Goal: Task Accomplishment & Management: Manage account settings

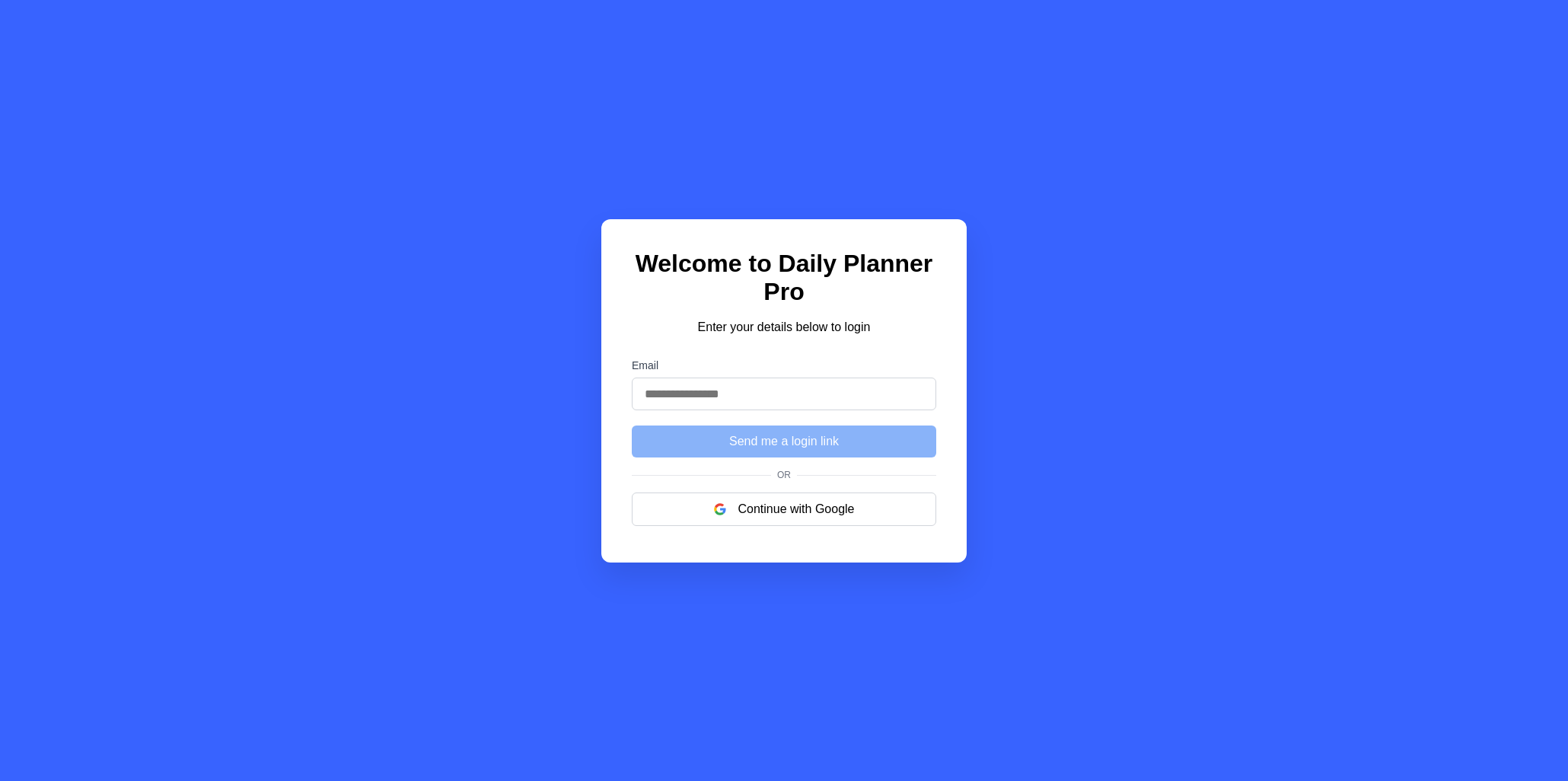
click at [789, 399] on input "Email" at bounding box center [784, 394] width 305 height 33
type input "**********"
drag, startPoint x: 931, startPoint y: 368, endPoint x: 908, endPoint y: 389, distance: 31.1
click at [931, 368] on label "Email" at bounding box center [784, 364] width 305 height 12
click at [931, 377] on input "**********" at bounding box center [784, 394] width 305 height 33
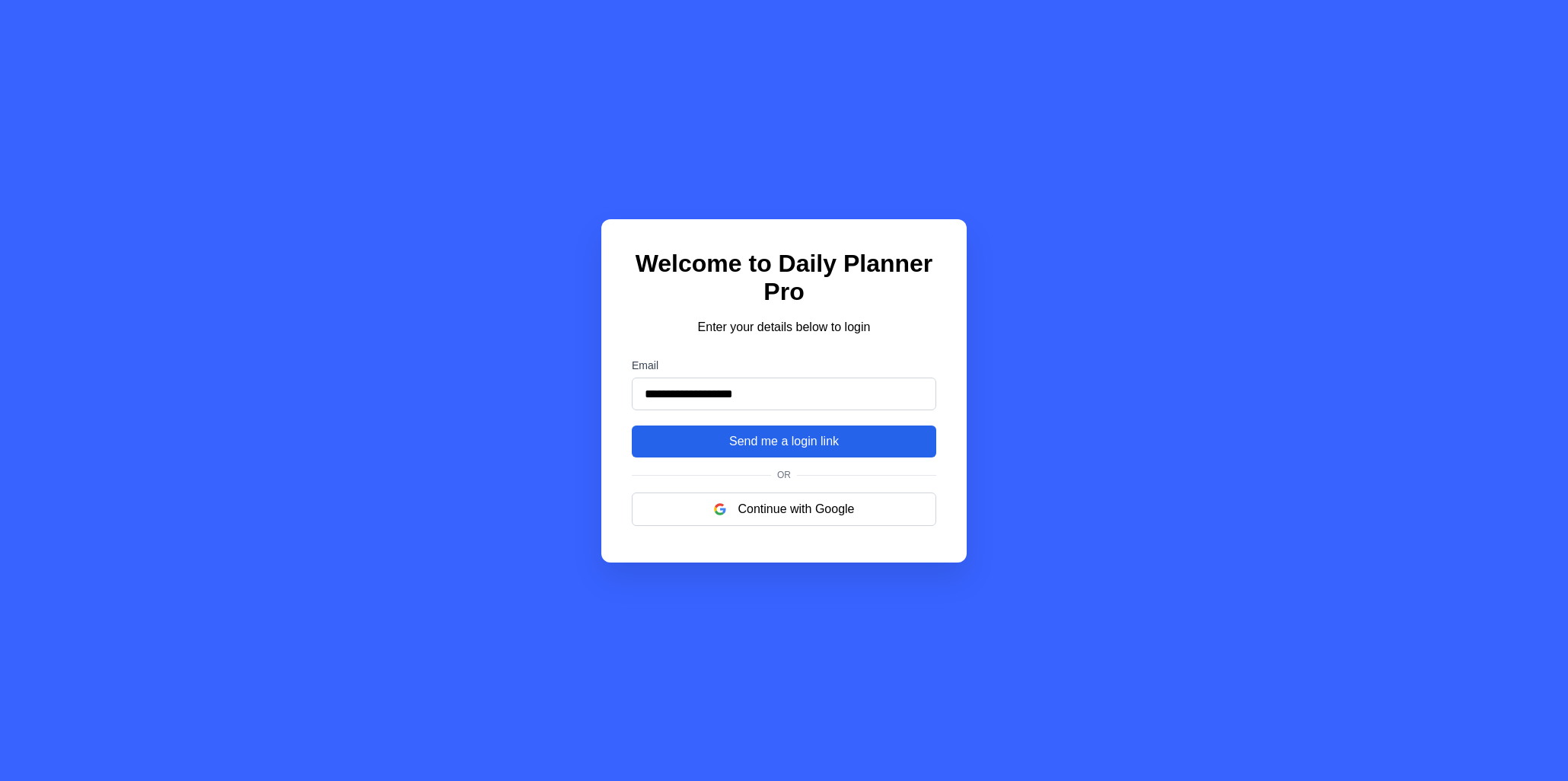
click at [851, 441] on button "Send me a login link" at bounding box center [784, 441] width 305 height 32
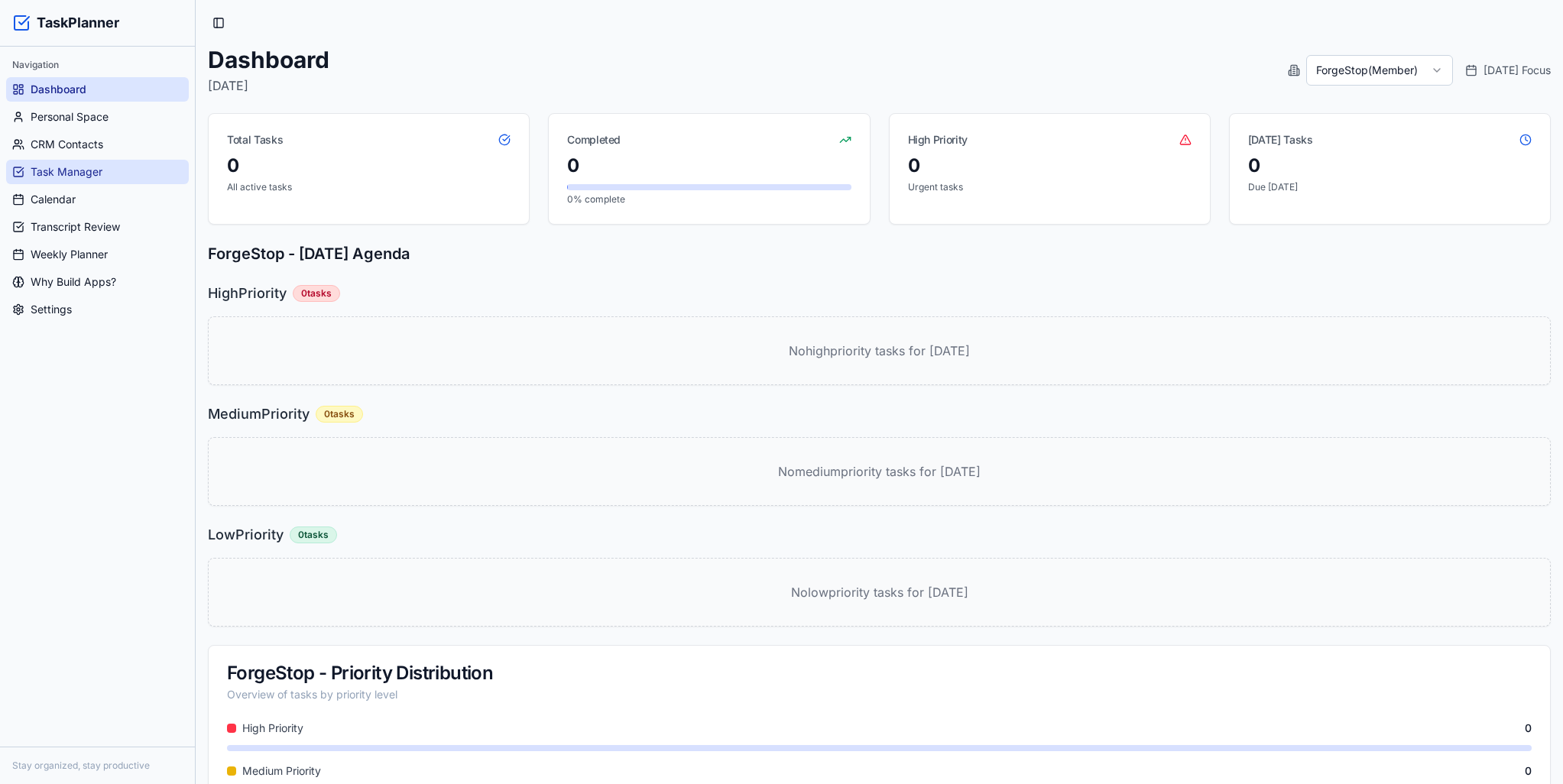
click at [88, 163] on link "Task Manager" at bounding box center [97, 172] width 183 height 25
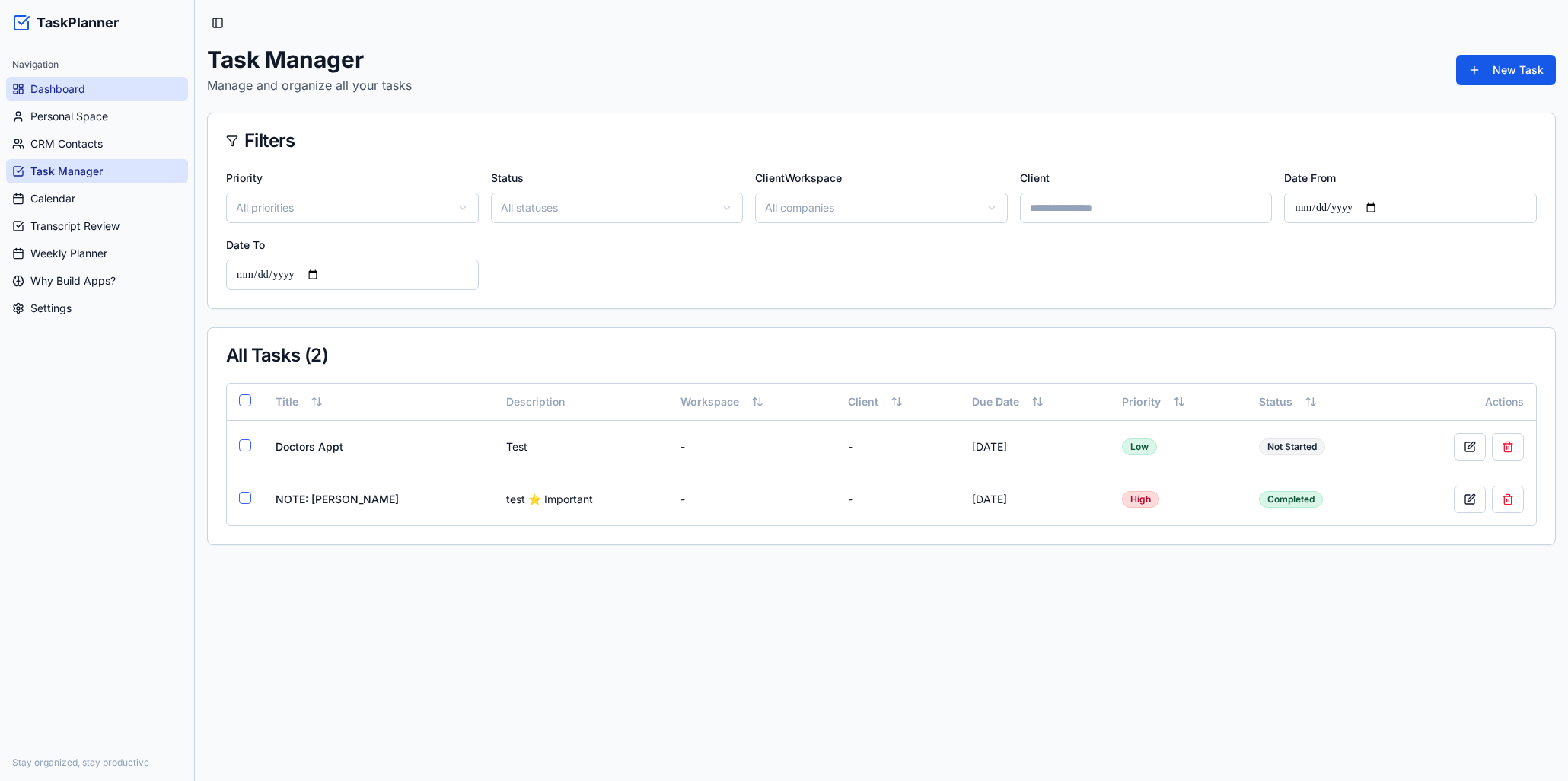
click at [89, 90] on link "Dashboard" at bounding box center [97, 89] width 182 height 25
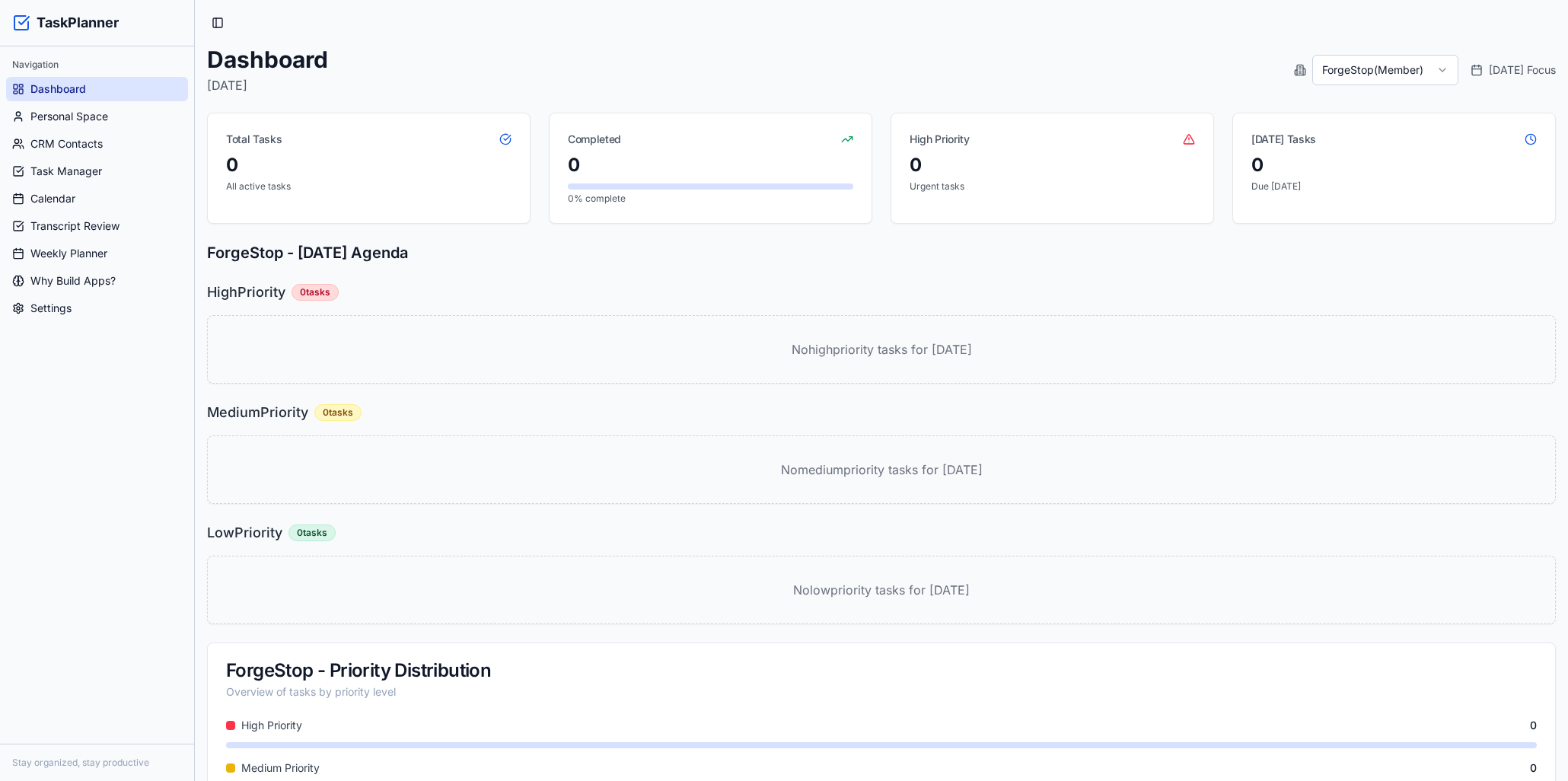
click at [1416, 65] on html "TaskPlanner Navigation Dashboard Personal Space CRM Contacts Task Manager Calen…" at bounding box center [784, 432] width 1568 height 864
click at [1416, 65] on html "TaskPlanner Navigation Dashboard Personal Space CRM Contacts Task Manager Calen…" at bounding box center [779, 432] width 1557 height 864
click at [1465, 66] on icon at bounding box center [1465, 70] width 12 height 12
click at [1488, 72] on div "Today's Focus" at bounding box center [1502, 70] width 85 height 16
click at [1289, 70] on icon at bounding box center [1290, 70] width 2 height 0
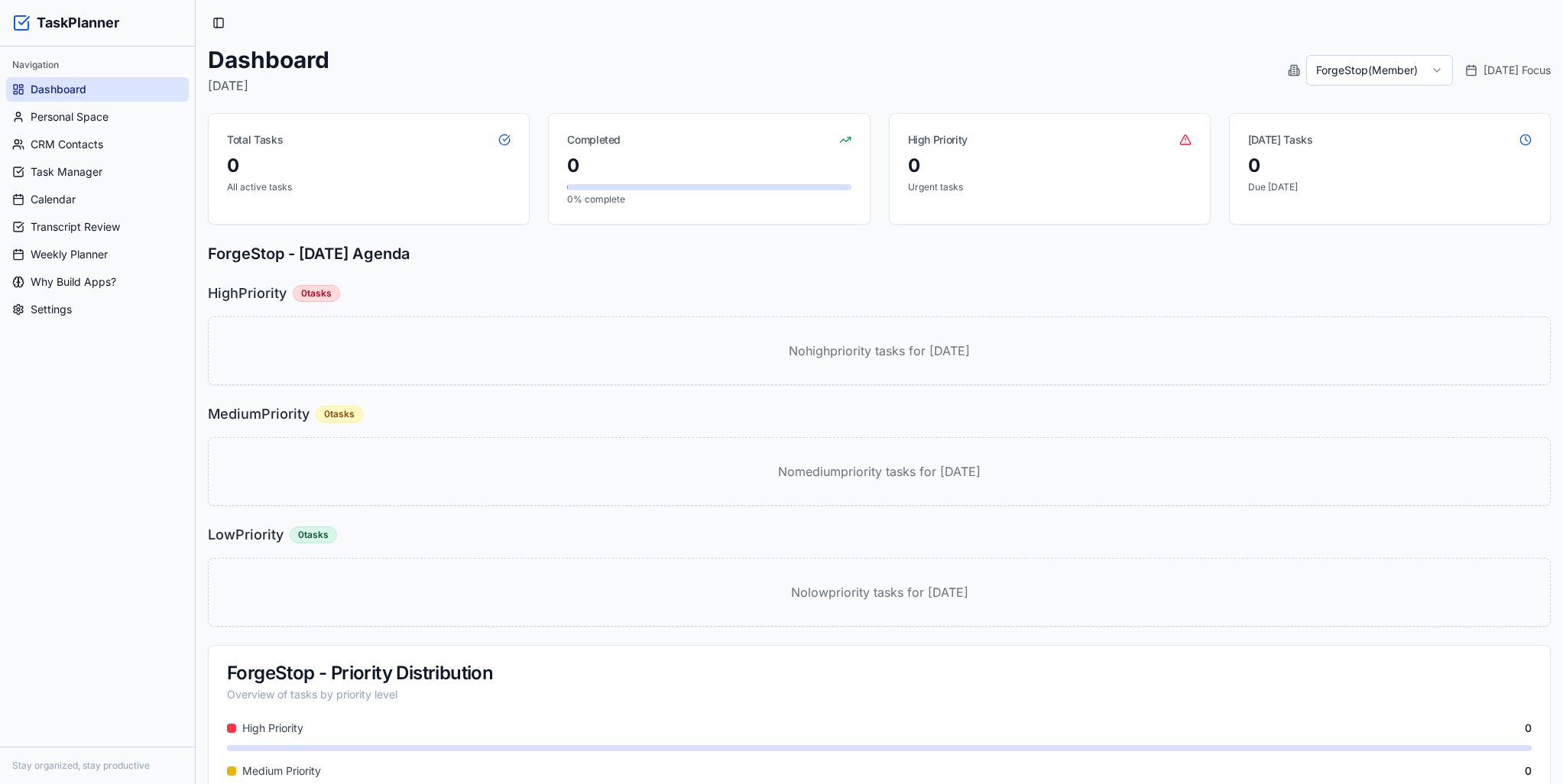
click at [29, 327] on div "Navigation Dashboard Personal Space CRM Contacts Task Manager Calendar Transcri…" at bounding box center [97, 187] width 195 height 281
click at [34, 315] on span "Settings" at bounding box center [51, 309] width 41 height 16
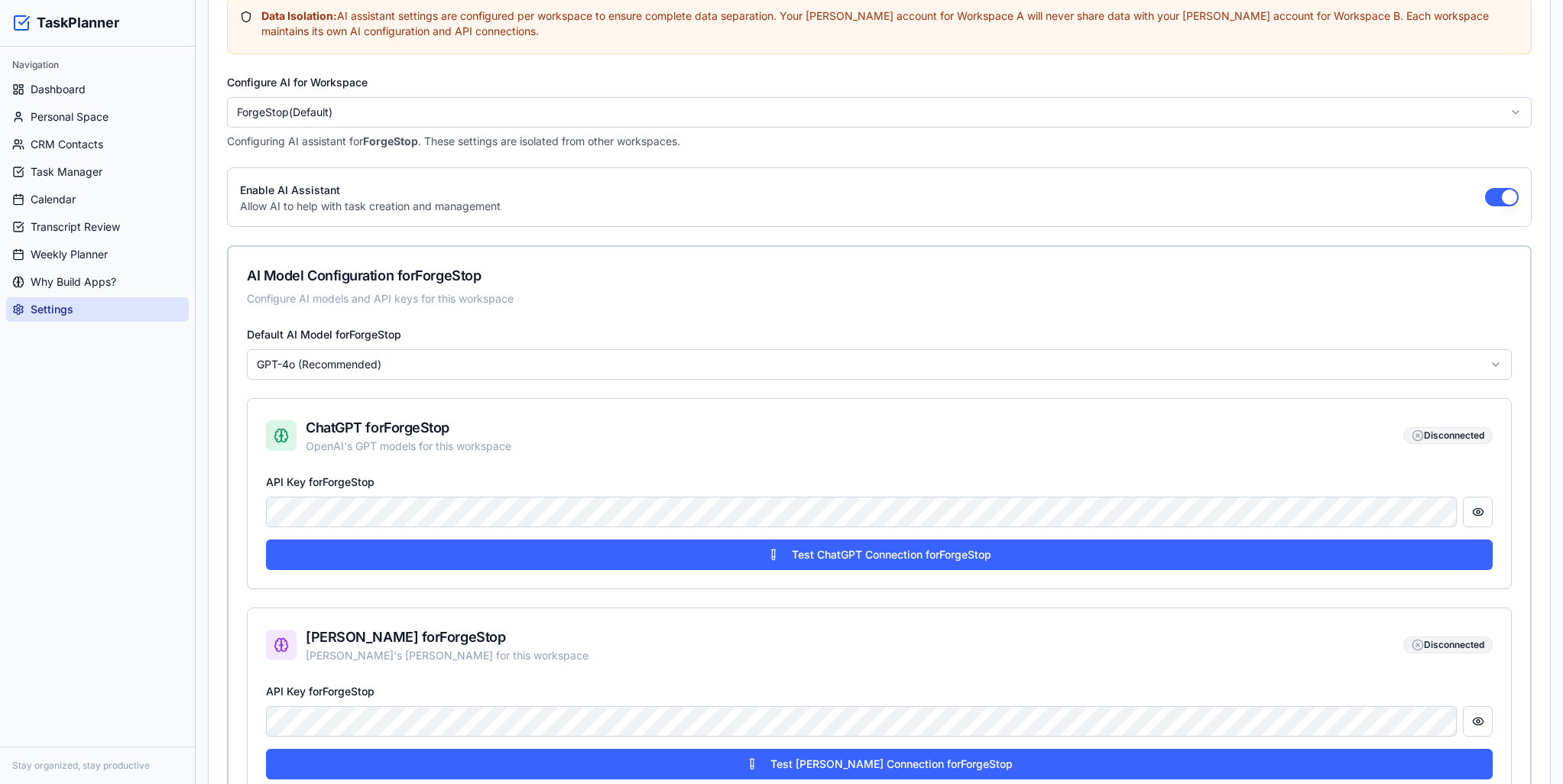
scroll to position [306, 0]
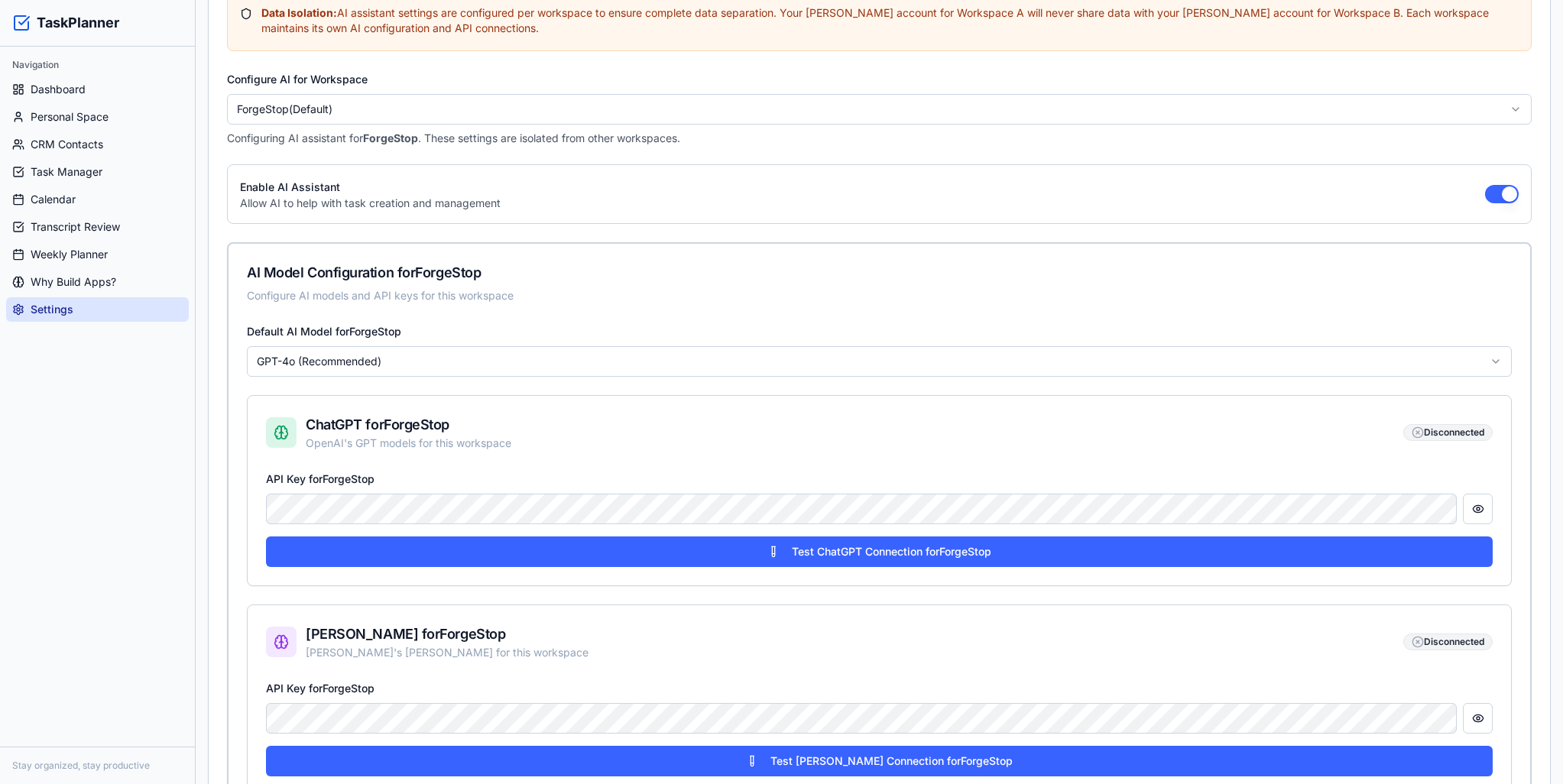
click at [116, 367] on div "Navigation Dashboard Personal Space CRM Contacts Task Manager Calendar Transcri…" at bounding box center [97, 396] width 195 height 699
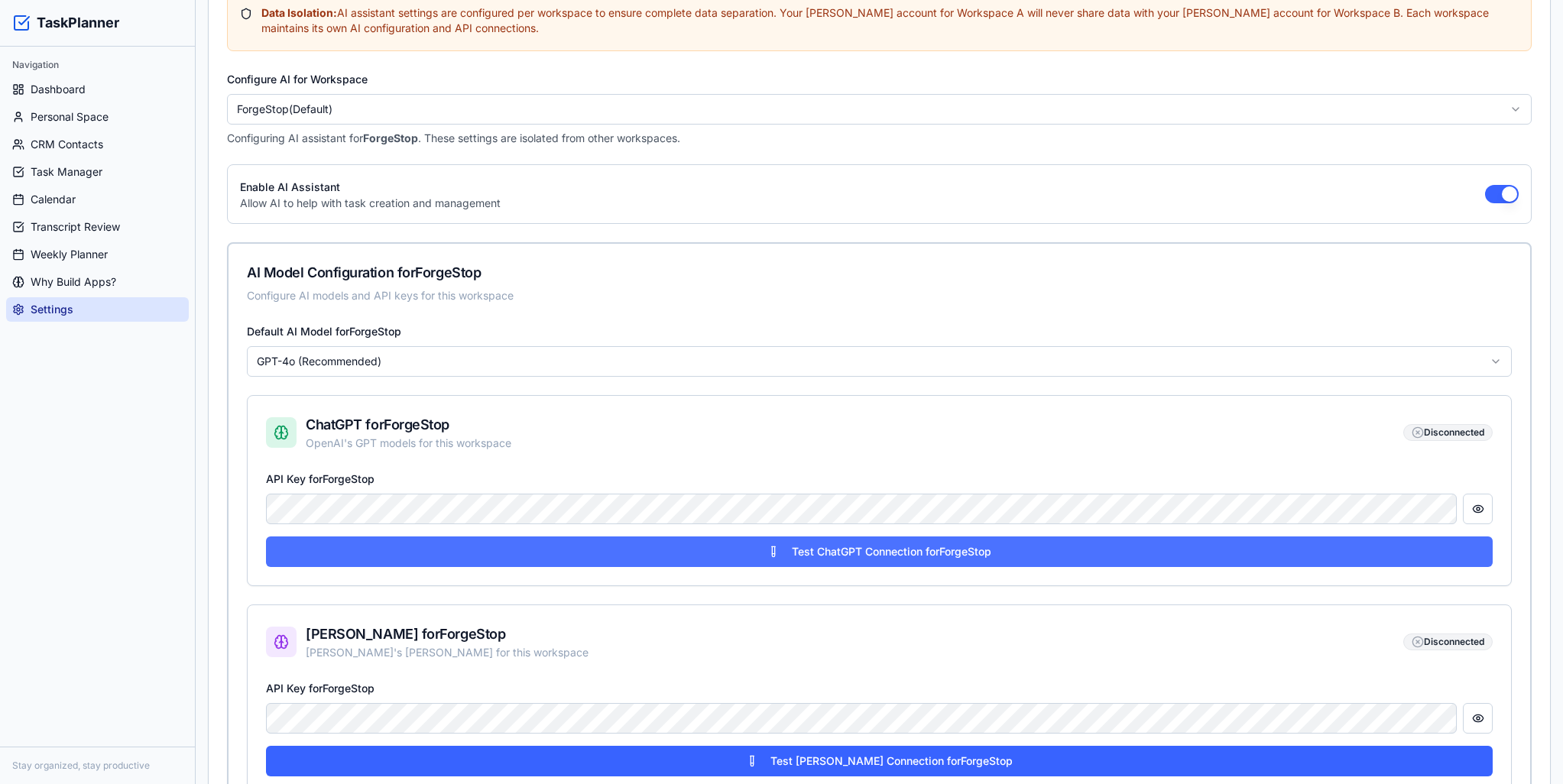
click at [915, 555] on button "Test ChatGPT Connection for ForgeStop" at bounding box center [879, 551] width 1226 height 30
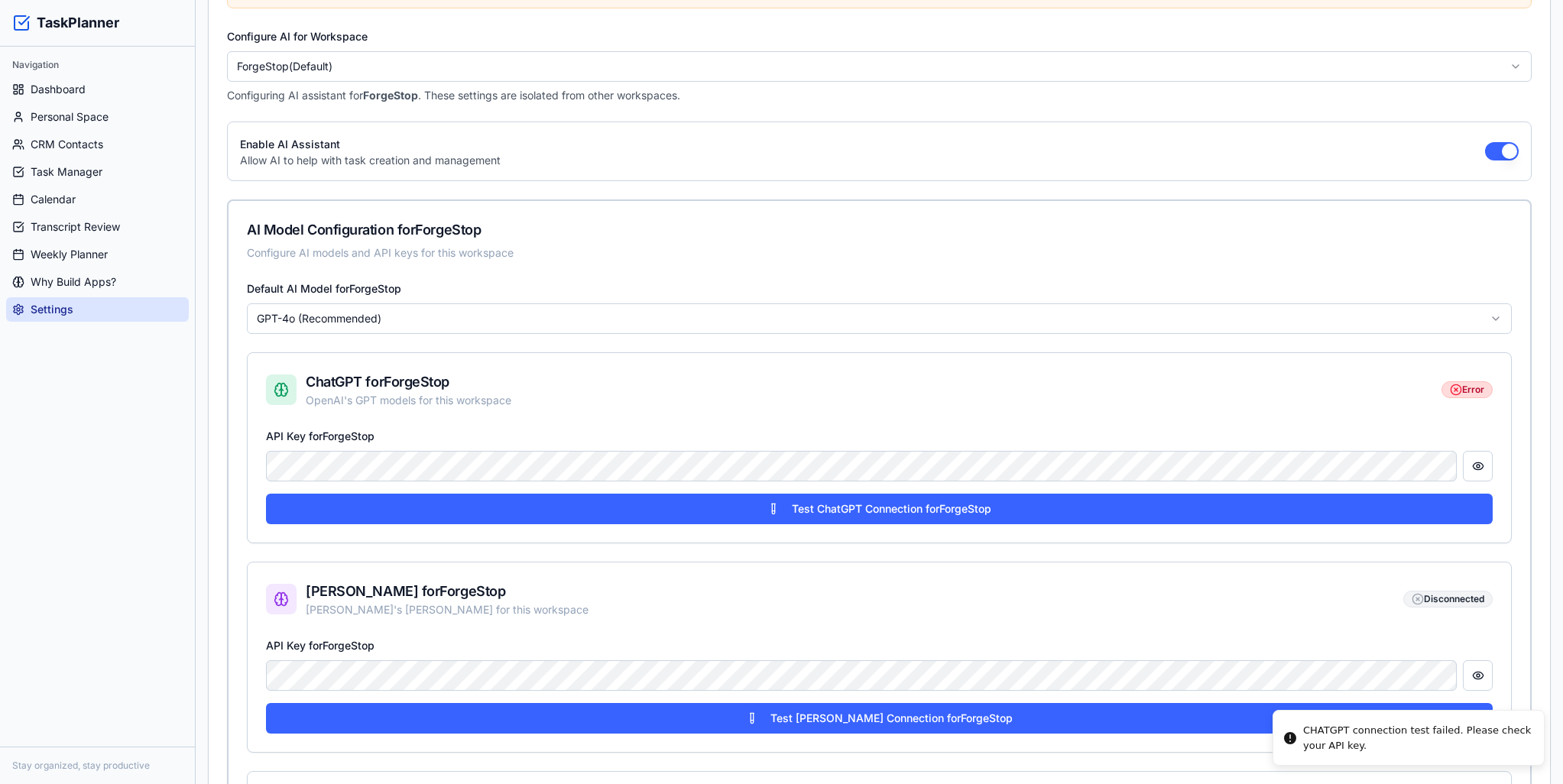
scroll to position [382, 0]
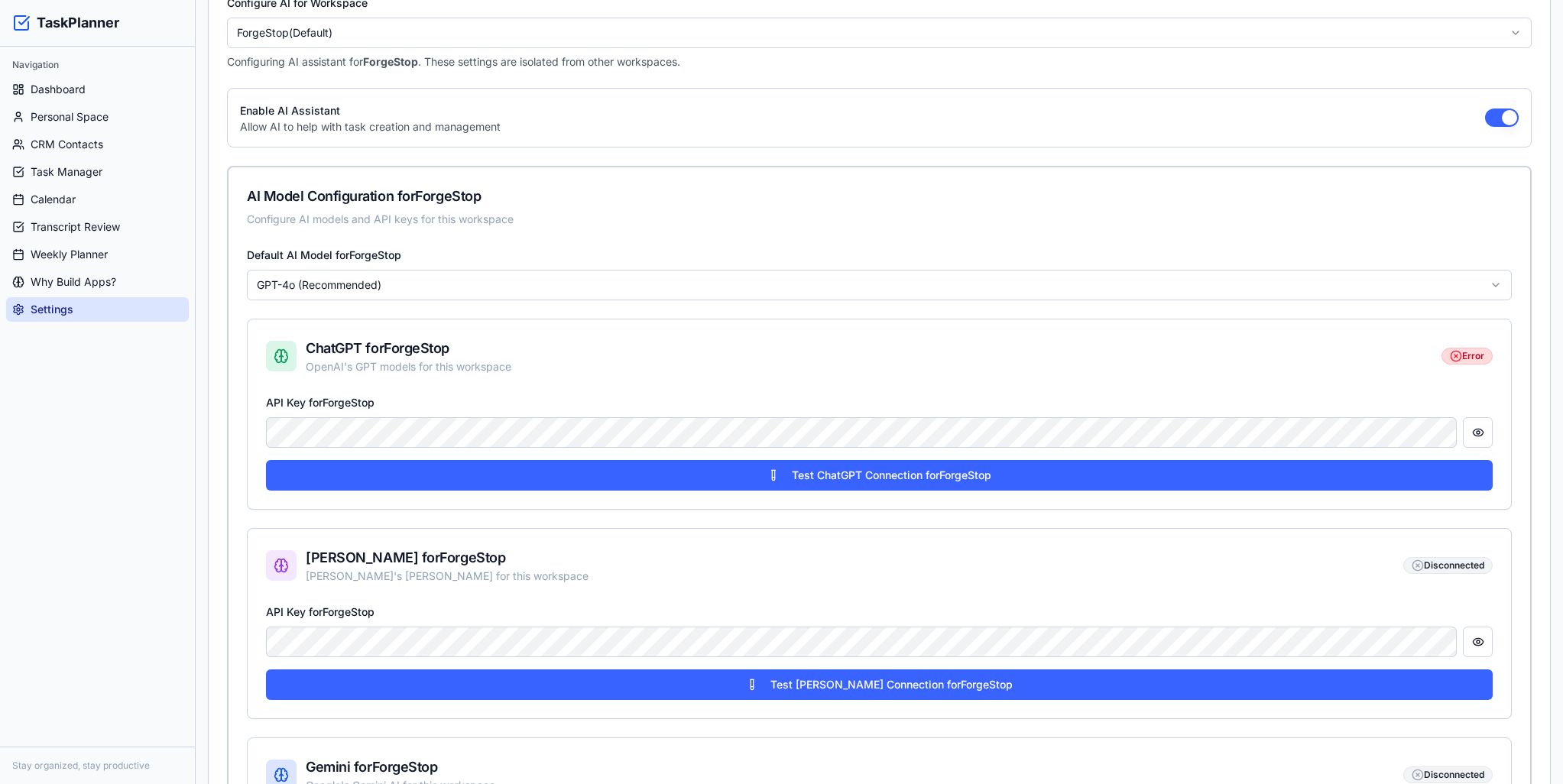
click at [170, 387] on div "TaskPlanner Navigation Dashboard Personal Space CRM Contacts Task Manager Calen…" at bounding box center [782, 513] width 1563 height 1791
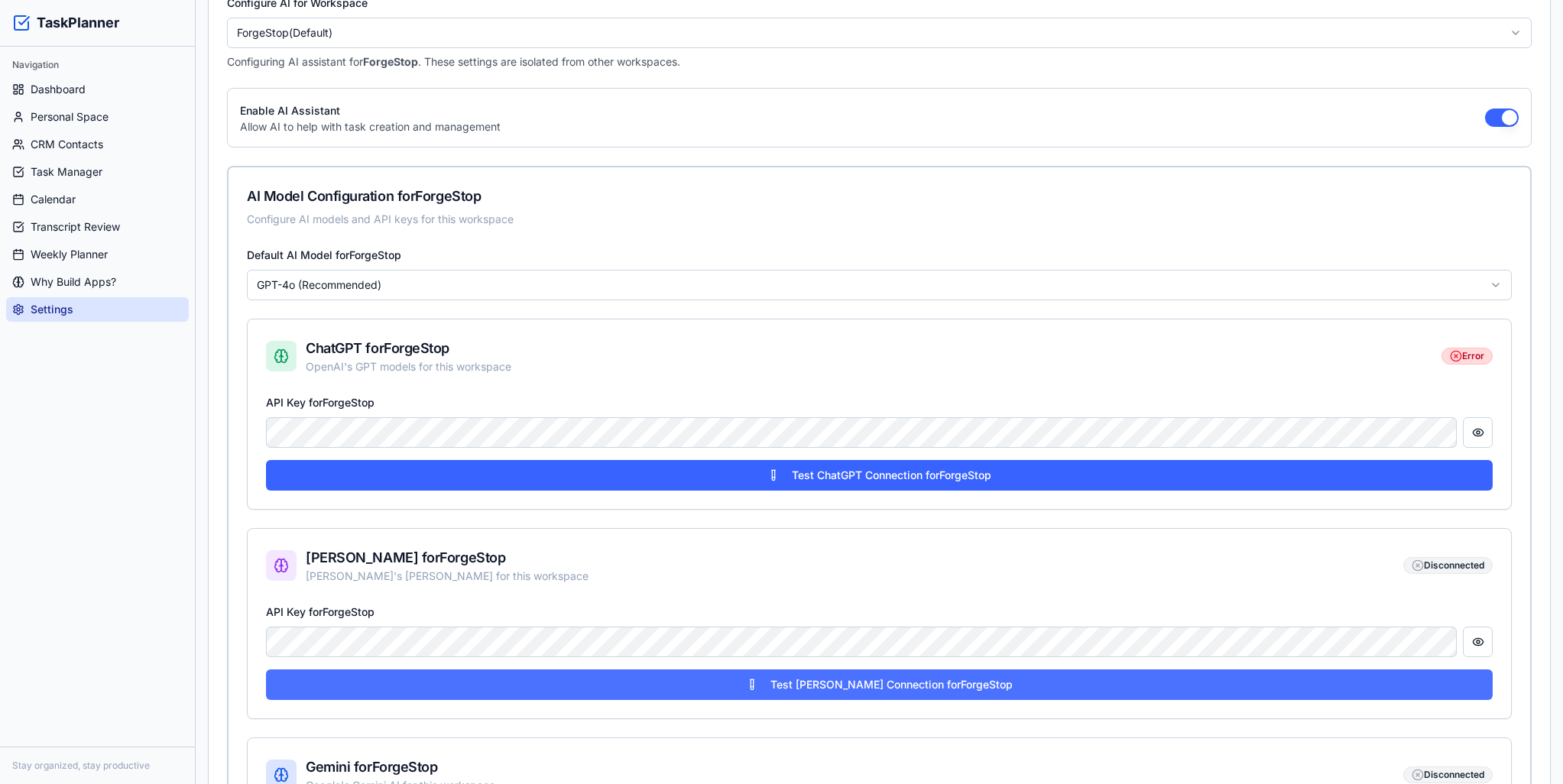
click at [763, 684] on button "Test Claude Connection for ForgeStop" at bounding box center [879, 684] width 1226 height 30
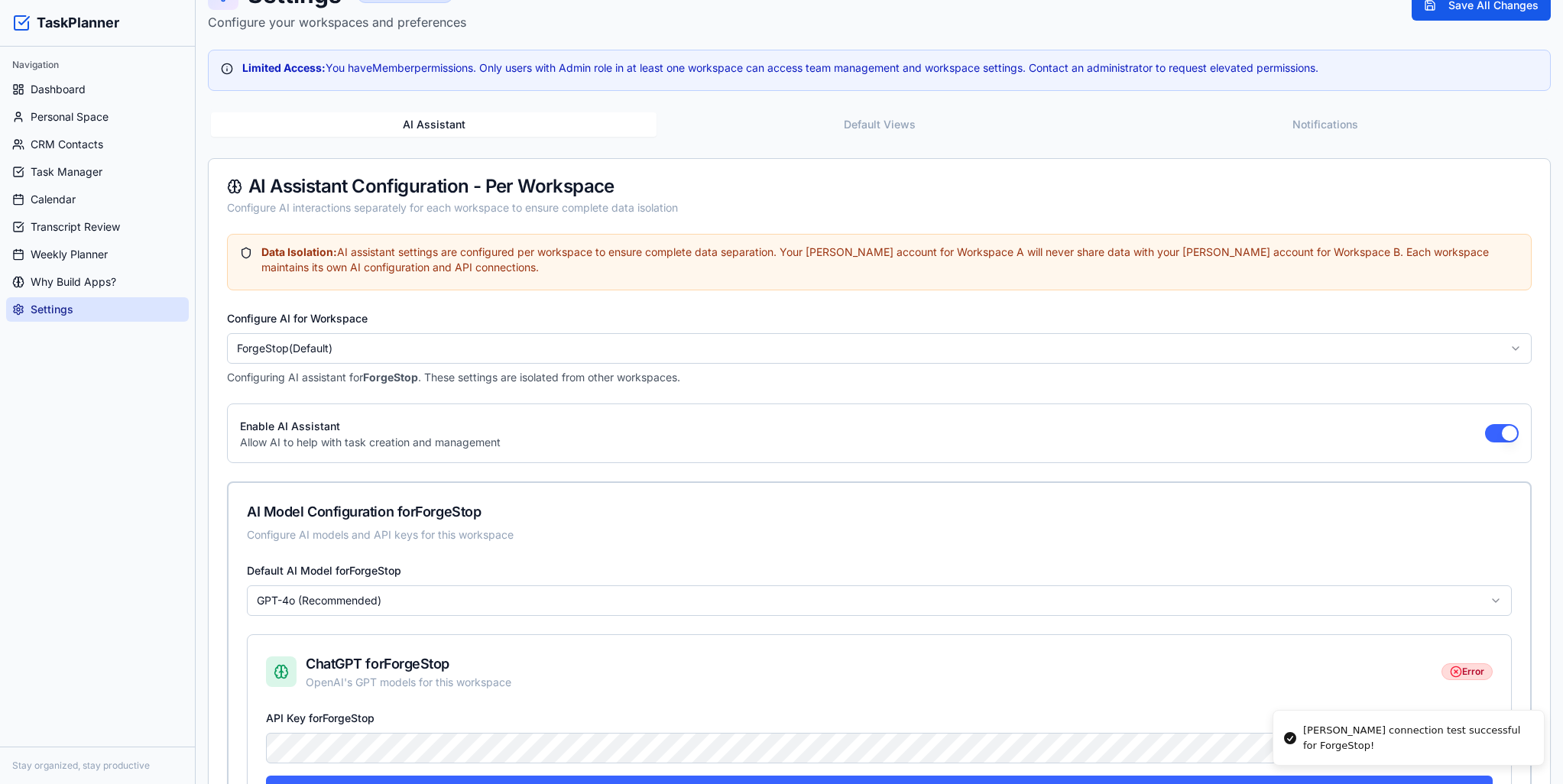
scroll to position [0, 0]
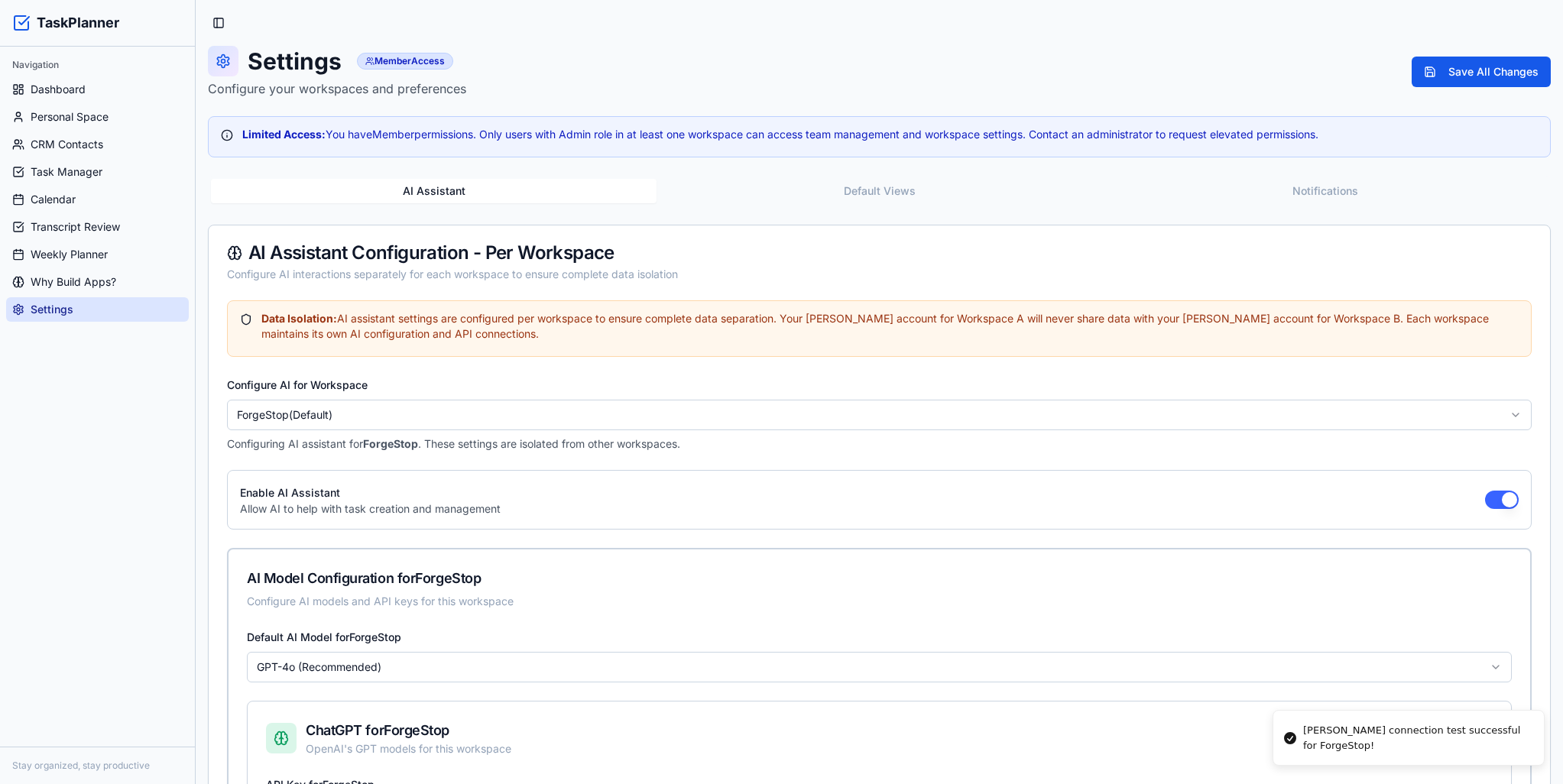
click at [1470, 52] on div "Settings Member Access Configure your workspaces and preferences Save All Chang…" at bounding box center [879, 72] width 1343 height 52
click at [1457, 83] on button "Save All Changes" at bounding box center [1480, 72] width 139 height 30
click at [899, 196] on button "Default Views" at bounding box center [884, 191] width 450 height 25
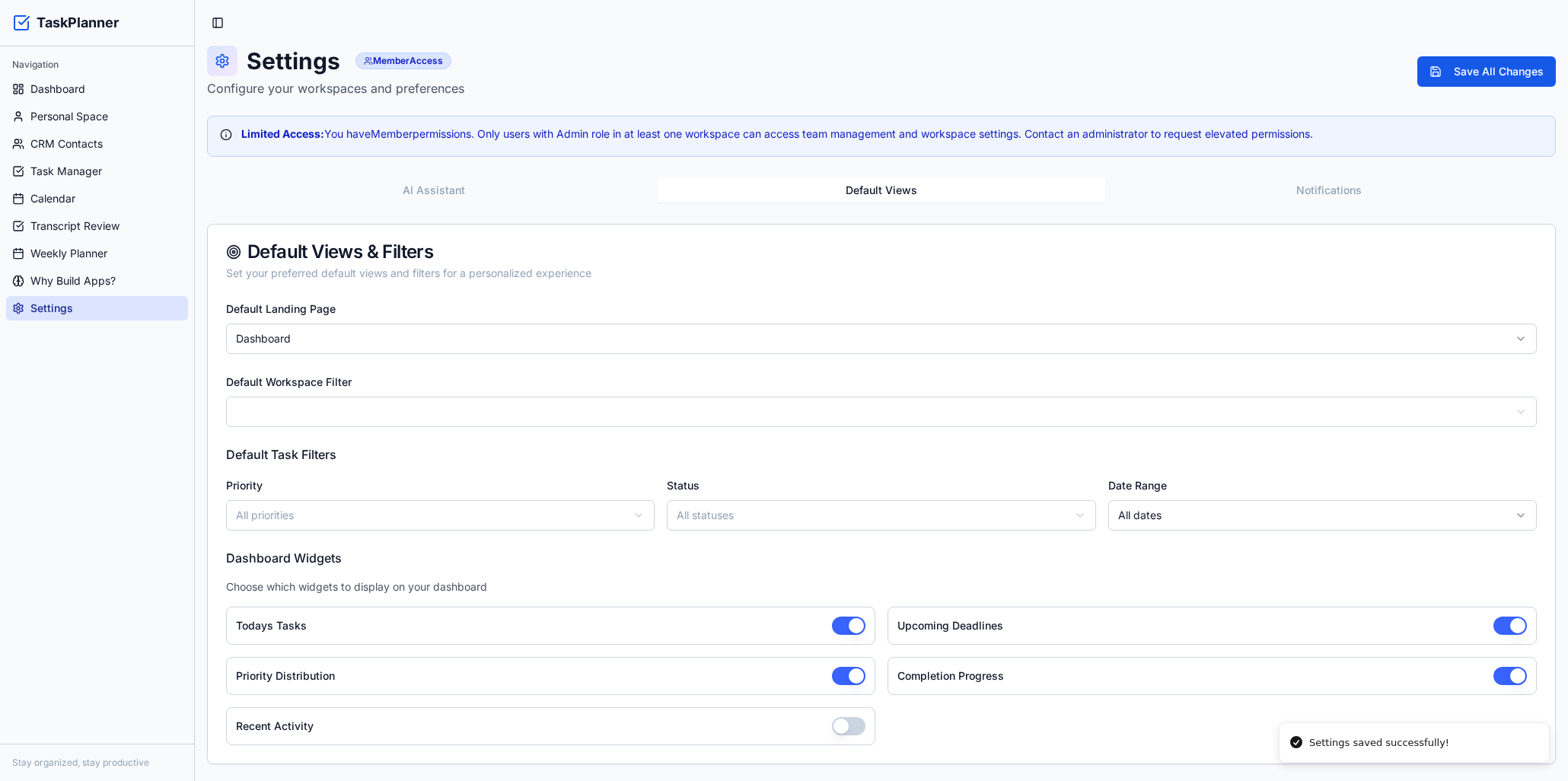
click at [837, 725] on button "button" at bounding box center [849, 726] width 34 height 18
click at [1322, 190] on button "Notifications" at bounding box center [1329, 190] width 448 height 25
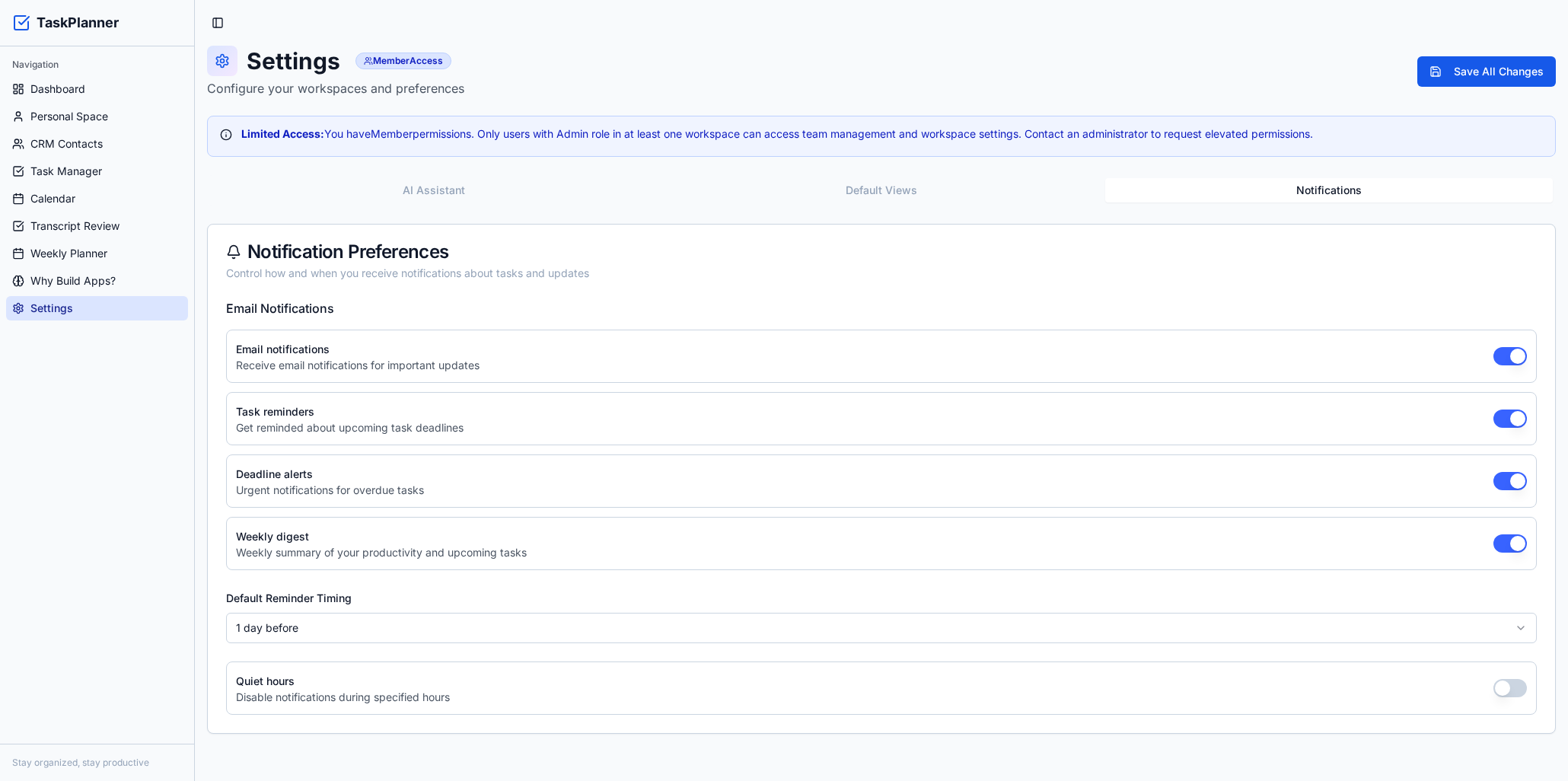
click at [982, 185] on button "Default Views" at bounding box center [881, 190] width 448 height 25
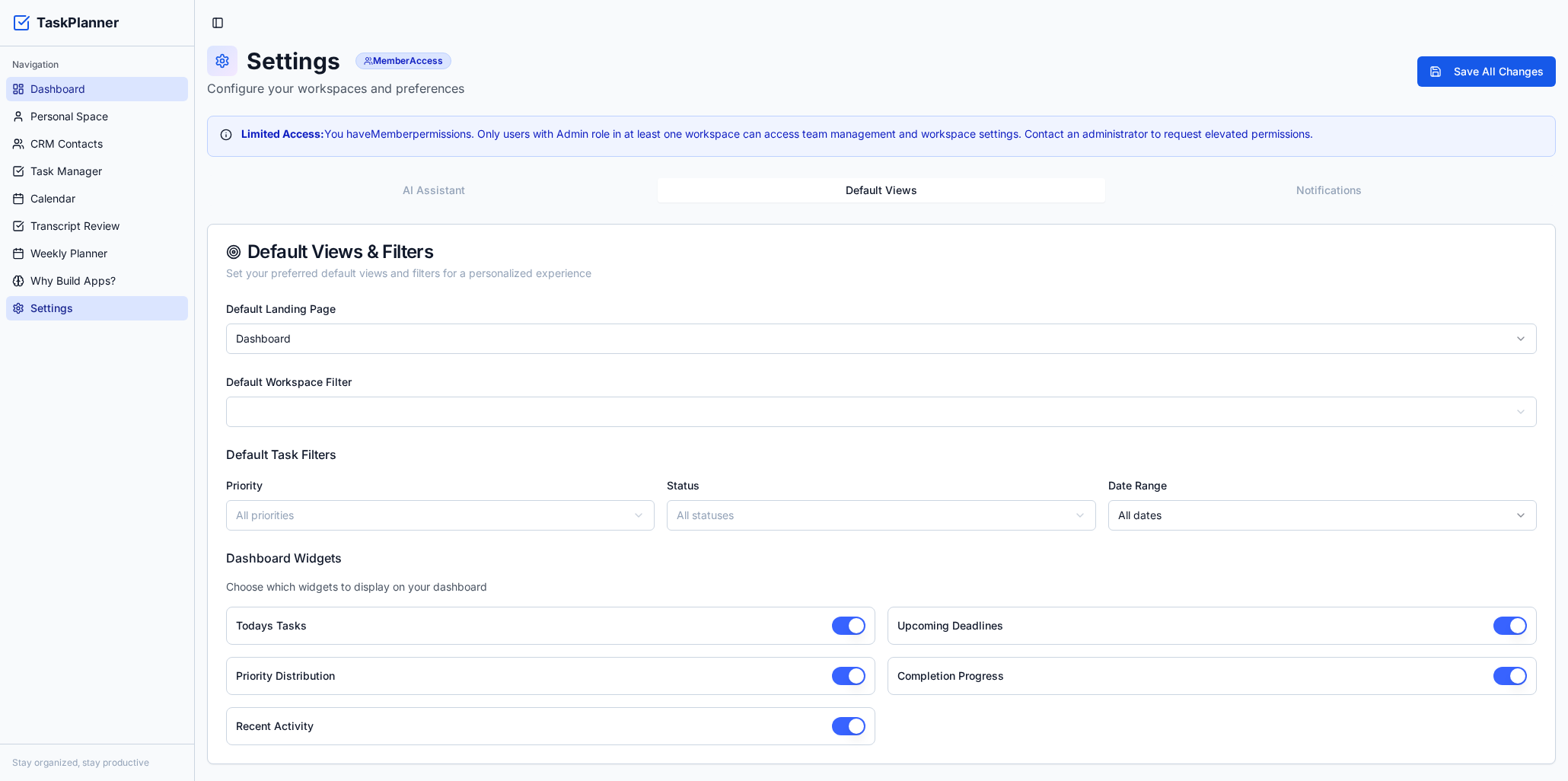
click at [42, 81] on span "Dashboard" at bounding box center [58, 89] width 55 height 16
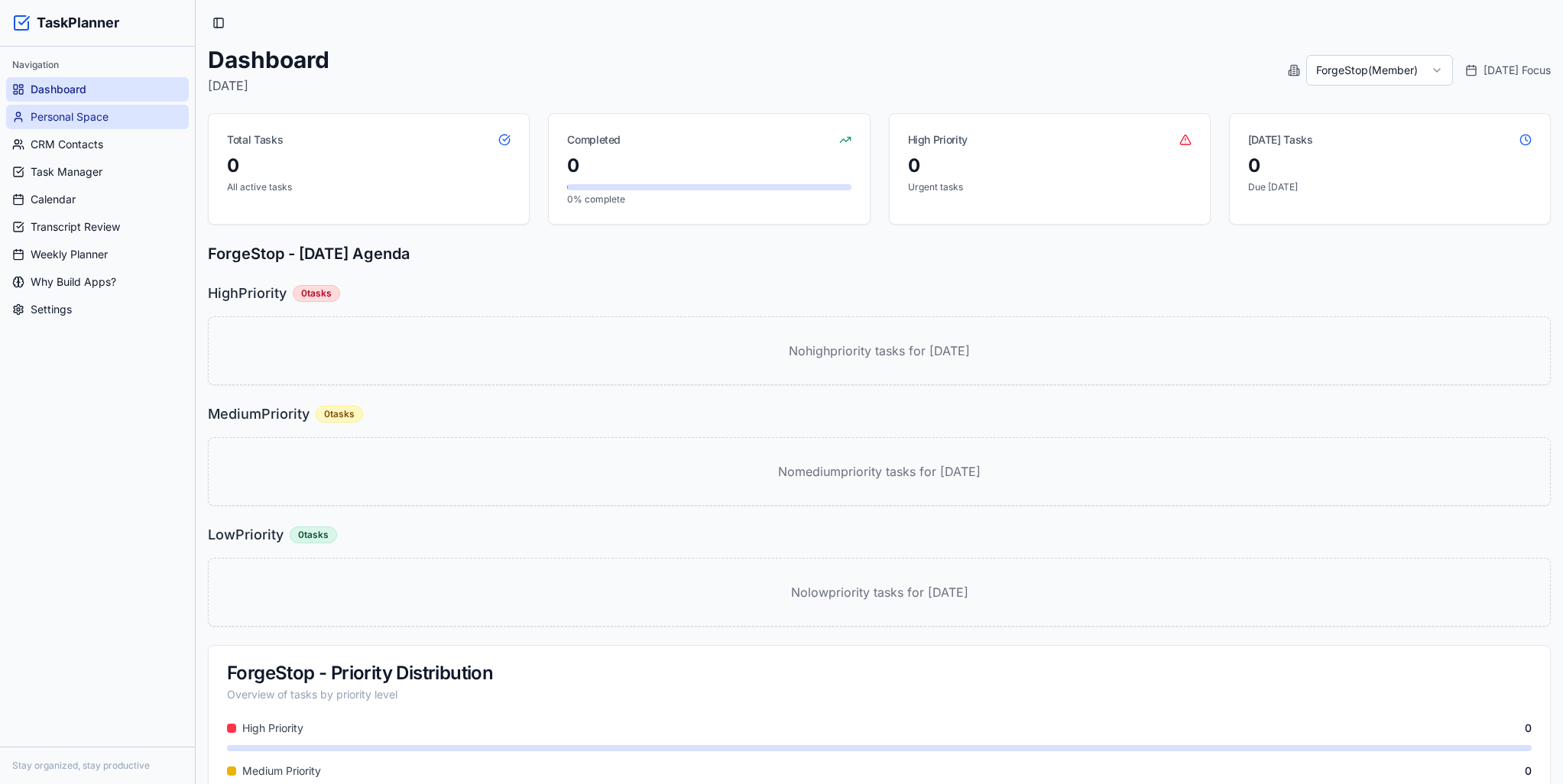
click at [56, 115] on span "Personal Space" at bounding box center [69, 117] width 78 height 16
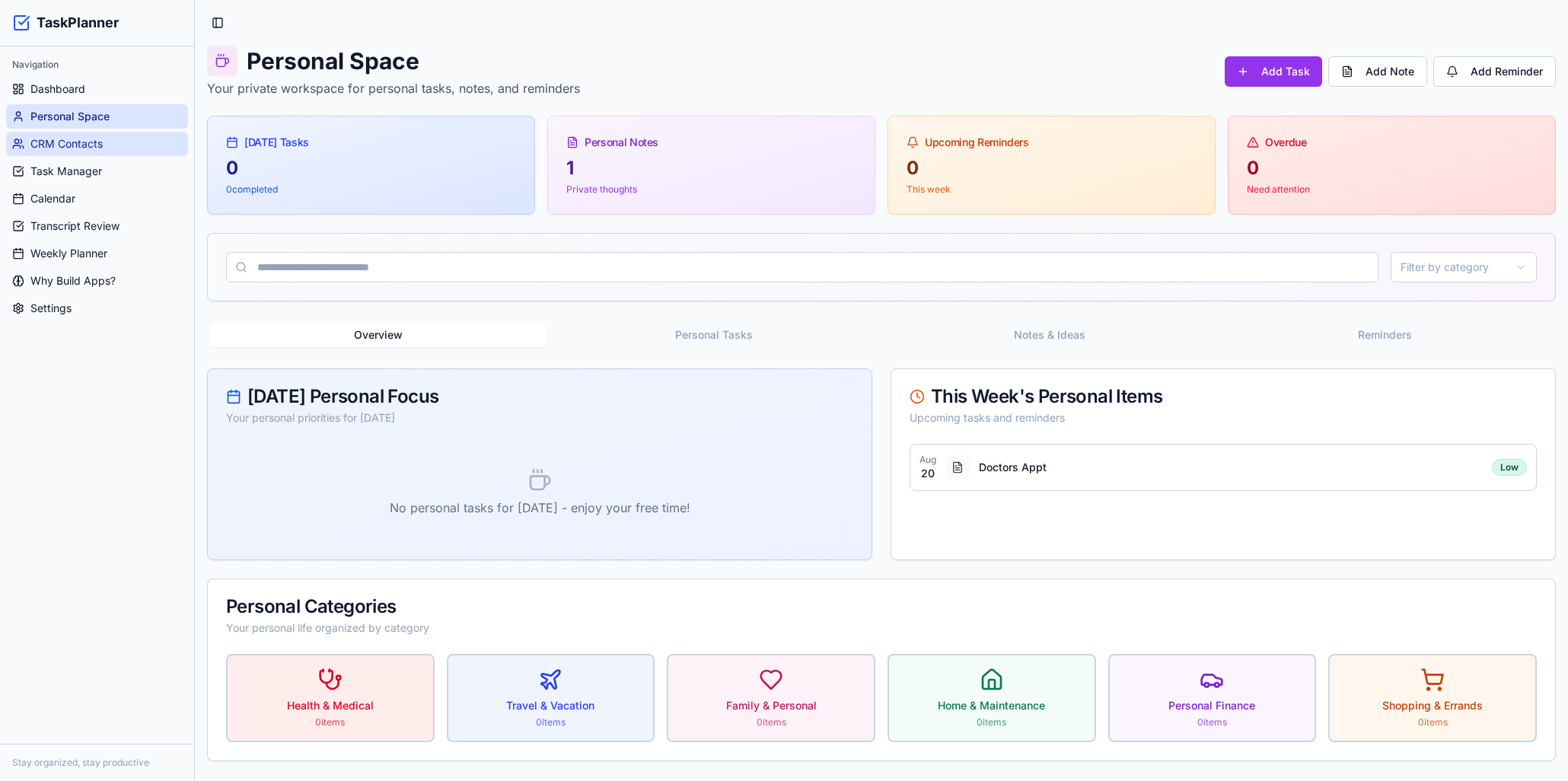
click at [53, 135] on link "CRM Contacts" at bounding box center [97, 144] width 182 height 25
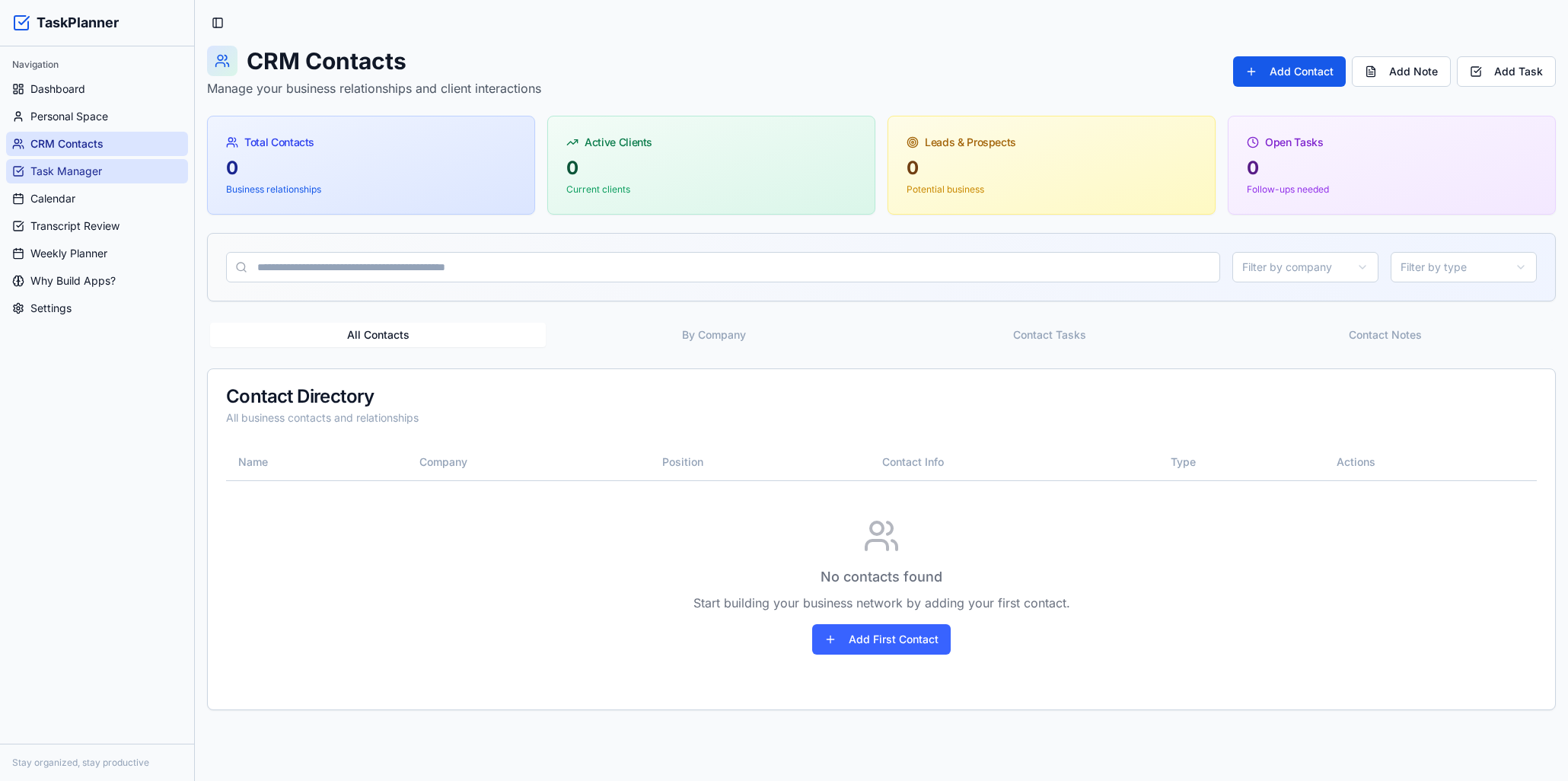
click at [67, 176] on span "Task Manager" at bounding box center [66, 171] width 71 height 16
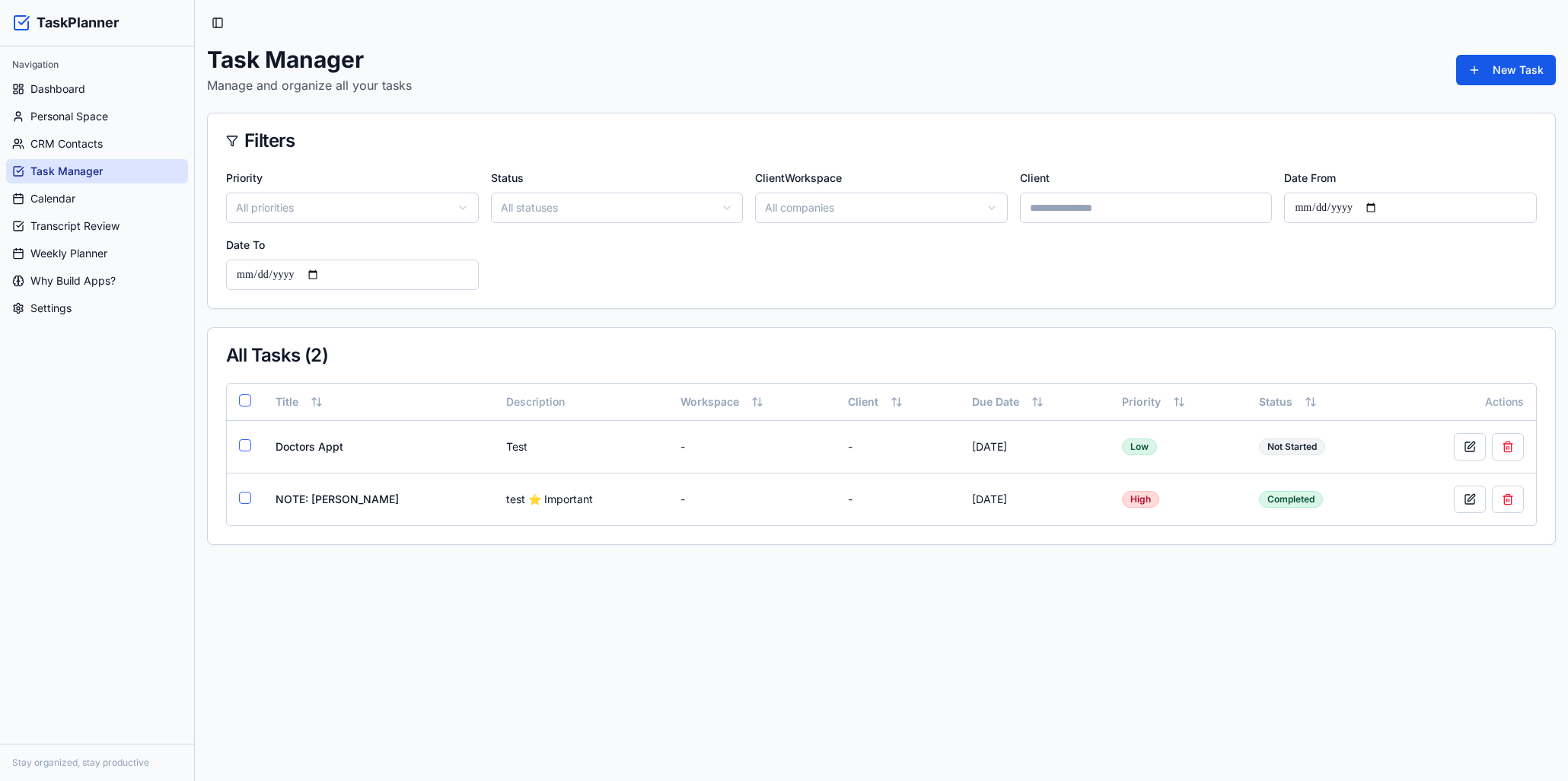
click at [779, 209] on html "TaskPlanner Navigation Dashboard Personal Space CRM Contacts Task Manager Calen…" at bounding box center [784, 390] width 1568 height 781
click at [852, 206] on html "TaskPlanner Navigation Dashboard Personal Space CRM Contacts Task Manager Calen…" at bounding box center [784, 390] width 1568 height 781
click at [677, 196] on html "TaskPlanner Navigation Dashboard Personal Space CRM Contacts Task Manager Calen…" at bounding box center [784, 390] width 1568 height 781
click at [383, 202] on html "TaskPlanner Navigation Dashboard Personal Space CRM Contacts Task Manager Calen…" at bounding box center [784, 390] width 1568 height 781
click at [937, 199] on html "TaskPlanner Navigation Dashboard Personal Space CRM Contacts Task Manager Calen…" at bounding box center [784, 390] width 1568 height 781
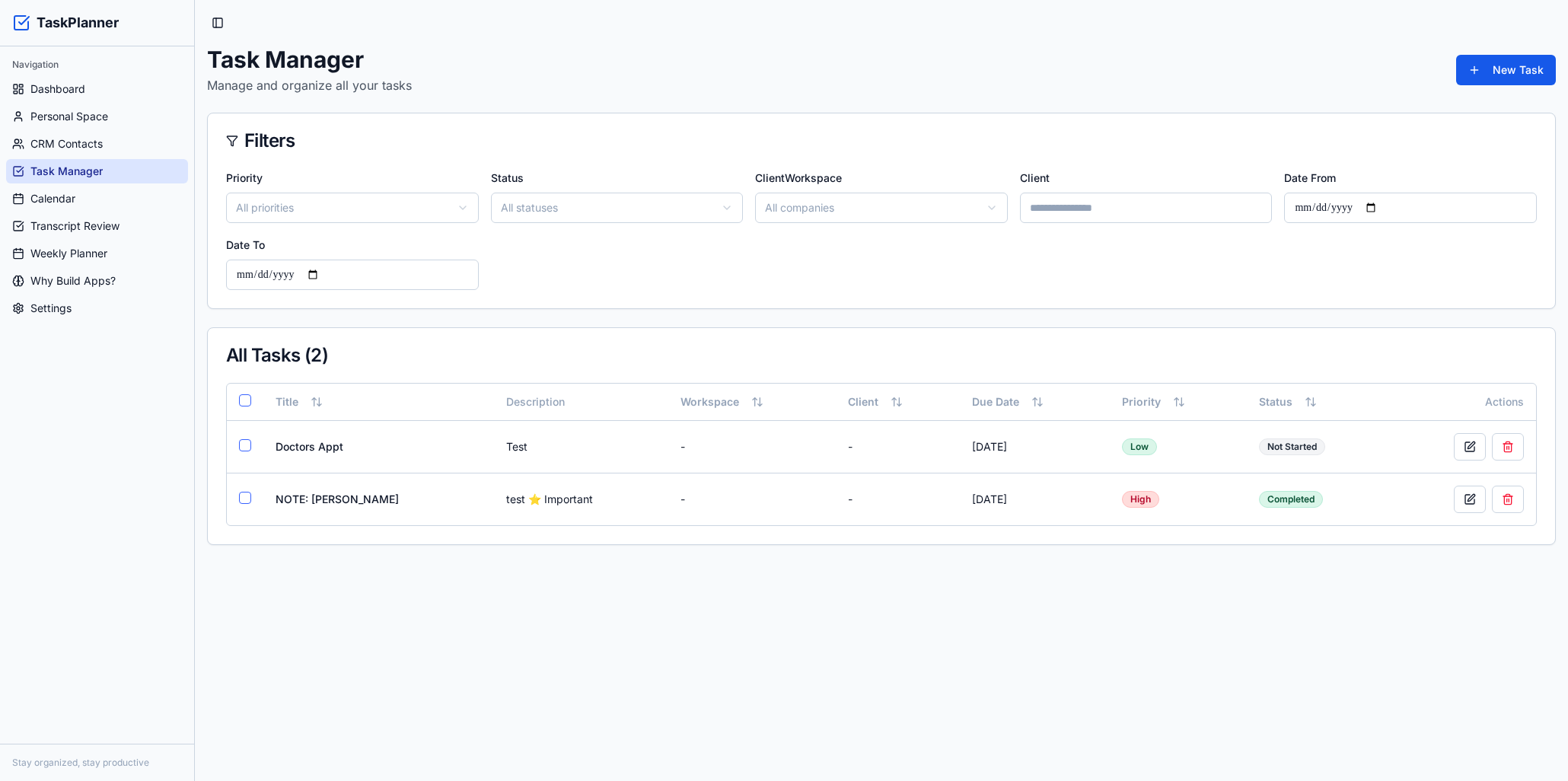
drag, startPoint x: 1181, startPoint y: 203, endPoint x: 1189, endPoint y: 204, distance: 8.1
click at [1189, 204] on input at bounding box center [1147, 207] width 253 height 30
click at [898, 201] on html "TaskPlanner Navigation Dashboard Personal Space CRM Contacts Task Manager Calen…" at bounding box center [784, 390] width 1568 height 781
click at [1345, 196] on html "TaskPlanner Navigation Dashboard Personal Space CRM Contacts Task Manager Calen…" at bounding box center [784, 390] width 1568 height 781
click at [770, 197] on html "TaskPlanner Navigation Dashboard Personal Space CRM Contacts Task Manager Calen…" at bounding box center [784, 390] width 1568 height 781
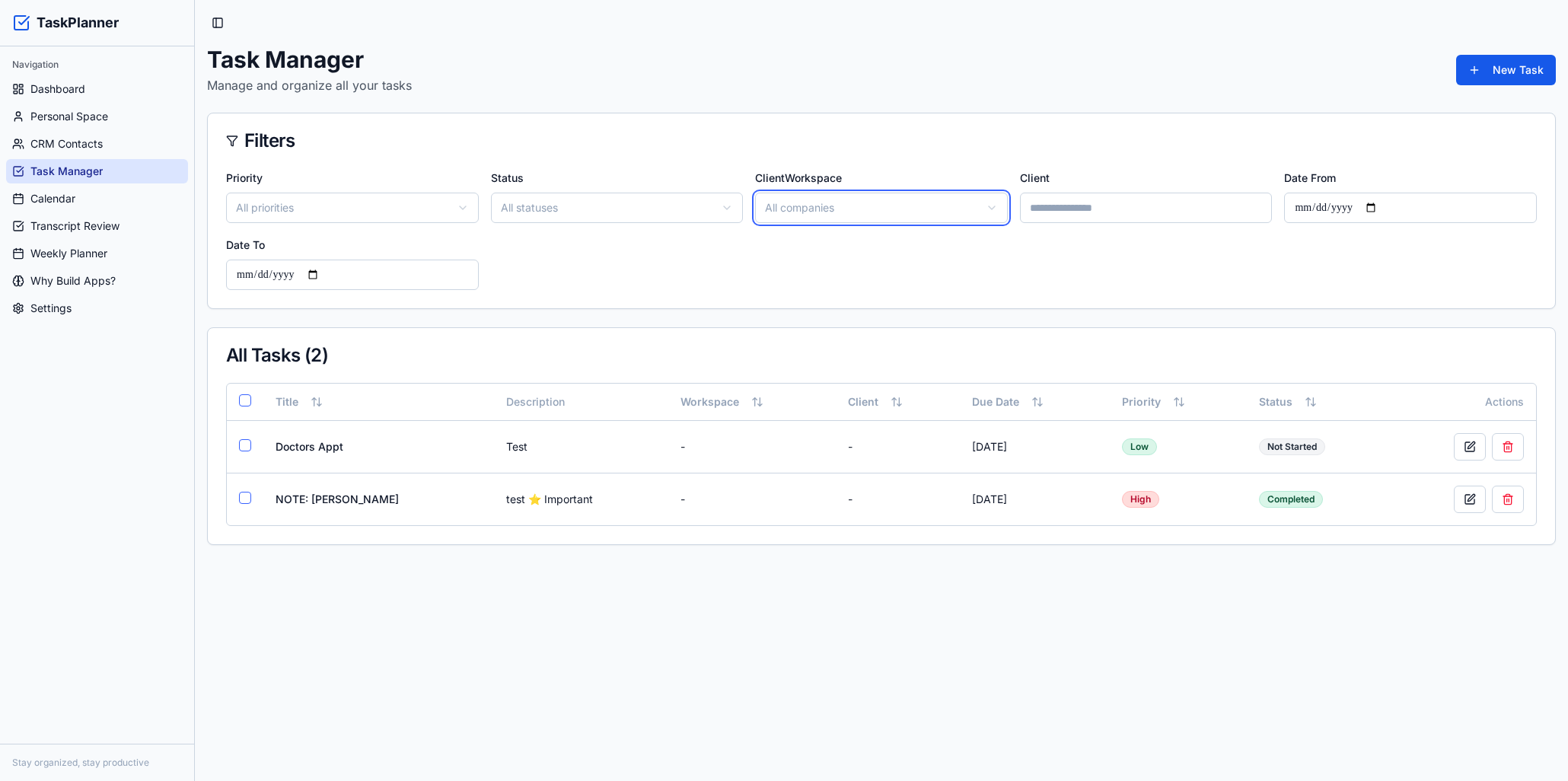
click at [82, 207] on html "TaskPlanner Navigation Dashboard Personal Space CRM Contacts Task Manager Calen…" at bounding box center [784, 781] width 1568 height 1562
click at [788, 206] on html "TaskPlanner Navigation Dashboard Personal Space CRM Contacts Task Manager Calen…" at bounding box center [784, 390] width 1568 height 781
click at [96, 201] on link "Calendar" at bounding box center [97, 199] width 182 height 25
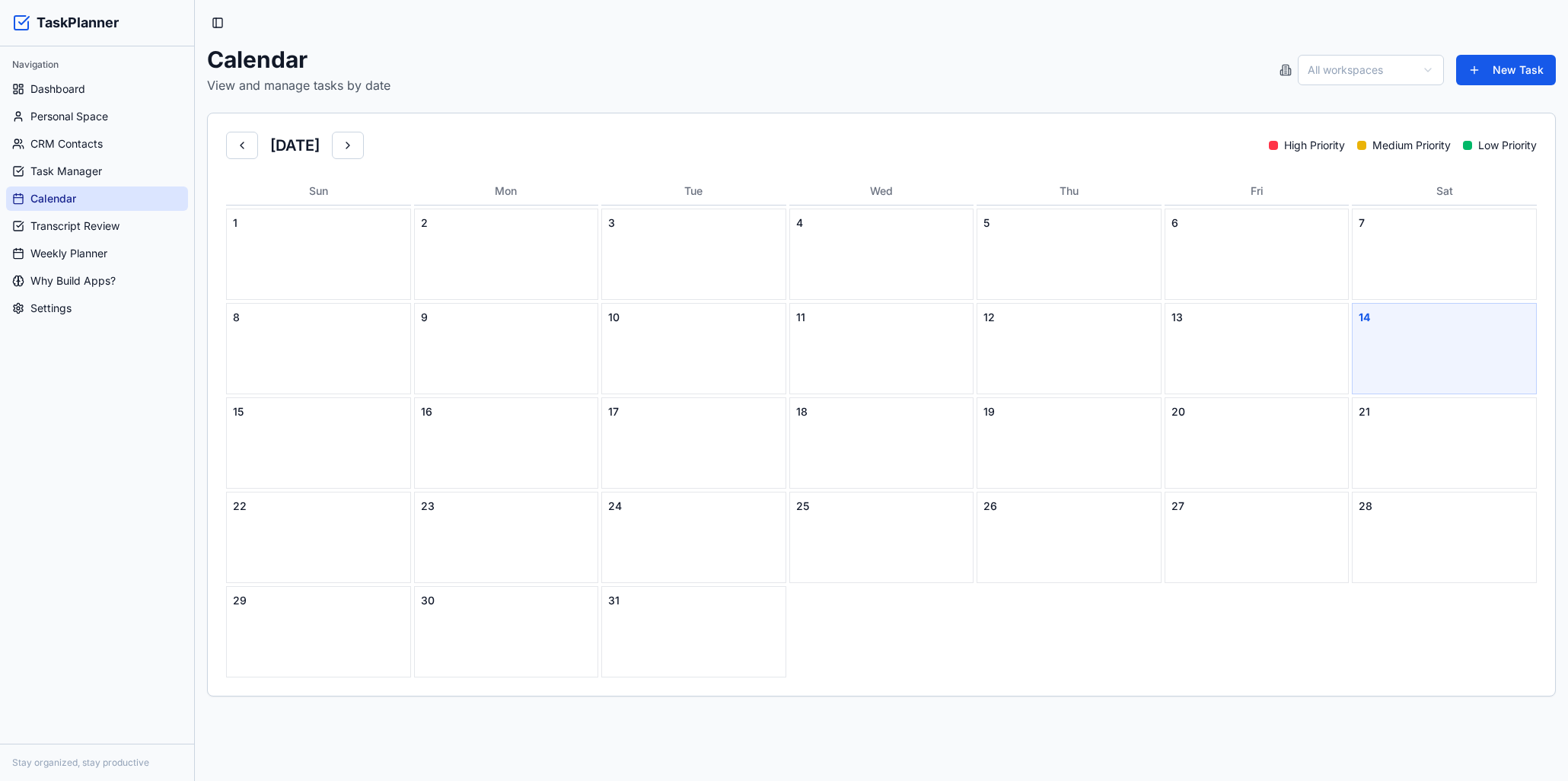
click at [1336, 70] on html "TaskPlanner Navigation Dashboard Personal Space CRM Contacts Task Manager Calen…" at bounding box center [784, 390] width 1568 height 781
click at [1352, 65] on html "TaskPlanner Navigation Dashboard Personal Space CRM Contacts Task Manager Calen…" at bounding box center [784, 390] width 1568 height 781
click at [77, 168] on span "Task Manager" at bounding box center [66, 171] width 71 height 16
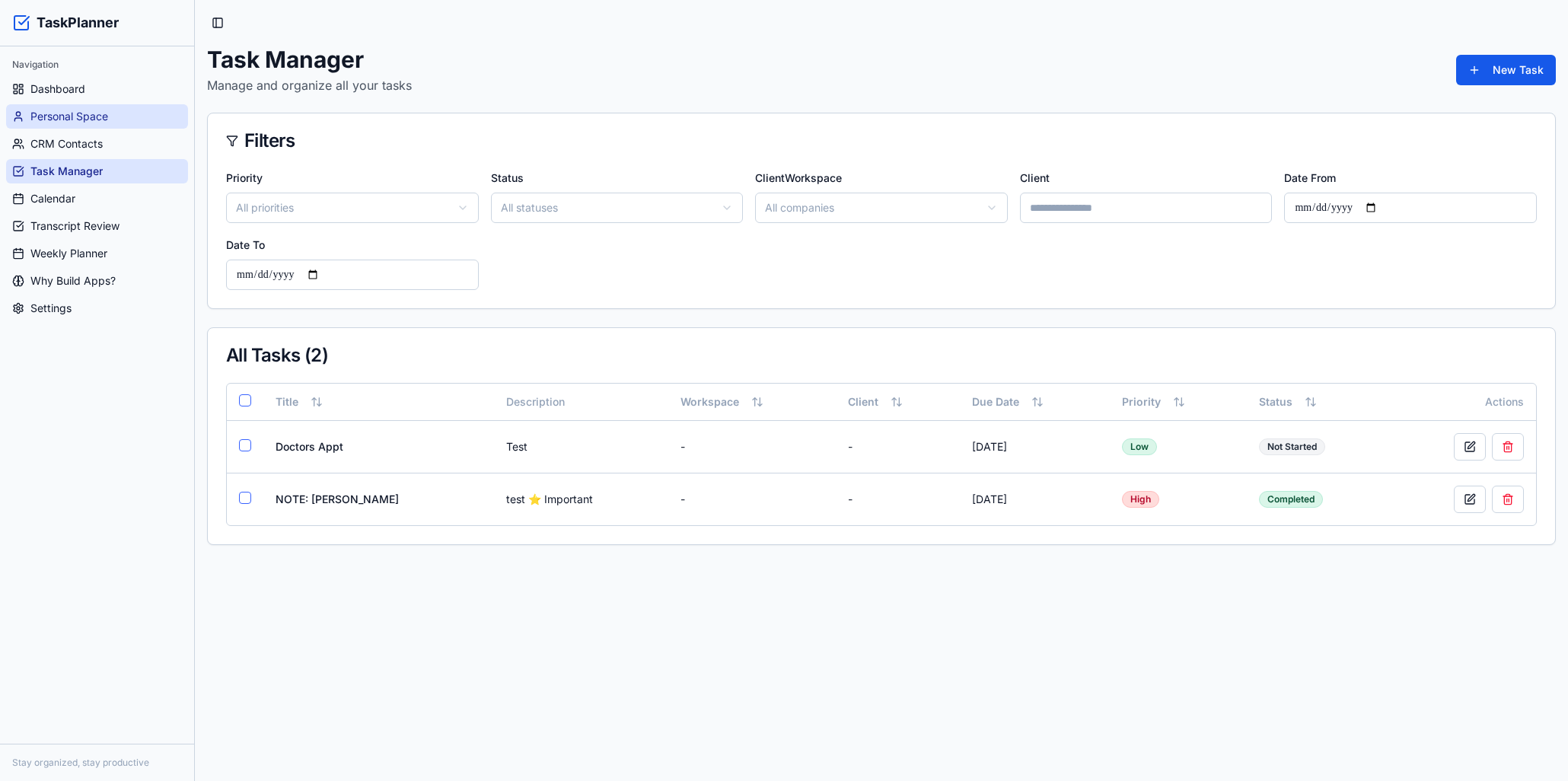
click at [41, 113] on span "Personal Space" at bounding box center [69, 116] width 78 height 16
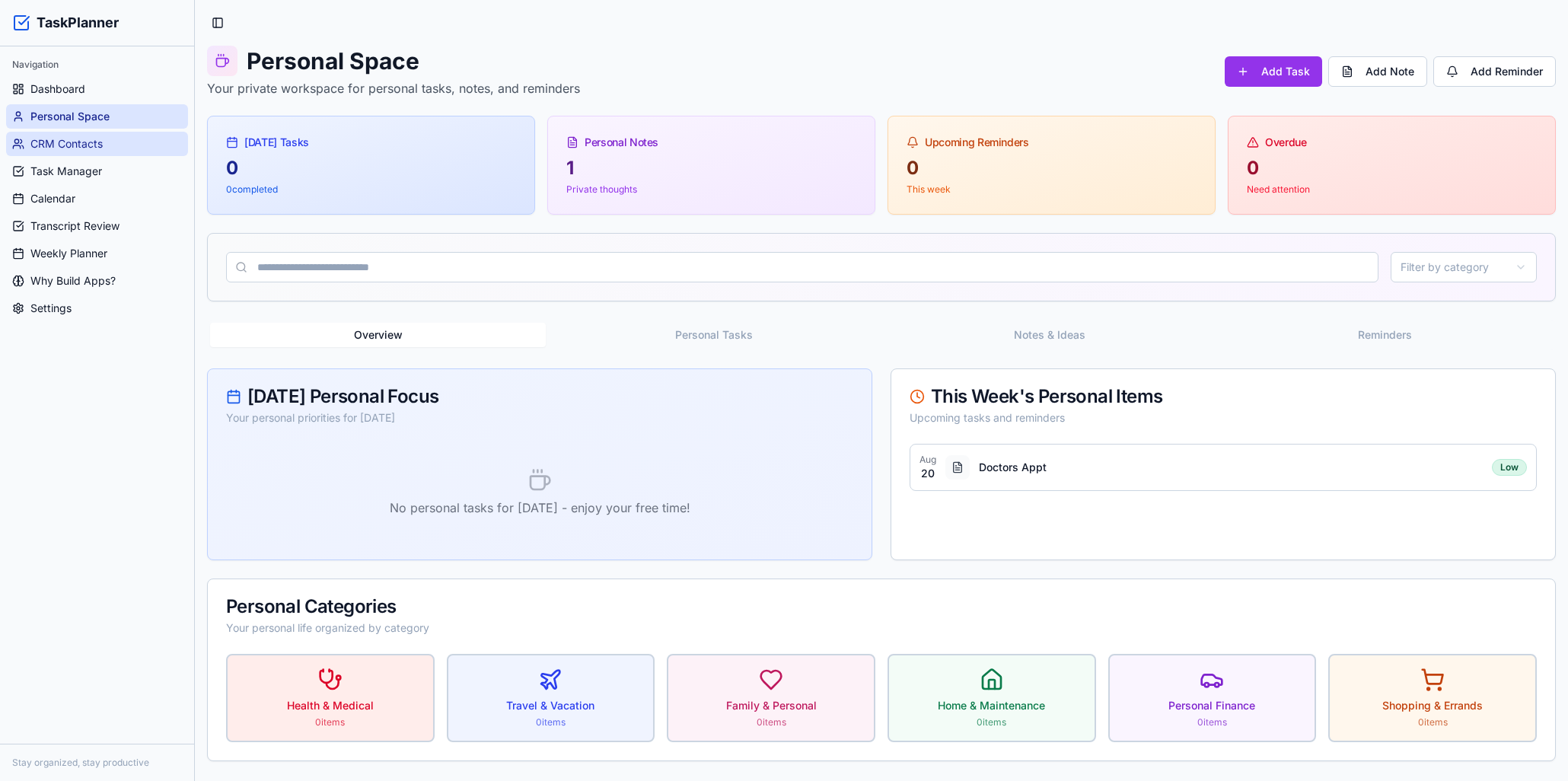
click at [83, 151] on link "CRM Contacts" at bounding box center [97, 144] width 182 height 25
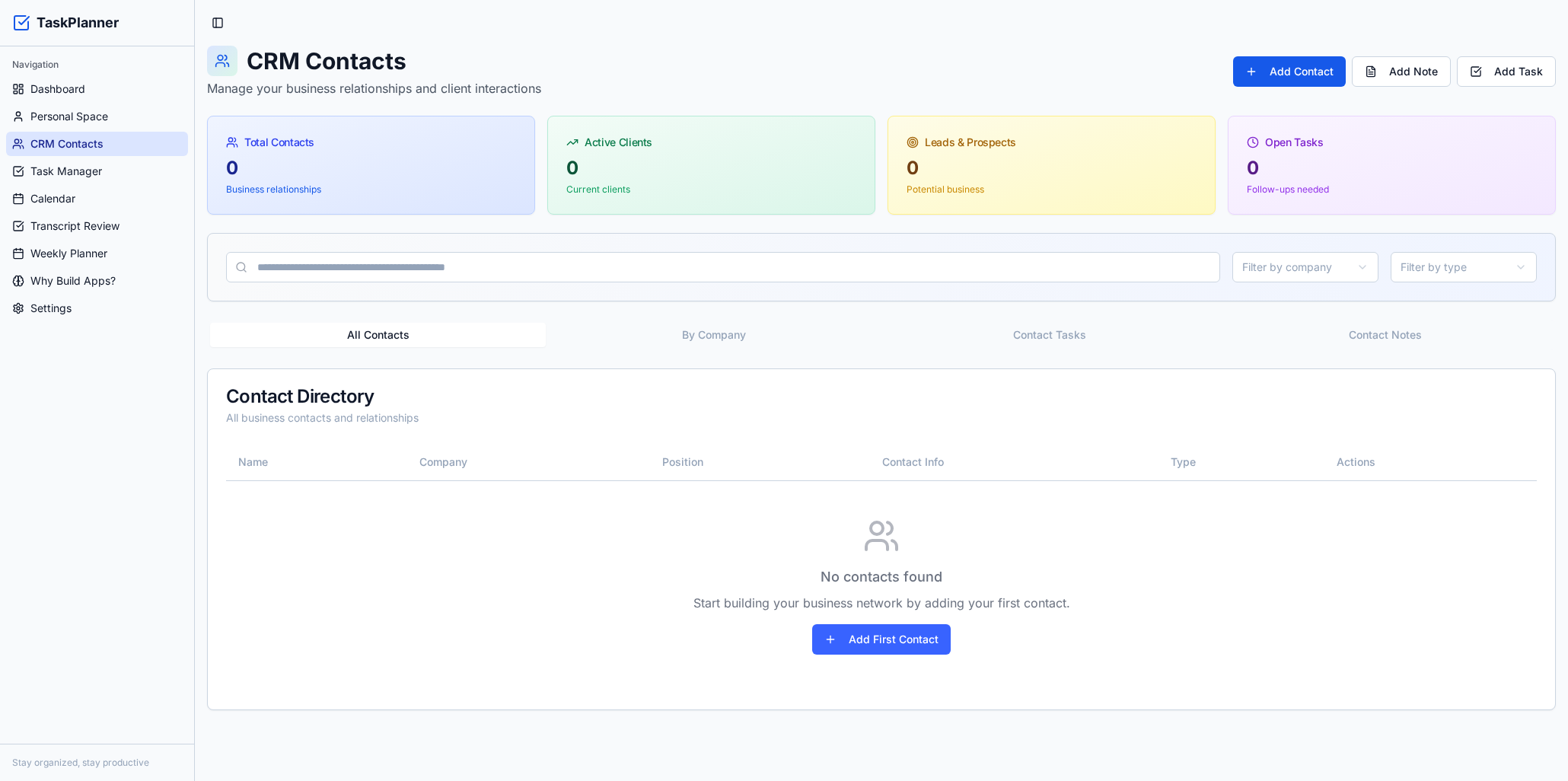
click at [1286, 268] on html "TaskPlanner Navigation Dashboard Personal Space CRM Contacts Task Manager Calen…" at bounding box center [784, 390] width 1568 height 781
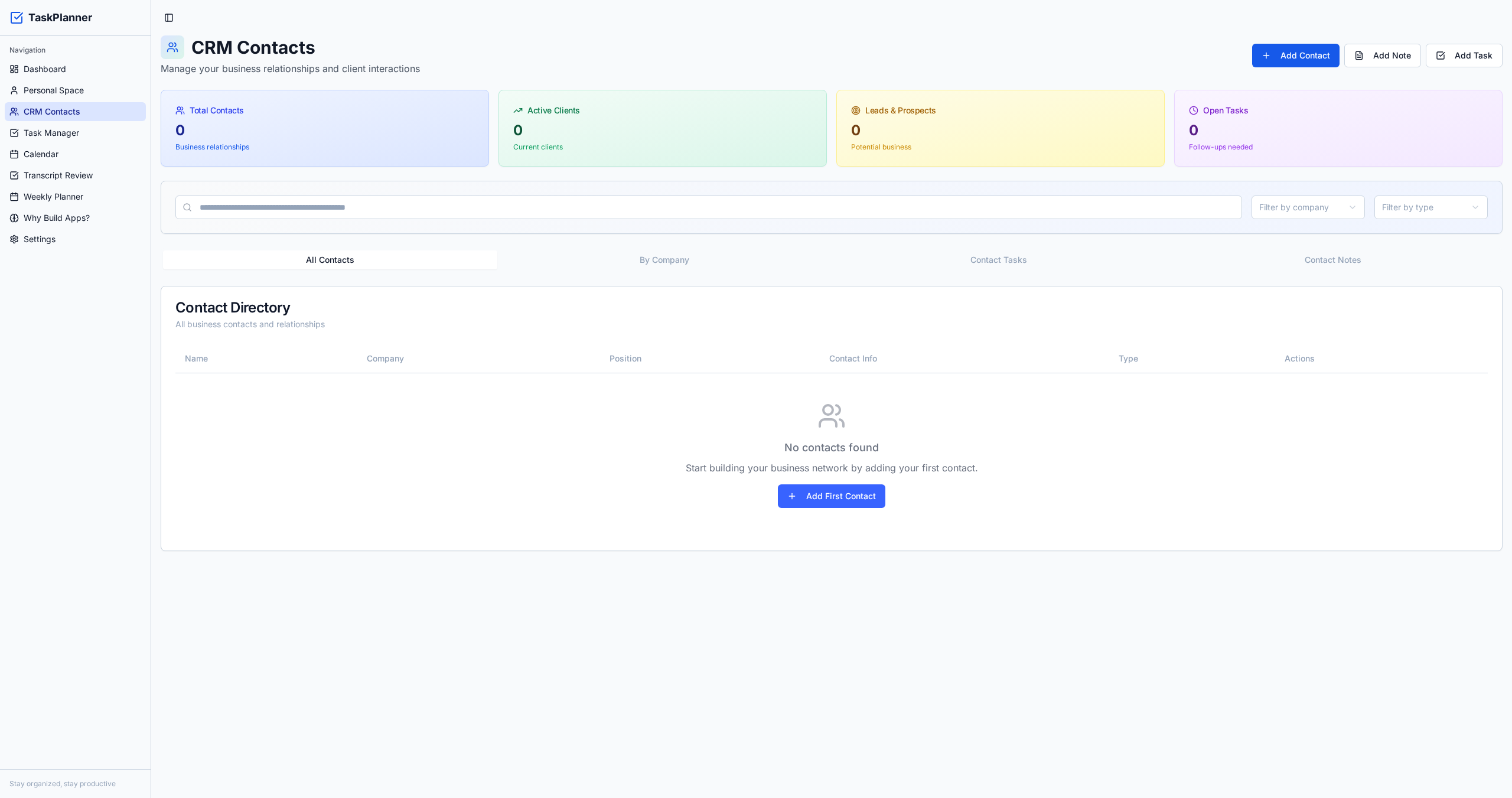
click at [1216, 208] on html "TaskPlanner Navigation Dashboard Personal Space CRM Contacts Task Manager Calen…" at bounding box center [756, 399] width 1512 height 798
click at [80, 131] on html "TaskPlanner Navigation Dashboard Personal Space CRM Contacts Task Manager Calen…" at bounding box center [756, 399] width 1512 height 798
click at [75, 131] on span "Task Manager" at bounding box center [51, 133] width 55 height 12
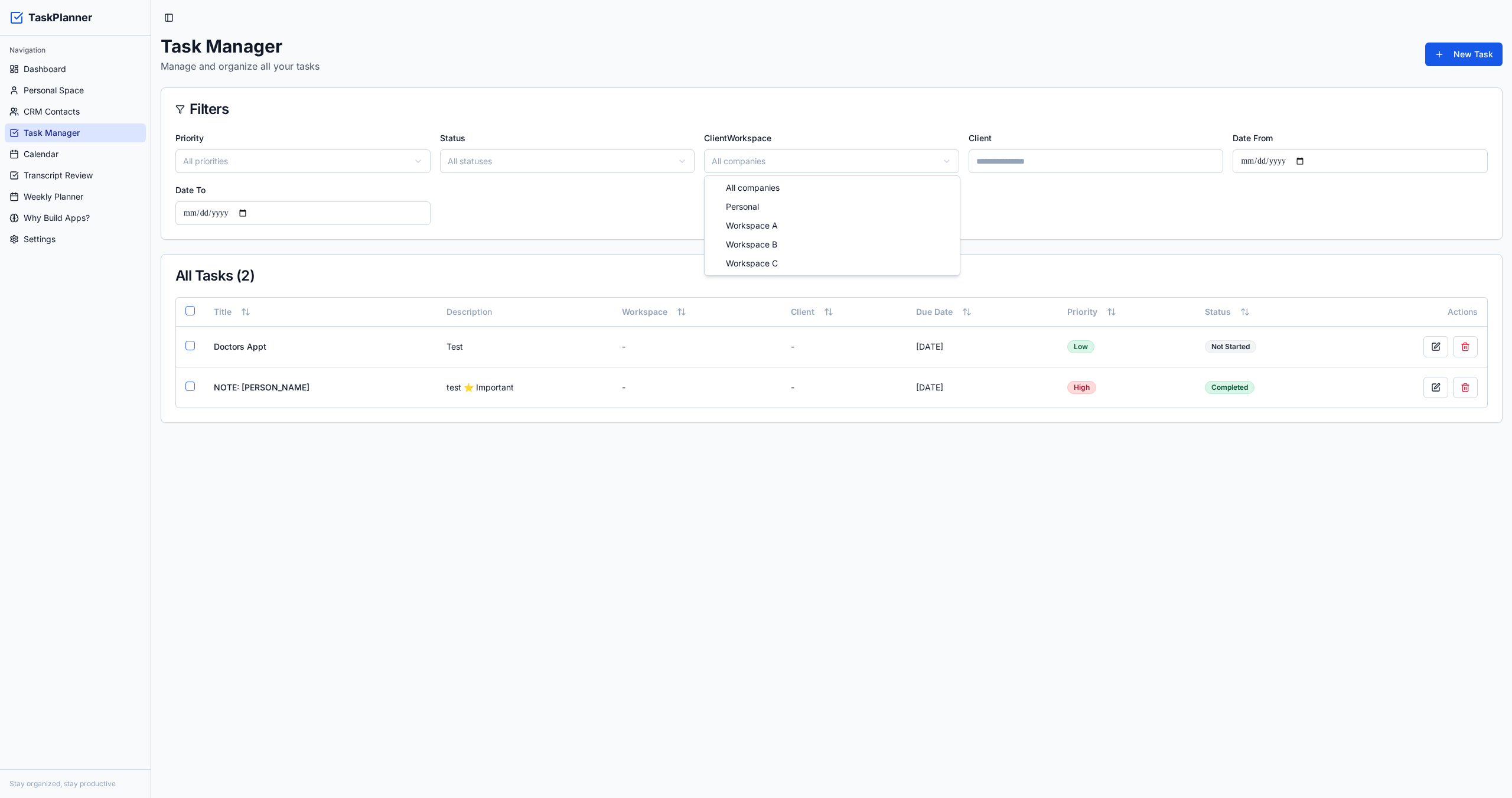
click at [878, 158] on html "TaskPlanner Navigation Dashboard Personal Space CRM Contacts Task Manager Calen…" at bounding box center [756, 399] width 1512 height 798
click at [92, 170] on html "TaskPlanner Navigation Dashboard Personal Space CRM Contacts Task Manager Calen…" at bounding box center [756, 399] width 1512 height 798
click at [84, 172] on span "Transcript Review" at bounding box center [58, 176] width 69 height 12
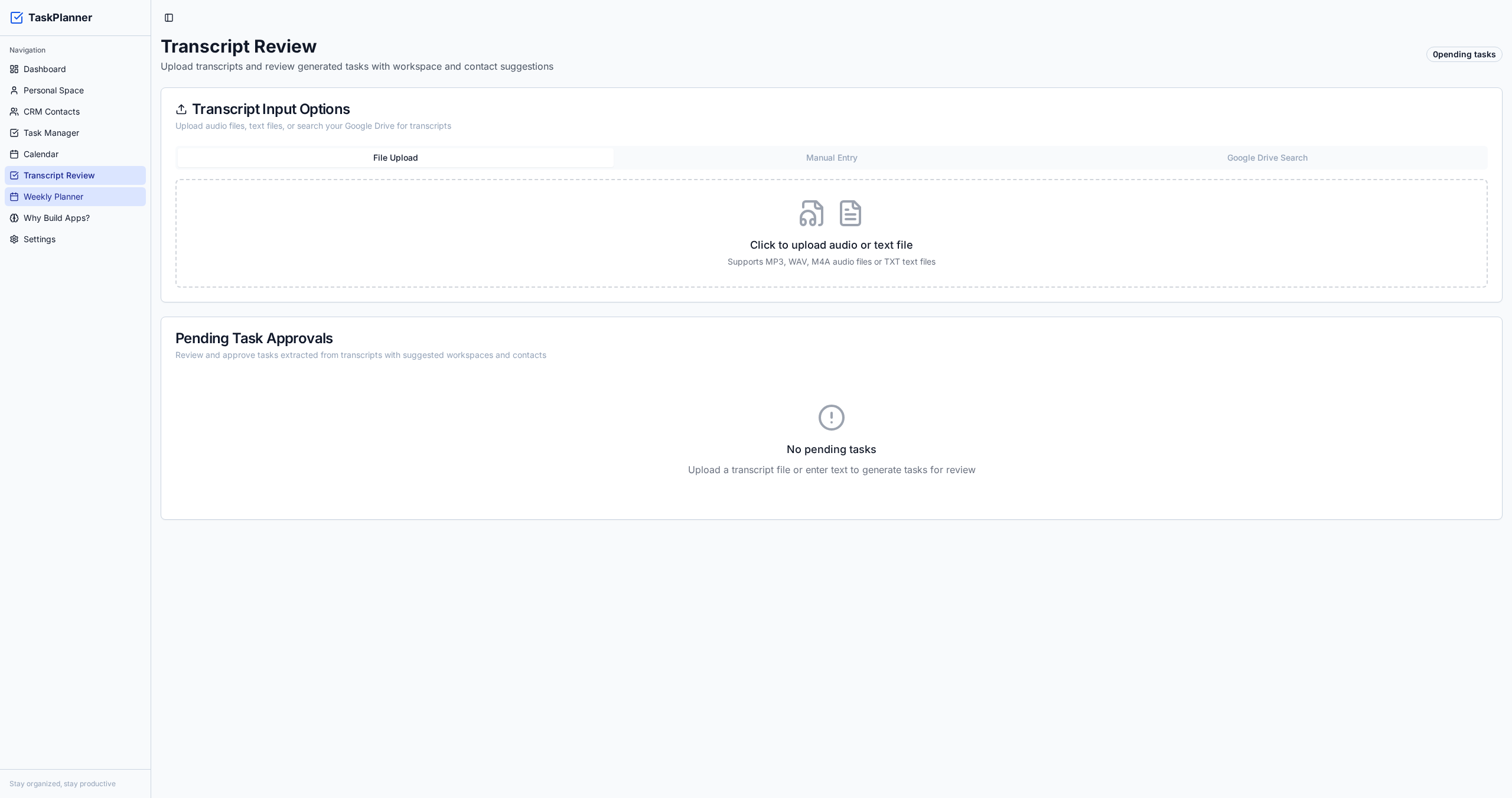
click at [57, 204] on link "Weekly Planner" at bounding box center [75, 197] width 141 height 19
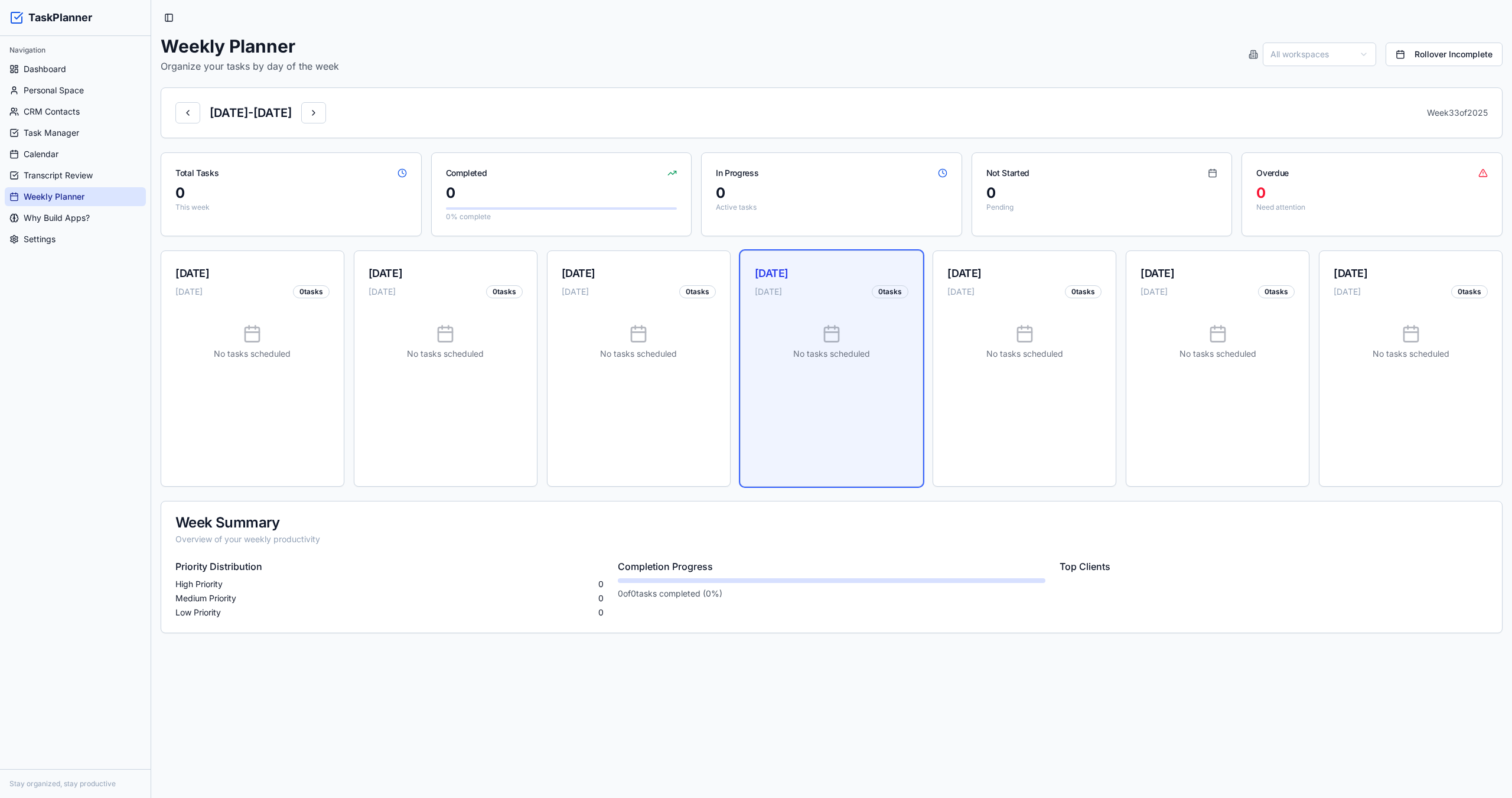
click at [1216, 54] on html "TaskPlanner Navigation Dashboard Personal Space CRM Contacts Task Manager Calen…" at bounding box center [756, 399] width 1512 height 798
click at [566, 54] on html "TaskPlanner Navigation Dashboard Personal Space CRM Contacts Task Manager Calen…" at bounding box center [756, 399] width 1512 height 798
click at [48, 234] on span "Settings" at bounding box center [39, 239] width 32 height 12
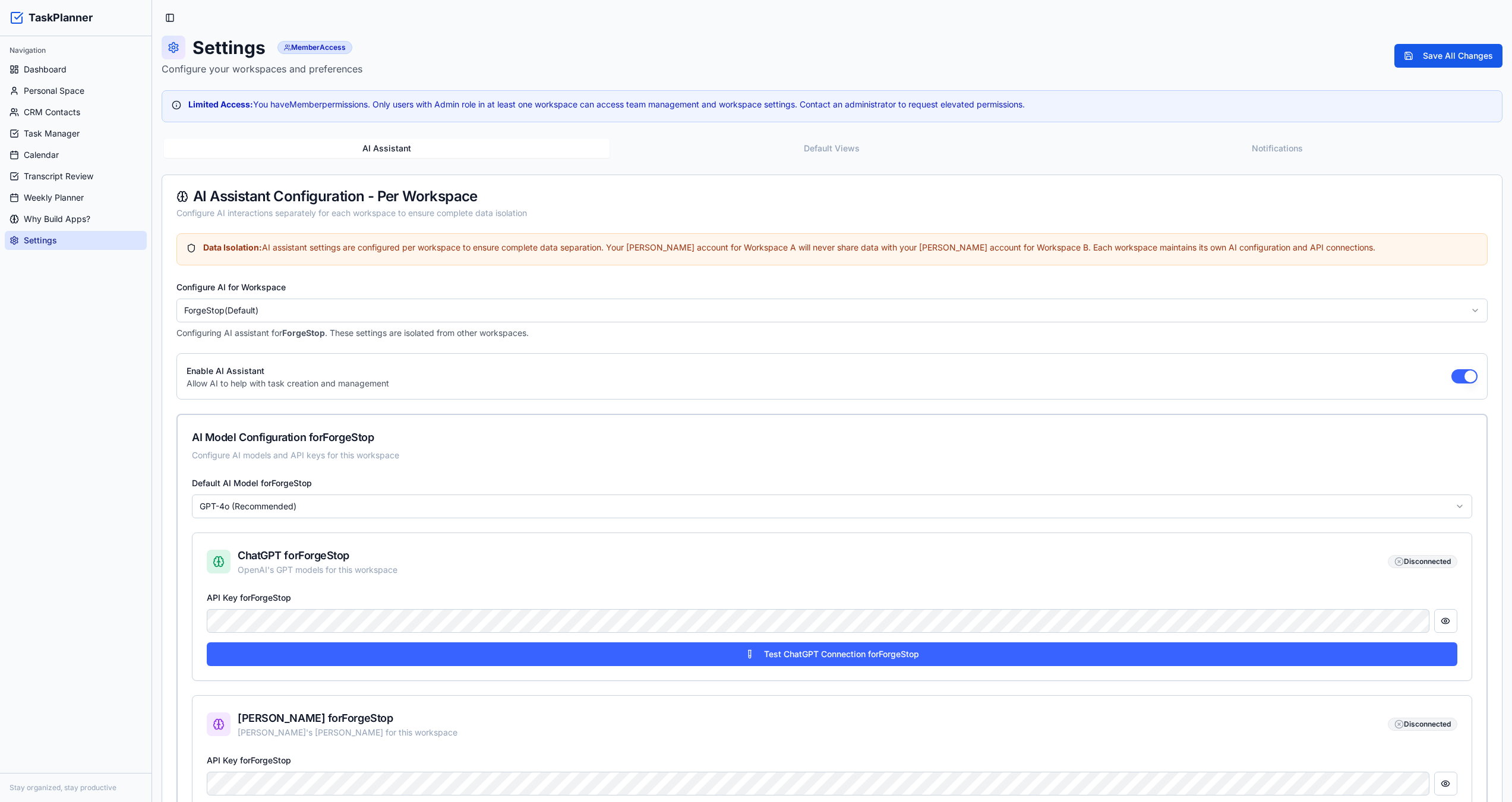
click at [352, 299] on html "TaskPlanner Navigation Dashboard Personal Space CRM Contacts Task Manager Calen…" at bounding box center [756, 690] width 1512 height 1380
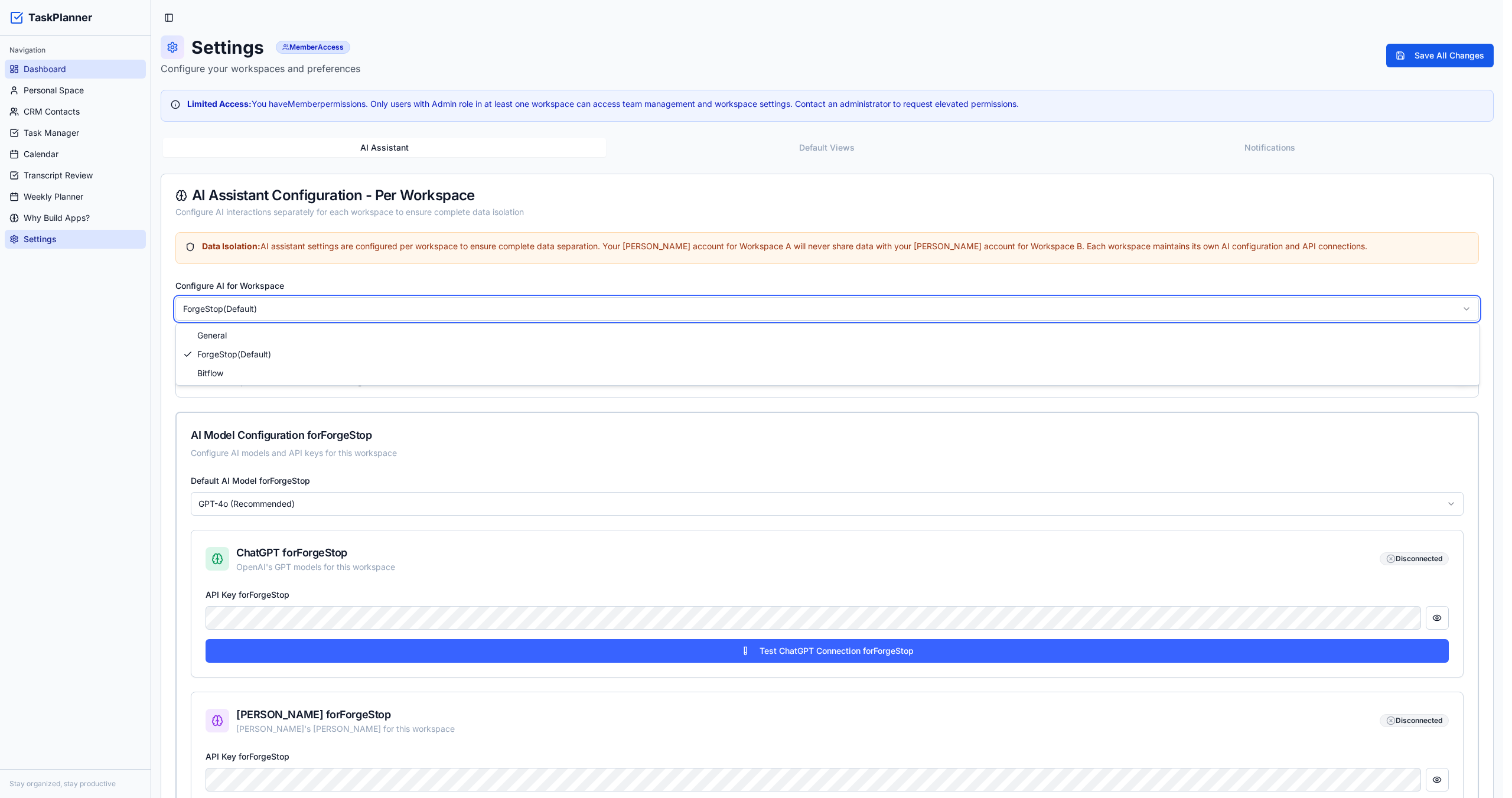
drag, startPoint x: 68, startPoint y: 68, endPoint x: 53, endPoint y: 70, distance: 15.1
click at [68, 68] on html "TaskPlanner Navigation Dashboard Personal Space CRM Contacts Task Manager Calen…" at bounding box center [756, 686] width 1512 height 1373
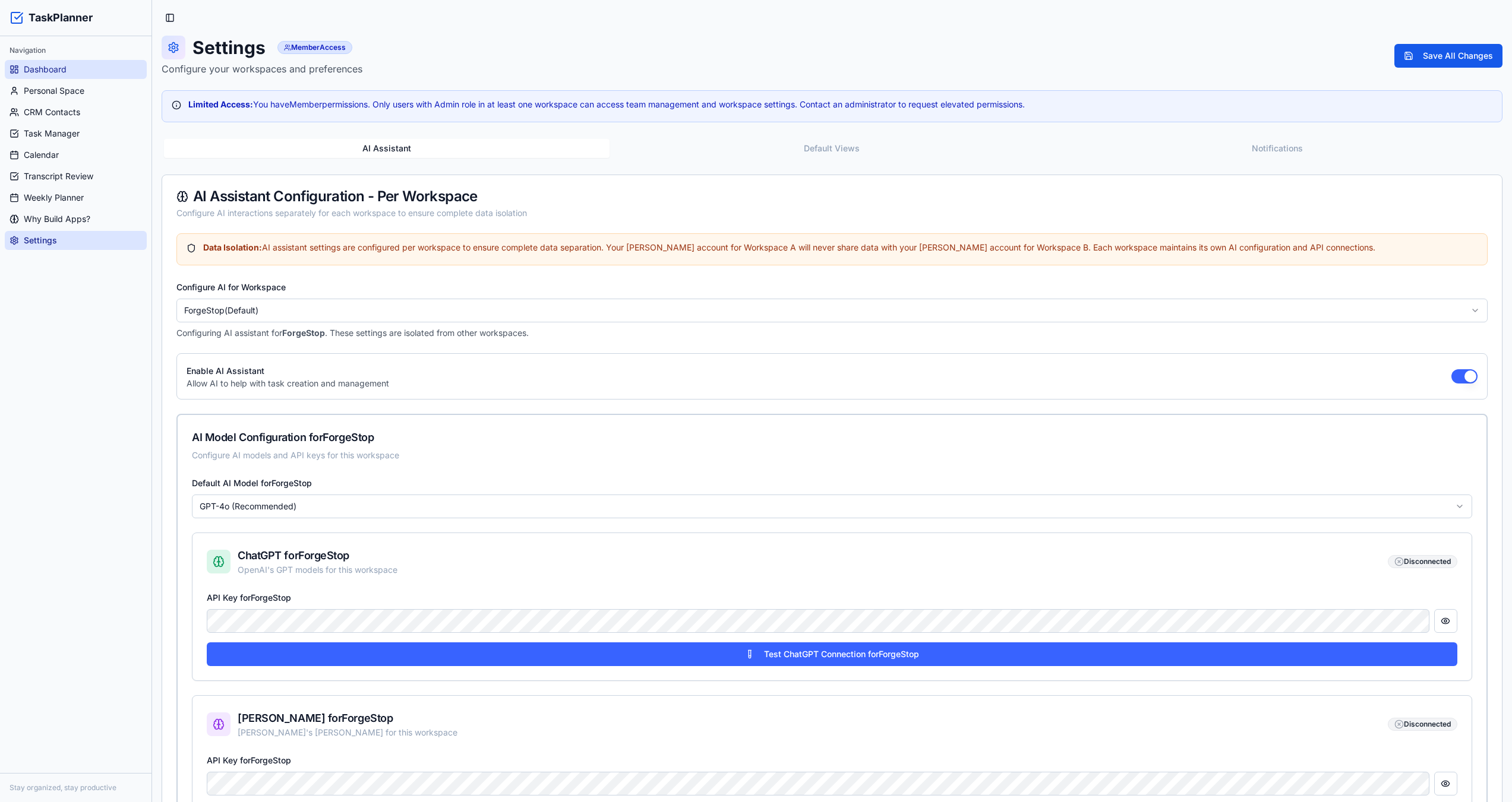
click at [53, 70] on span "Dashboard" at bounding box center [45, 69] width 43 height 12
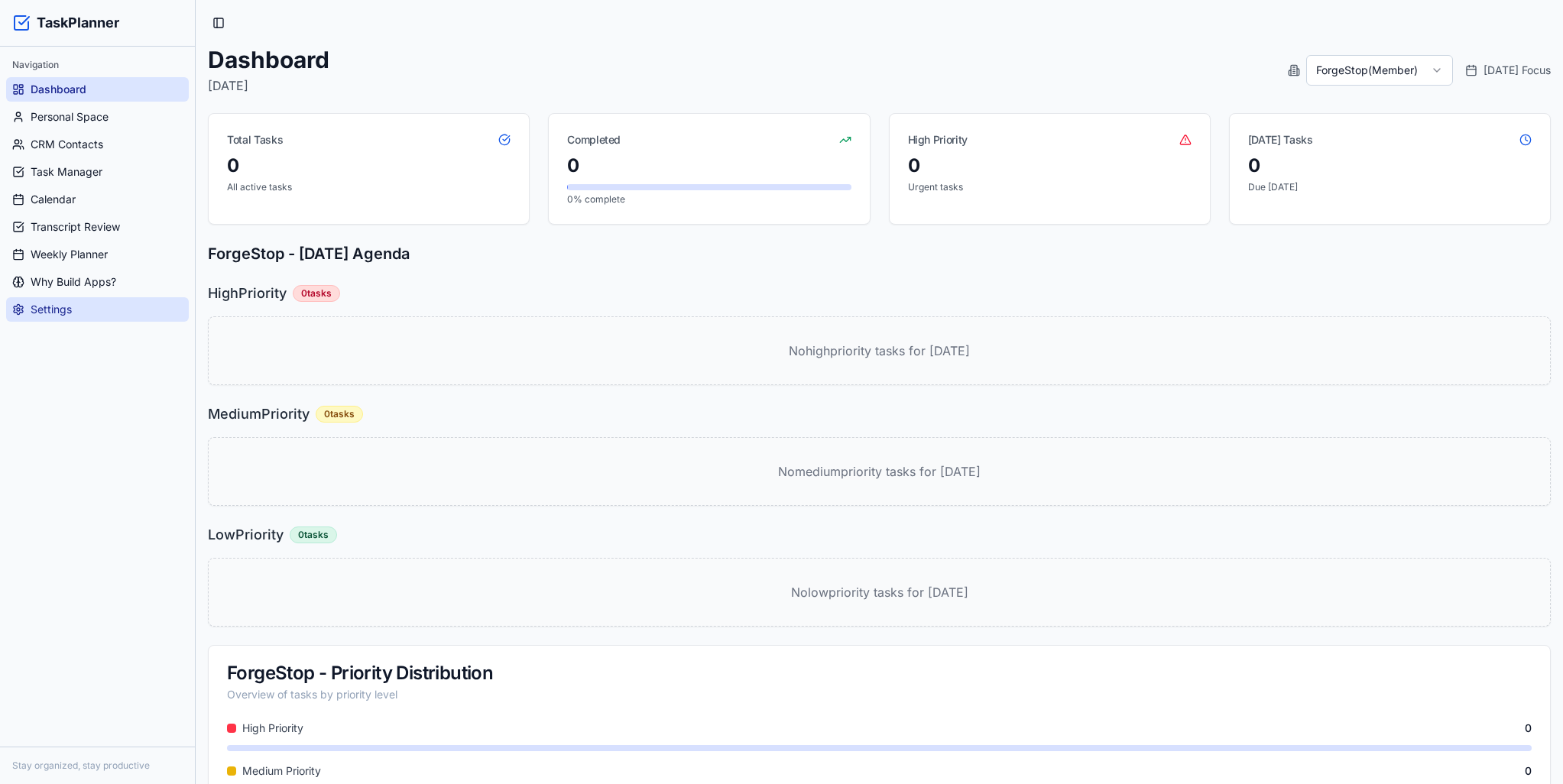
click at [69, 301] on link "Settings" at bounding box center [97, 309] width 183 height 25
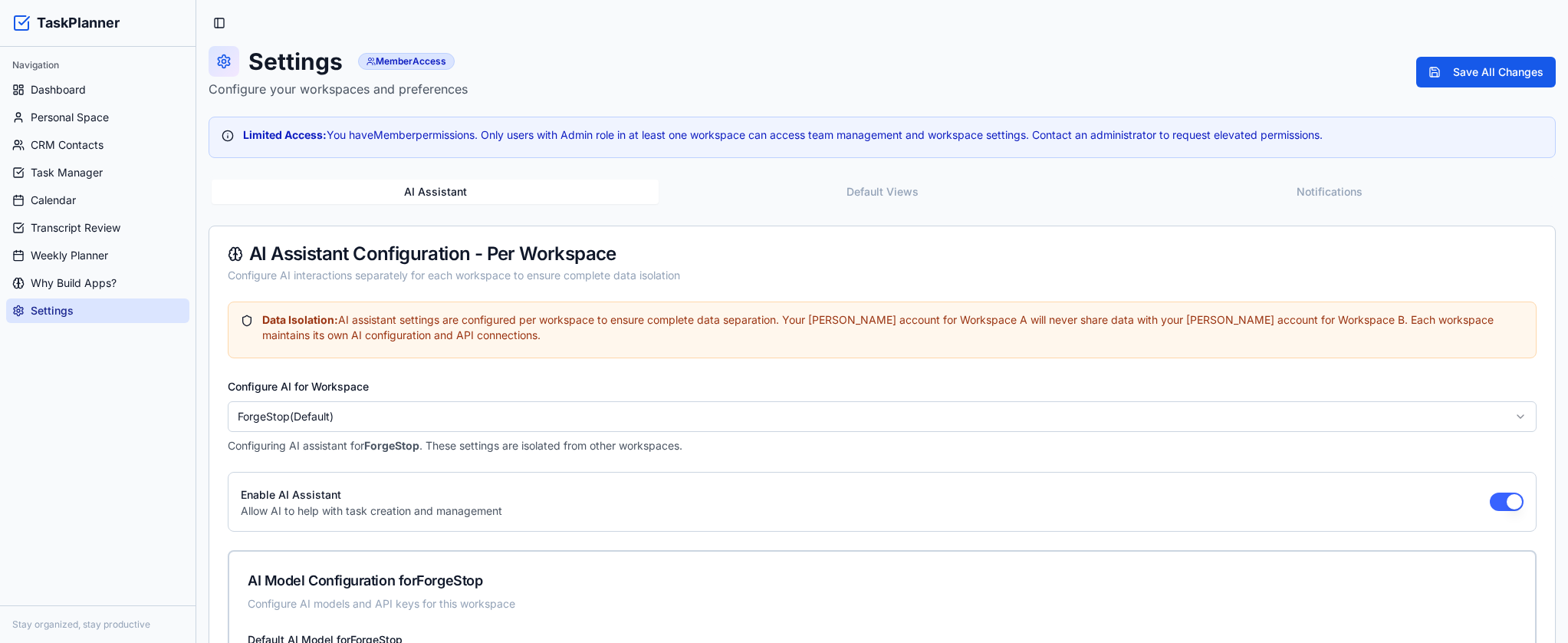
click at [193, 75] on div "Navigation Dashboard Personal Space CRM Contacts Task Manager Calendar Transcri…" at bounding box center [98, 188] width 196 height 282
click at [101, 121] on span "Personal Space" at bounding box center [69, 117] width 78 height 16
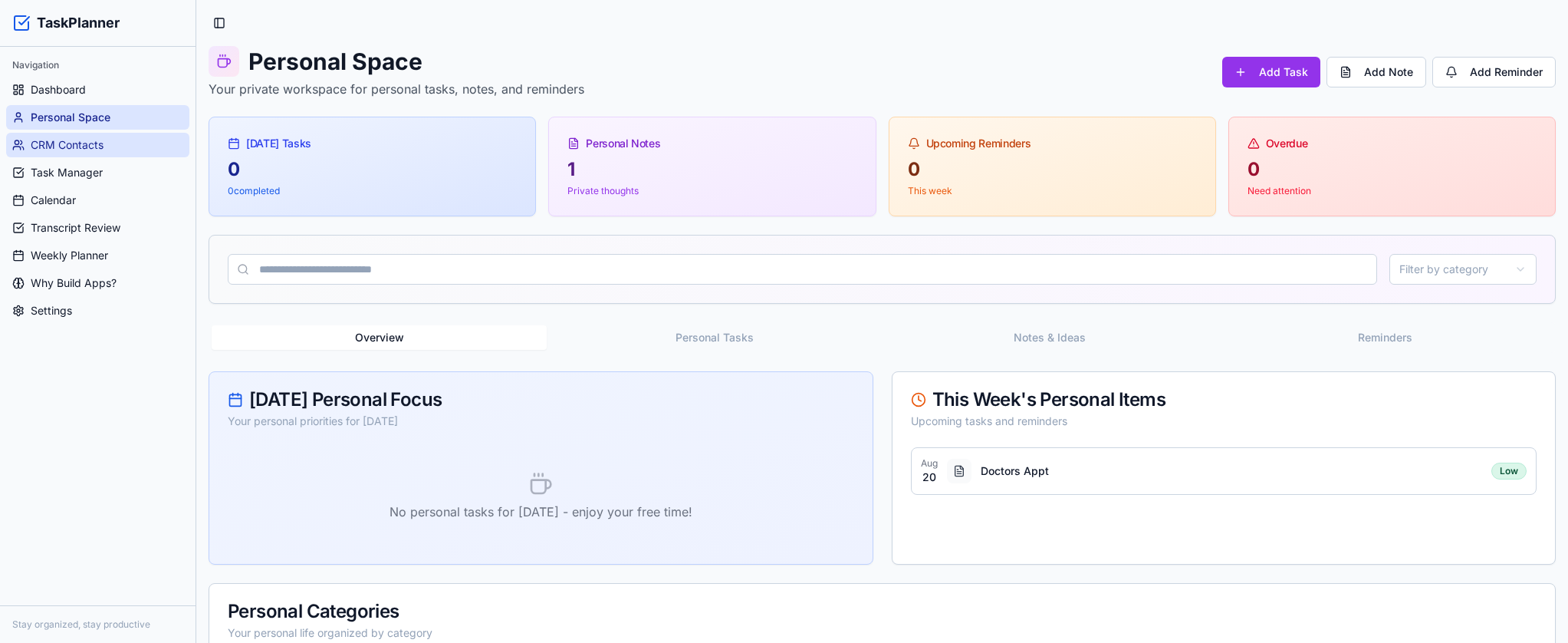
click at [94, 138] on span "CRM Contacts" at bounding box center [66, 145] width 73 height 16
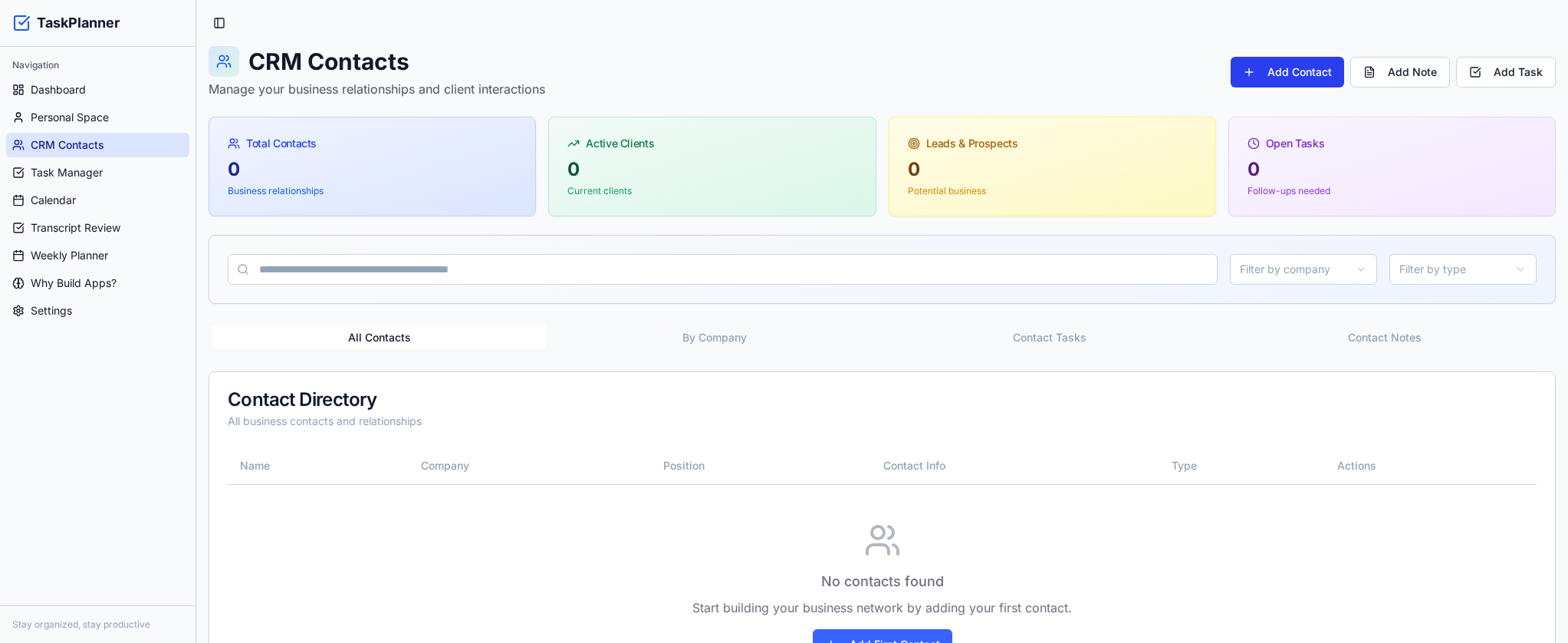
click at [1319, 73] on button "Add Contact" at bounding box center [1287, 72] width 113 height 30
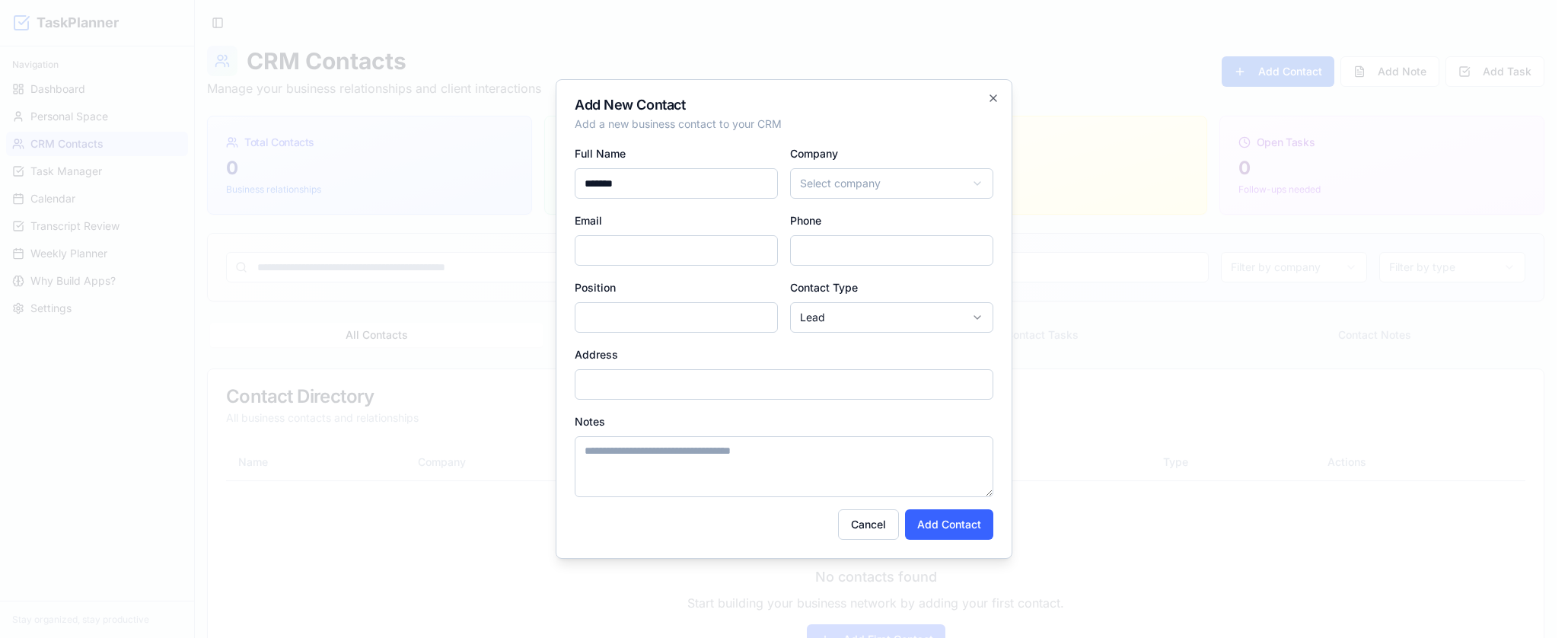
type input "*******"
click at [760, 183] on input "*******" at bounding box center [677, 183] width 203 height 30
type input "*********"
click at [832, 187] on body "TaskPlanner Navigation Dashboard Personal Space CRM Contacts Task Manager Calen…" at bounding box center [779, 361] width 1557 height 722
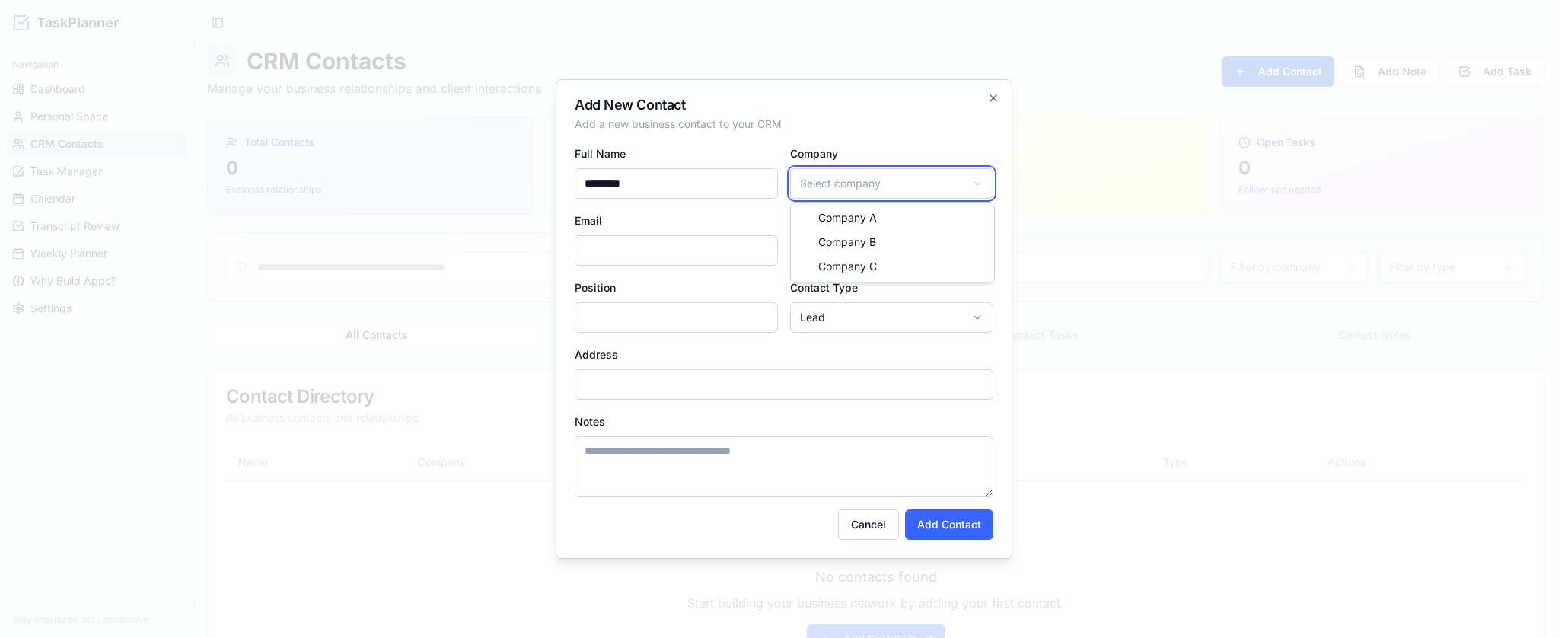
click at [898, 130] on body "TaskPlanner Navigation Dashboard Personal Space CRM Contacts Task Manager Calen…" at bounding box center [779, 361] width 1557 height 722
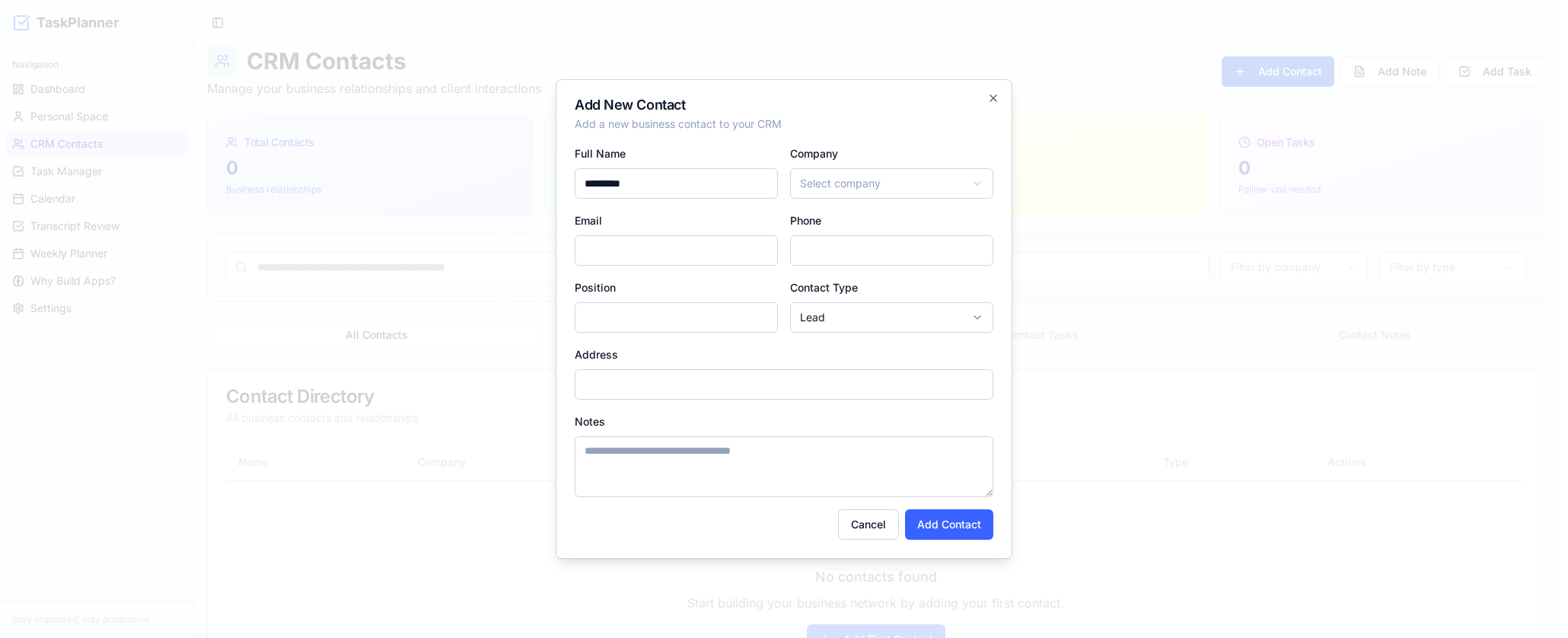
click at [875, 178] on body "TaskPlanner Navigation Dashboard Personal Space CRM Contacts Task Manager Calen…" at bounding box center [779, 361] width 1557 height 722
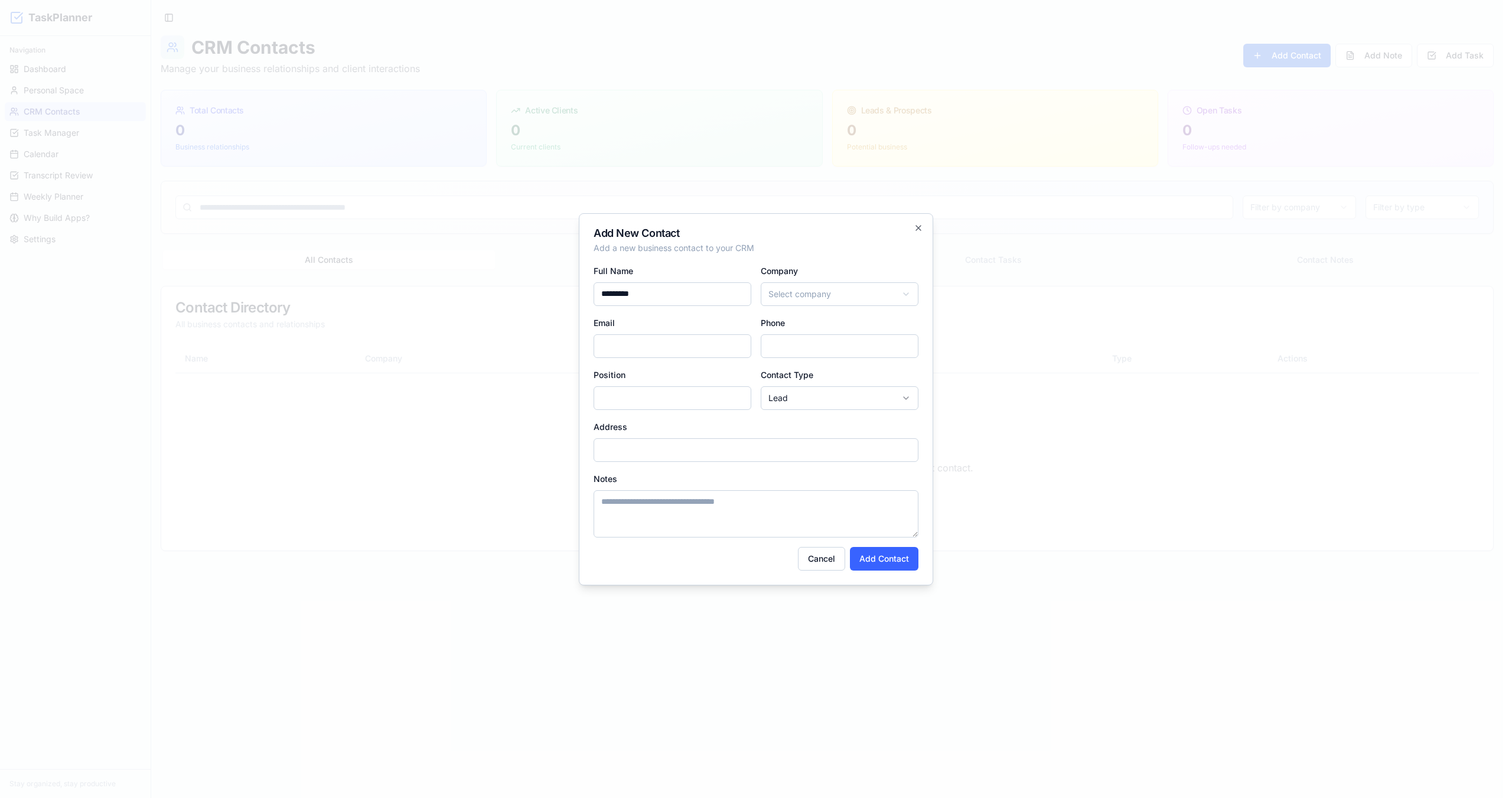
click at [827, 318] on div "Phone" at bounding box center [840, 337] width 158 height 43
click at [828, 286] on body "TaskPlanner Navigation Dashboard Personal Space CRM Contacts Task Manager Calen…" at bounding box center [752, 399] width 1503 height 798
click at [830, 261] on body "TaskPlanner Navigation Dashboard Personal Space CRM Contacts Task Manager Calen…" at bounding box center [752, 399] width 1503 height 798
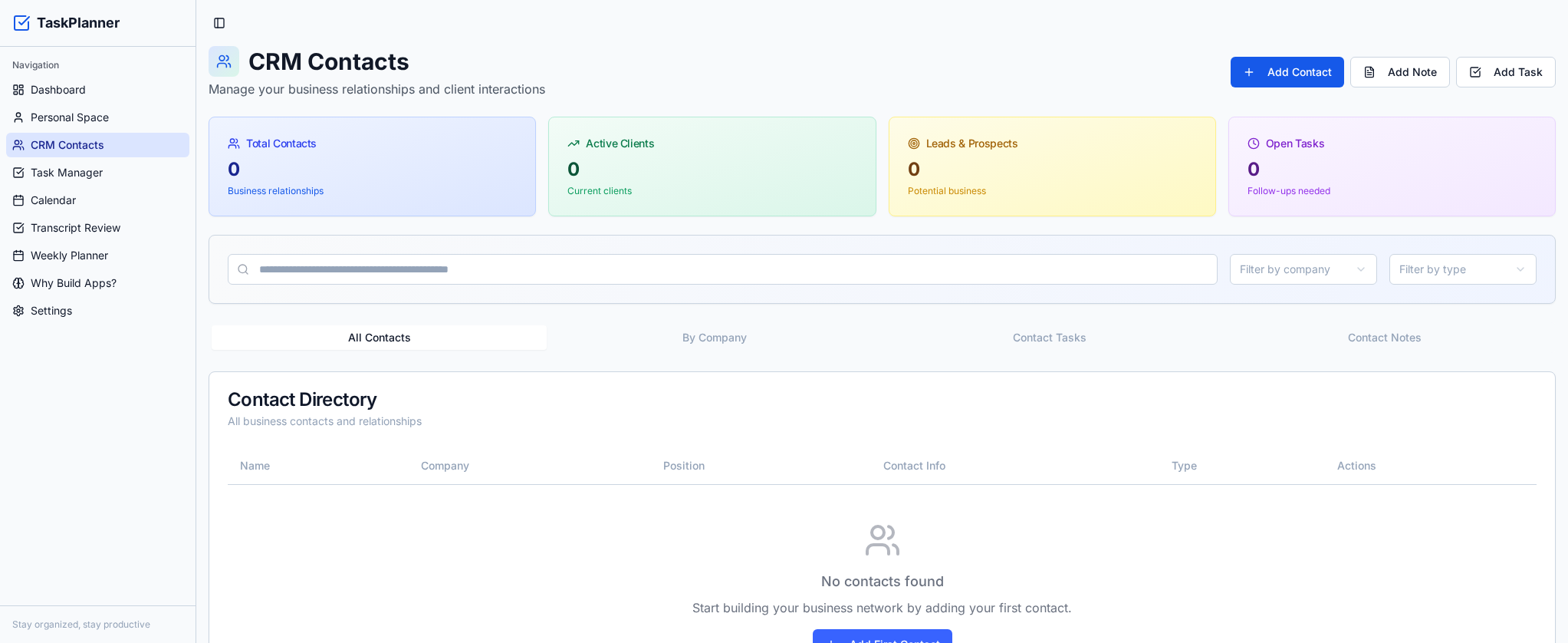
click at [171, 522] on div "Navigation Dashboard Personal Space CRM Contacts Task Manager Calendar Transcri…" at bounding box center [98, 326] width 196 height 558
click at [11, 393] on div "Navigation Dashboard Personal Space CRM Contacts Task Manager Calendar Transcri…" at bounding box center [98, 326] width 196 height 558
click at [735, 368] on div "All Contacts By Company Contact Tasks Contact Notes Contact Directory All busin…" at bounding box center [882, 518] width 1348 height 393
click at [697, 328] on button "By Company" at bounding box center [714, 337] width 335 height 25
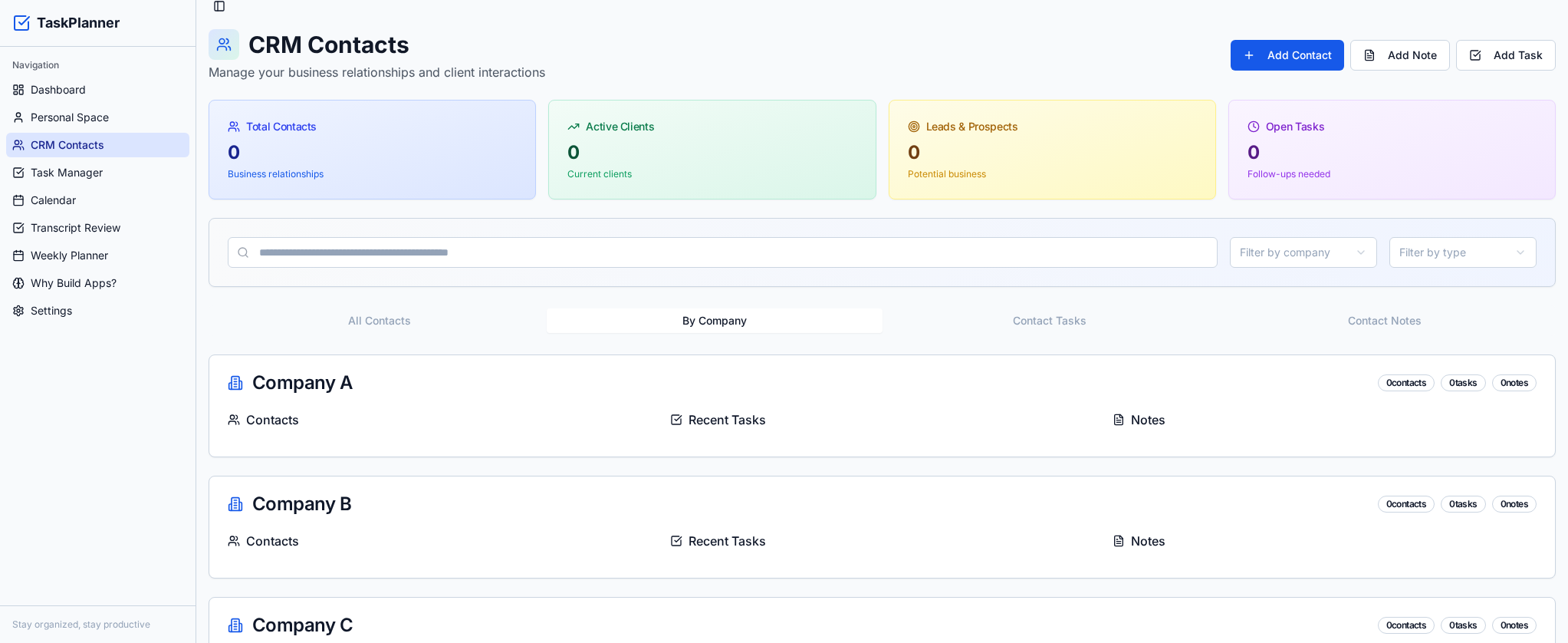
scroll to position [86, 0]
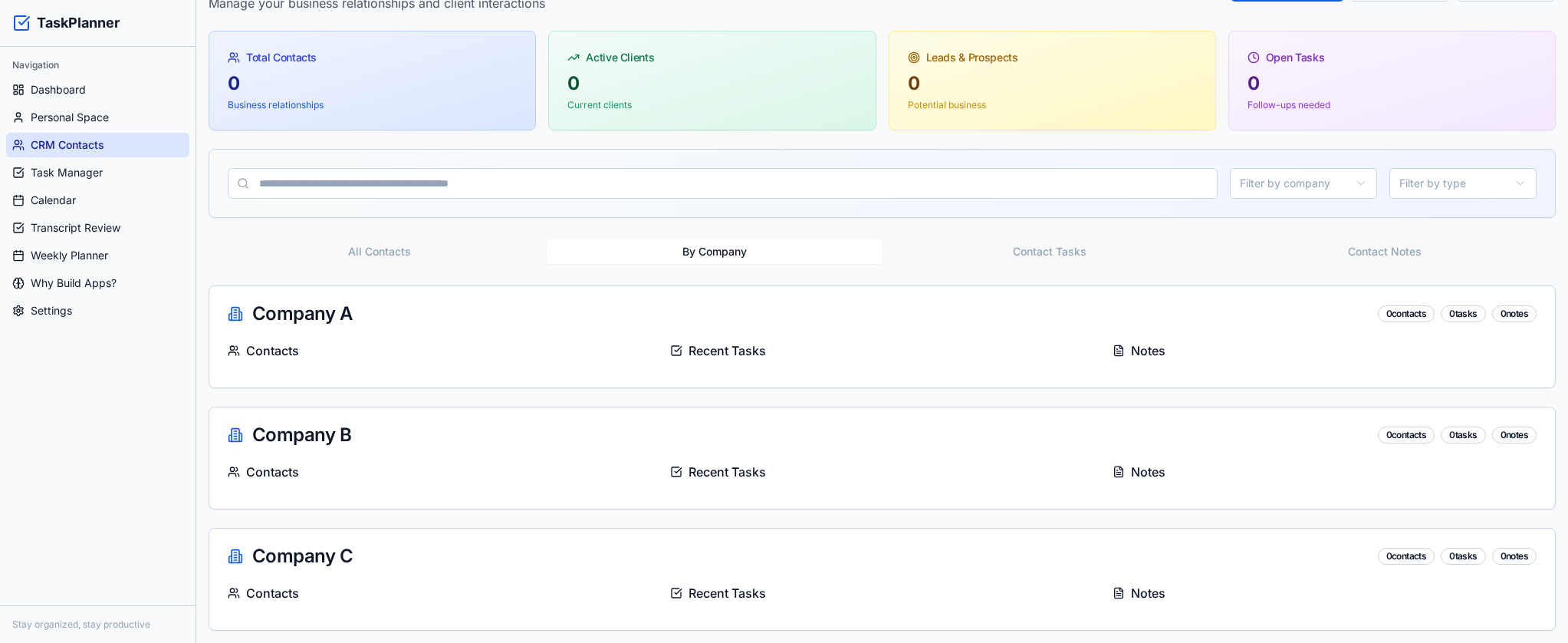
click at [1005, 330] on div "Company A 0 contacts 0 tasks 0 notes" at bounding box center [882, 314] width 1346 height 55
click at [353, 299] on div "Company A 0 contacts 0 tasks 0 notes" at bounding box center [882, 314] width 1346 height 55
click at [255, 323] on div "Company A 0 contacts 0 tasks 0 notes" at bounding box center [882, 314] width 1309 height 18
click at [234, 337] on div "Company A 0 contacts 0 tasks 0 notes" at bounding box center [882, 314] width 1346 height 55
click at [244, 350] on h4 "Contacts" at bounding box center [440, 351] width 424 height 18
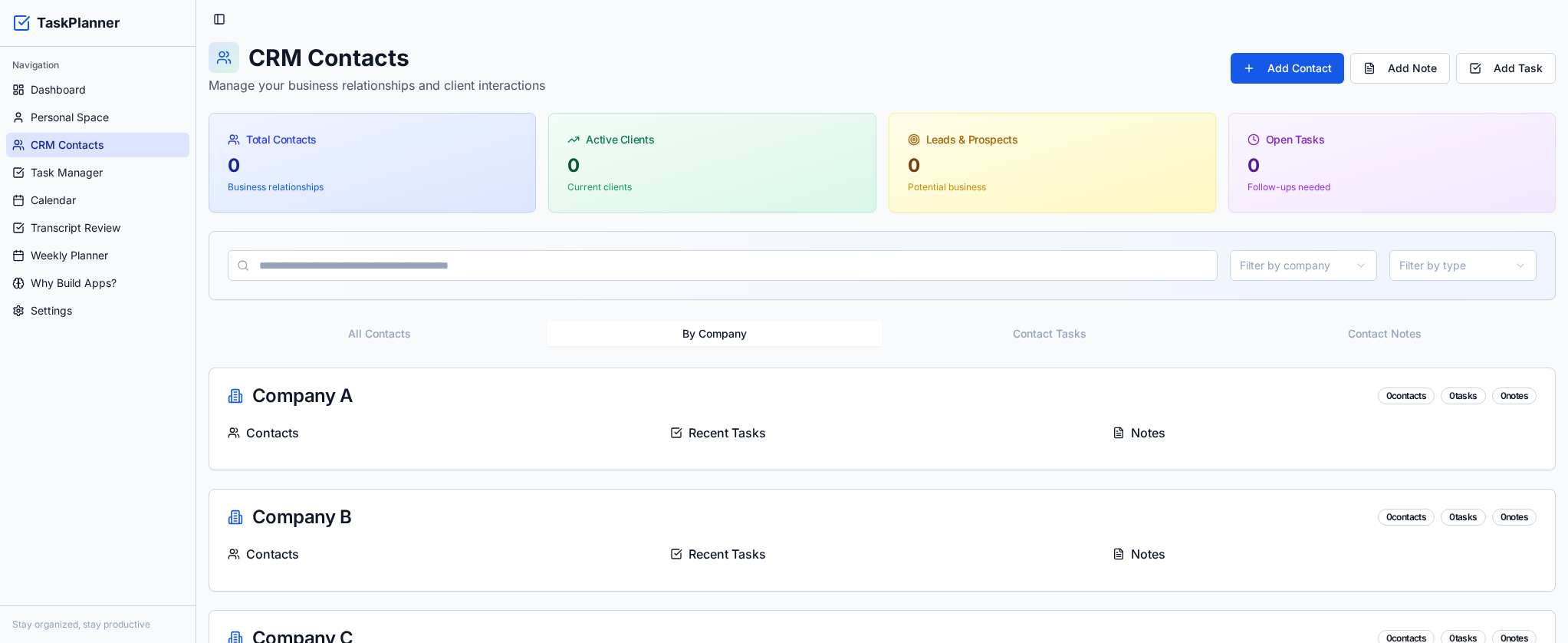
scroll to position [0, 0]
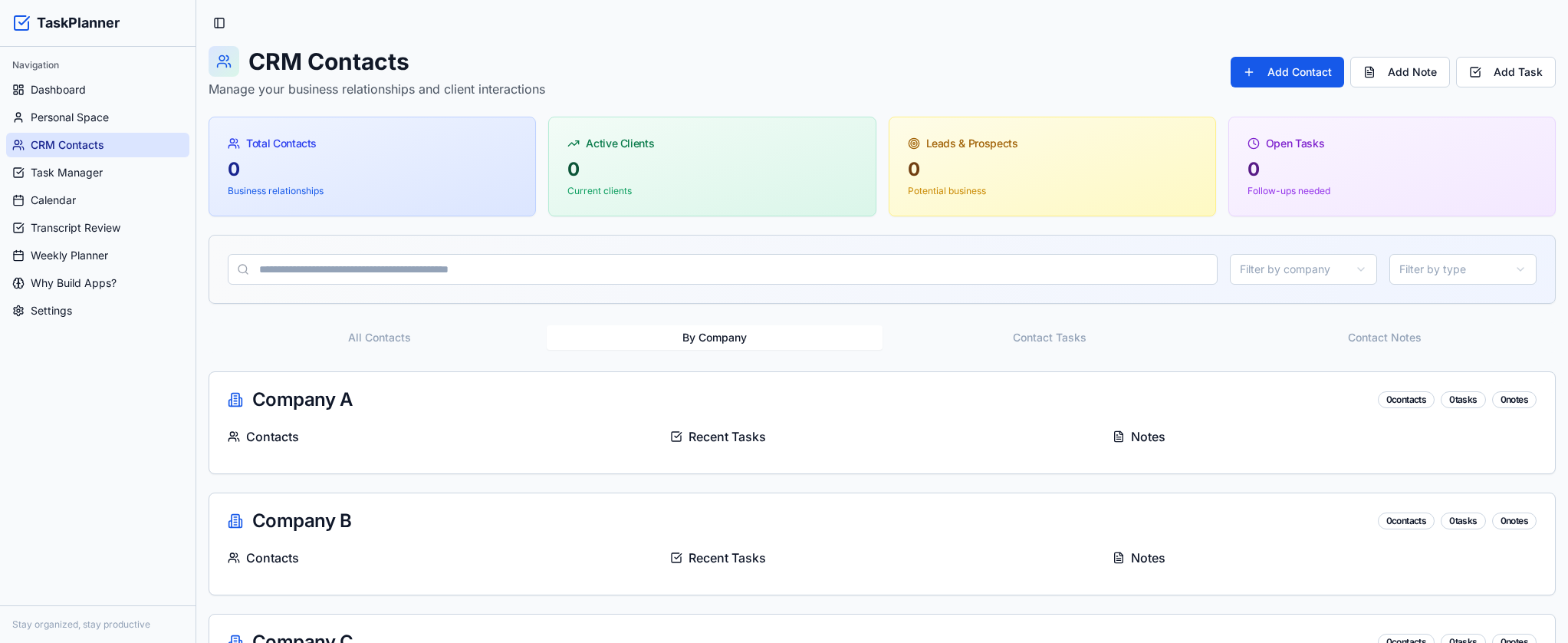
click at [1220, 414] on div "Company A 0 contacts 0 tasks 0 notes" at bounding box center [882, 399] width 1346 height 55
click at [1108, 411] on div "Company A 0 contacts 0 tasks 0 notes" at bounding box center [882, 399] width 1346 height 55
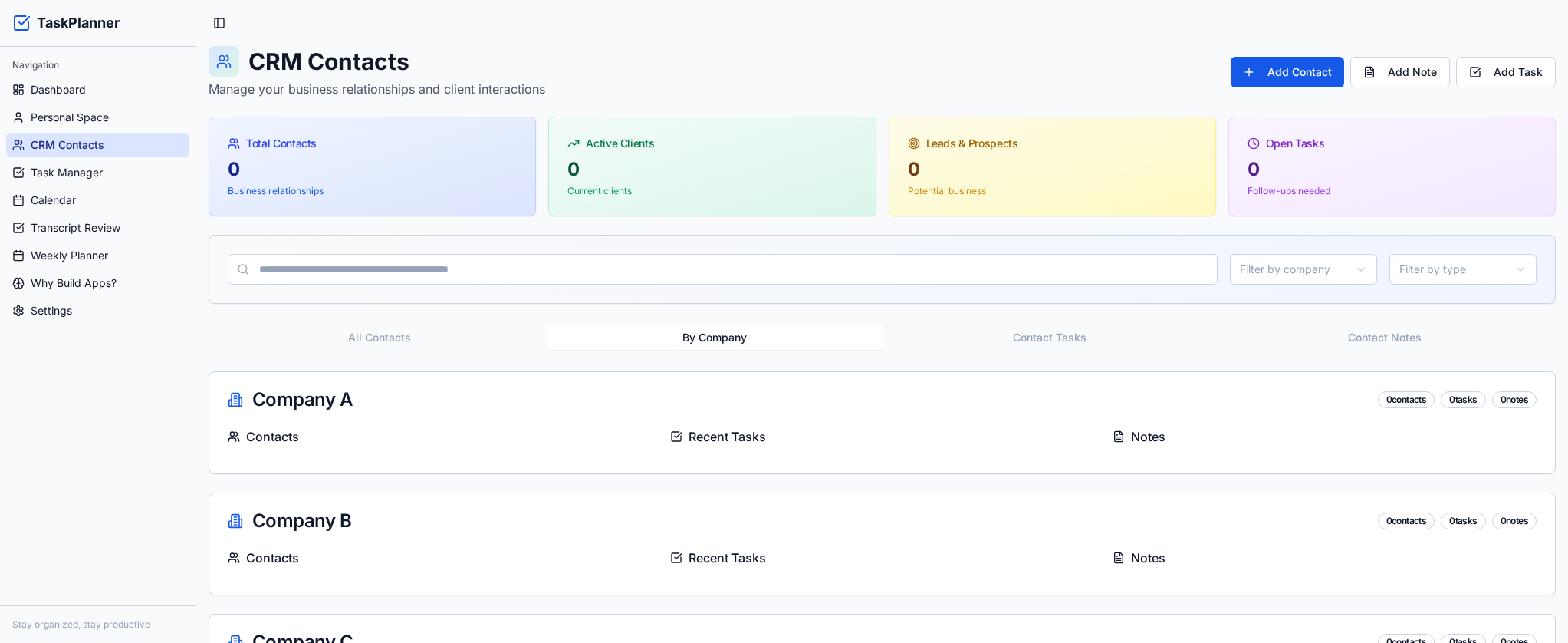
click at [748, 336] on button "By Company" at bounding box center [714, 337] width 335 height 25
click at [1107, 403] on div "Company A 0 contacts 0 tasks 0 notes" at bounding box center [882, 399] width 1309 height 18
click at [1086, 411] on div "Company A 0 contacts 0 tasks 0 notes" at bounding box center [882, 399] width 1346 height 55
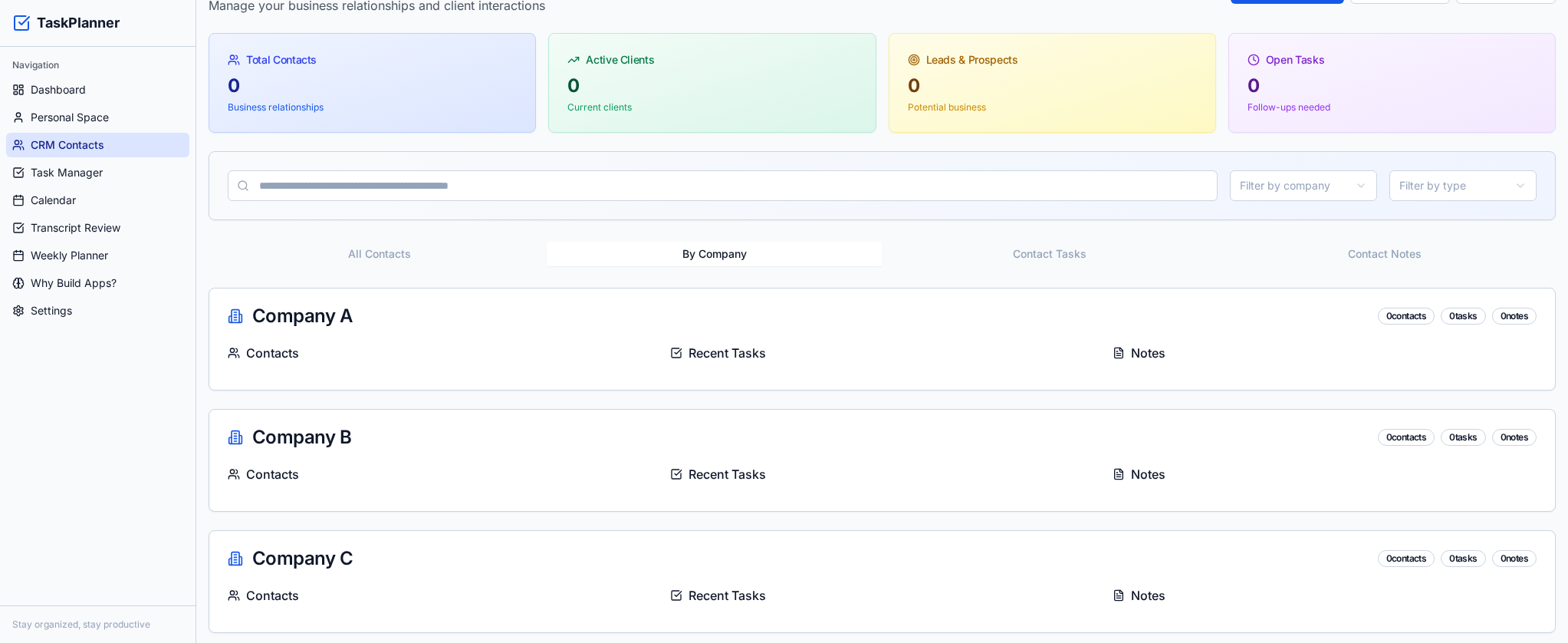
scroll to position [86, 0]
click at [332, 304] on div "Company A 0 contacts 0 tasks 0 notes" at bounding box center [882, 314] width 1309 height 18
click at [267, 320] on div "Company A 0 contacts 0 tasks 0 notes" at bounding box center [882, 314] width 1309 height 18
click at [249, 352] on h4 "Contacts" at bounding box center [440, 351] width 424 height 18
drag, startPoint x: 250, startPoint y: 355, endPoint x: 243, endPoint y: 332, distance: 24.0
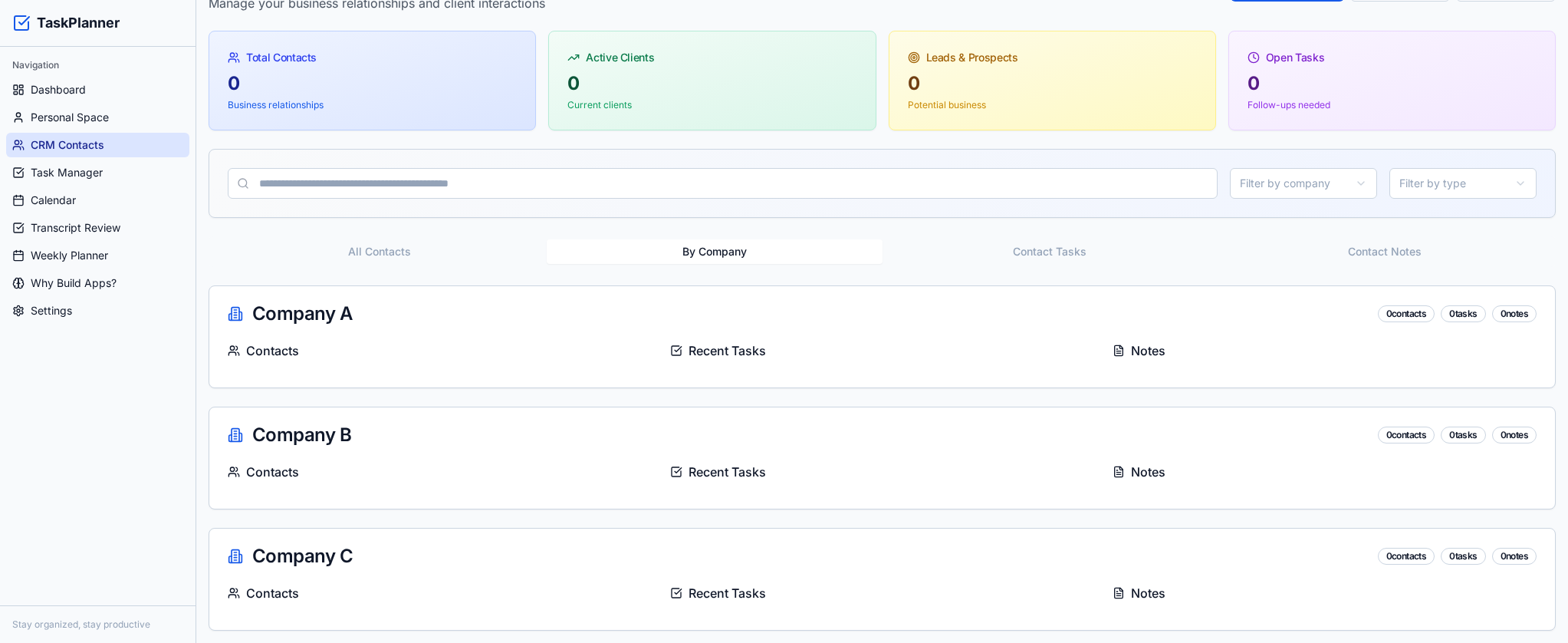
click at [251, 355] on h4 "Contacts" at bounding box center [440, 351] width 424 height 18
click at [243, 329] on div "Company A 0 contacts 0 tasks 0 notes" at bounding box center [882, 314] width 1346 height 55
drag, startPoint x: 240, startPoint y: 325, endPoint x: 752, endPoint y: 403, distance: 517.9
click at [240, 325] on div "Company A 0 contacts 0 tasks 0 notes" at bounding box center [882, 314] width 1346 height 55
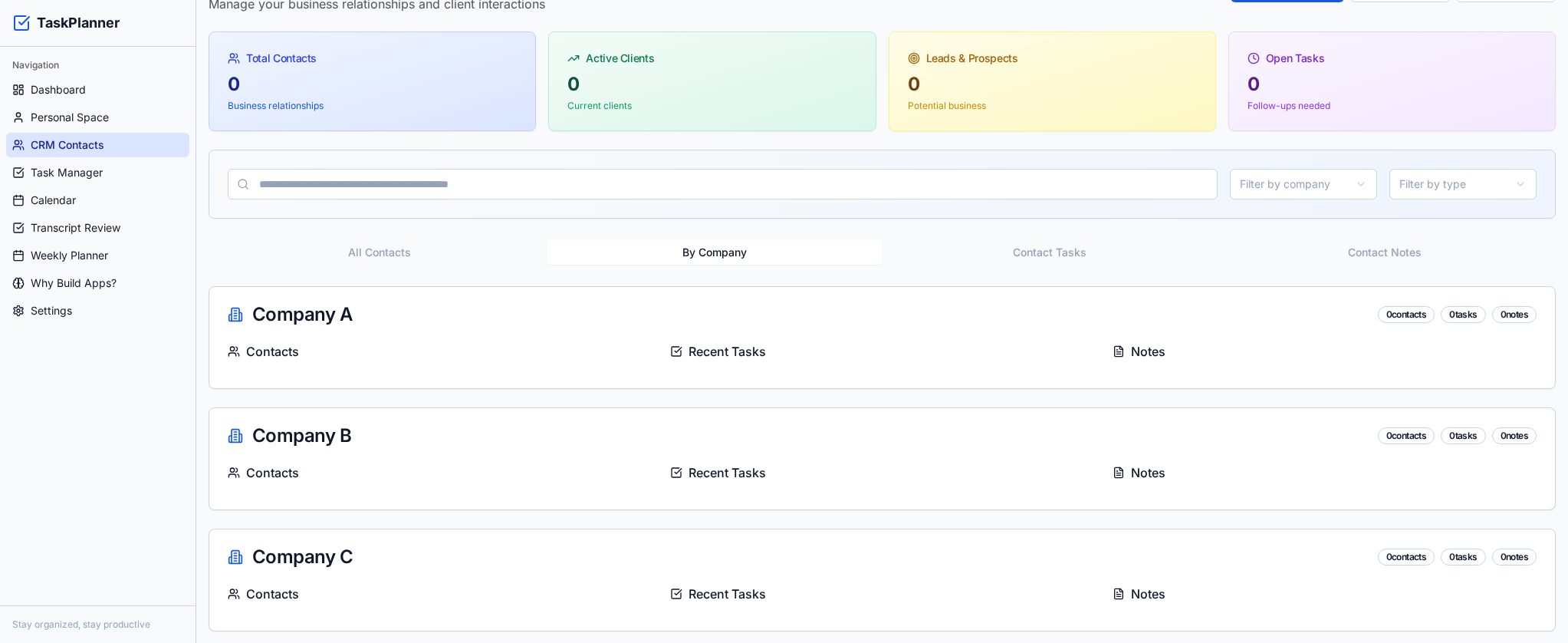
click at [384, 256] on button "All Contacts" at bounding box center [378, 252] width 335 height 25
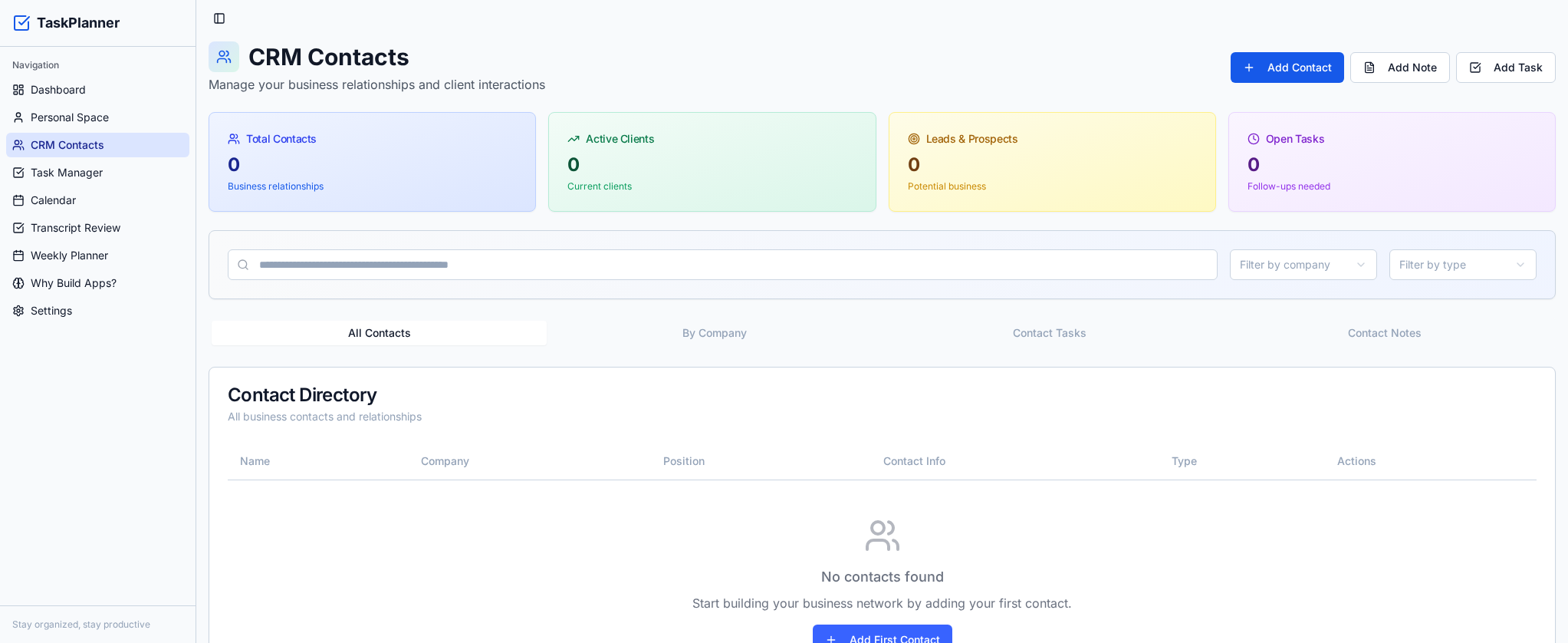
scroll to position [0, 0]
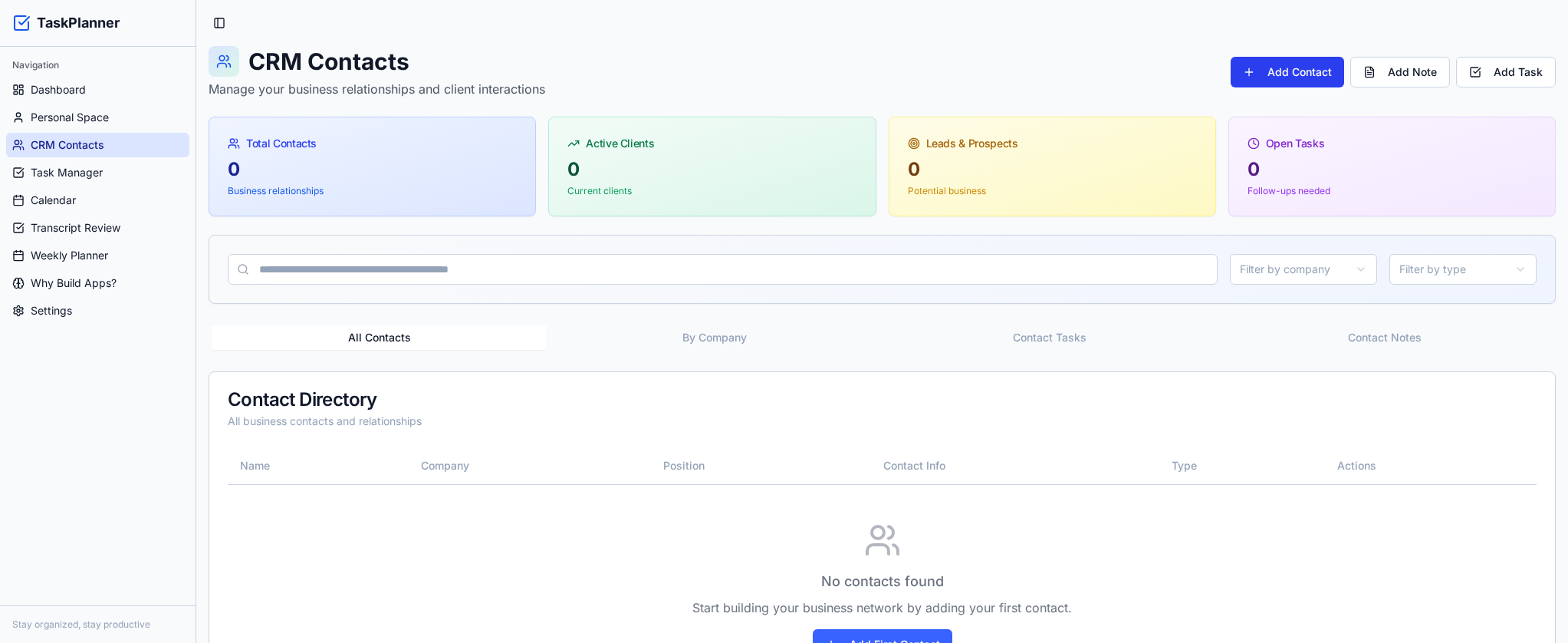
click at [1317, 75] on button "Add Contact" at bounding box center [1287, 72] width 113 height 30
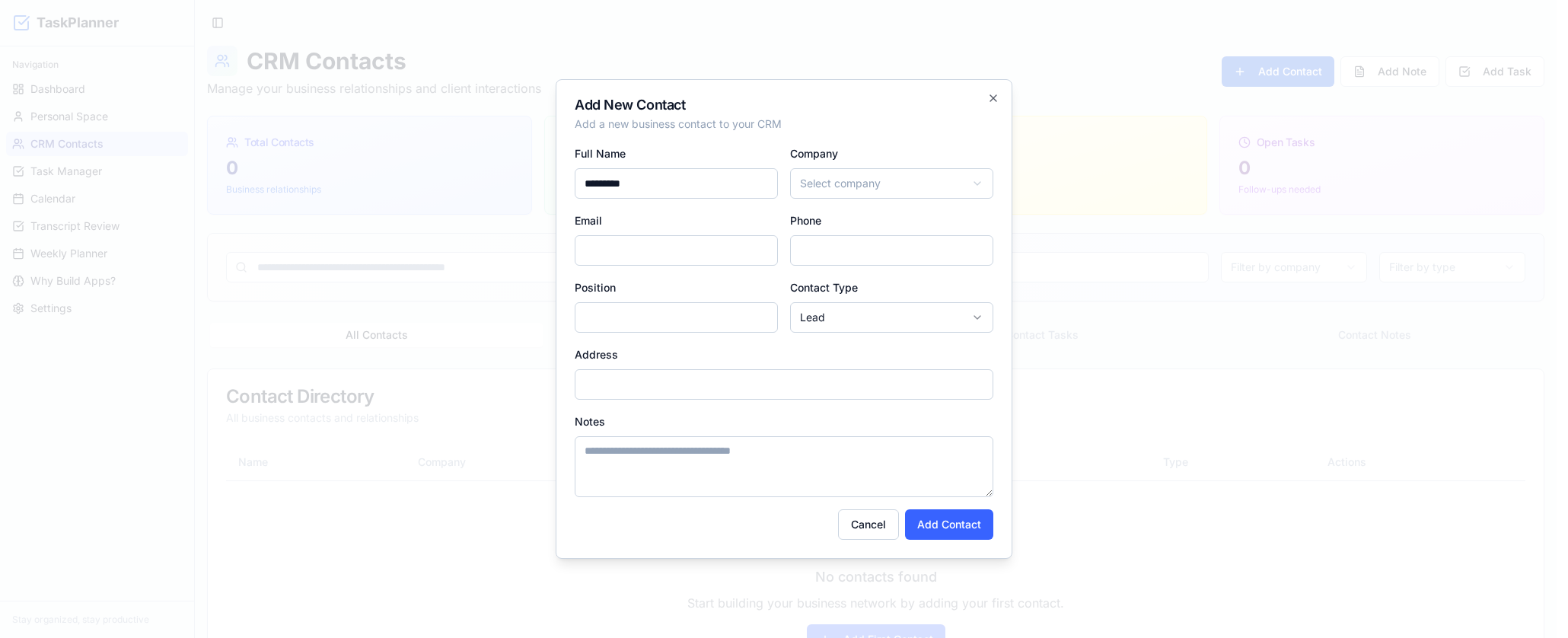
click at [903, 192] on body "TaskPlanner Navigation Dashboard Personal Space CRM Contacts Task Manager Calen…" at bounding box center [779, 361] width 1557 height 722
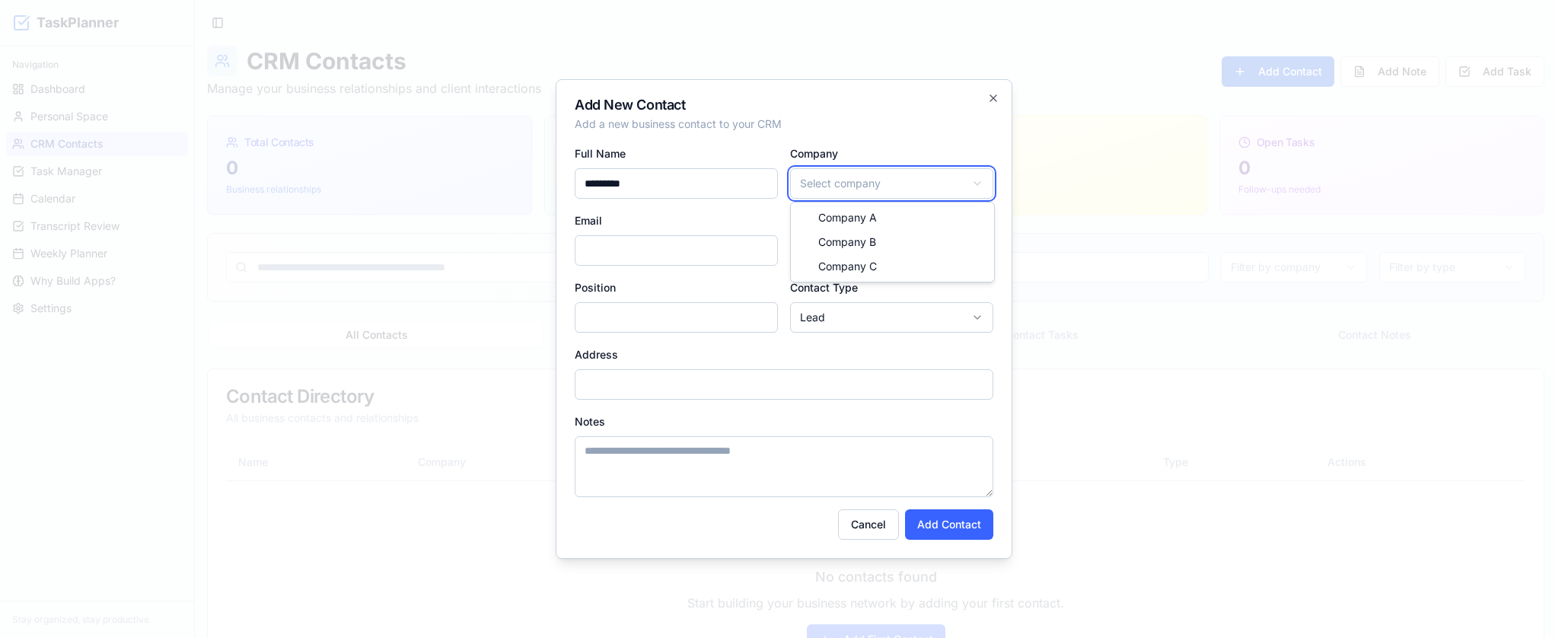
click at [884, 142] on body "TaskPlanner Navigation Dashboard Personal Space CRM Contacts Task Manager Calen…" at bounding box center [779, 361] width 1557 height 722
click at [870, 178] on body "TaskPlanner Navigation Dashboard Personal Space CRM Contacts Task Manager Calen…" at bounding box center [779, 361] width 1557 height 722
click at [881, 140] on body "TaskPlanner Navigation Dashboard Personal Space CRM Contacts Task Manager Calen…" at bounding box center [779, 361] width 1557 height 722
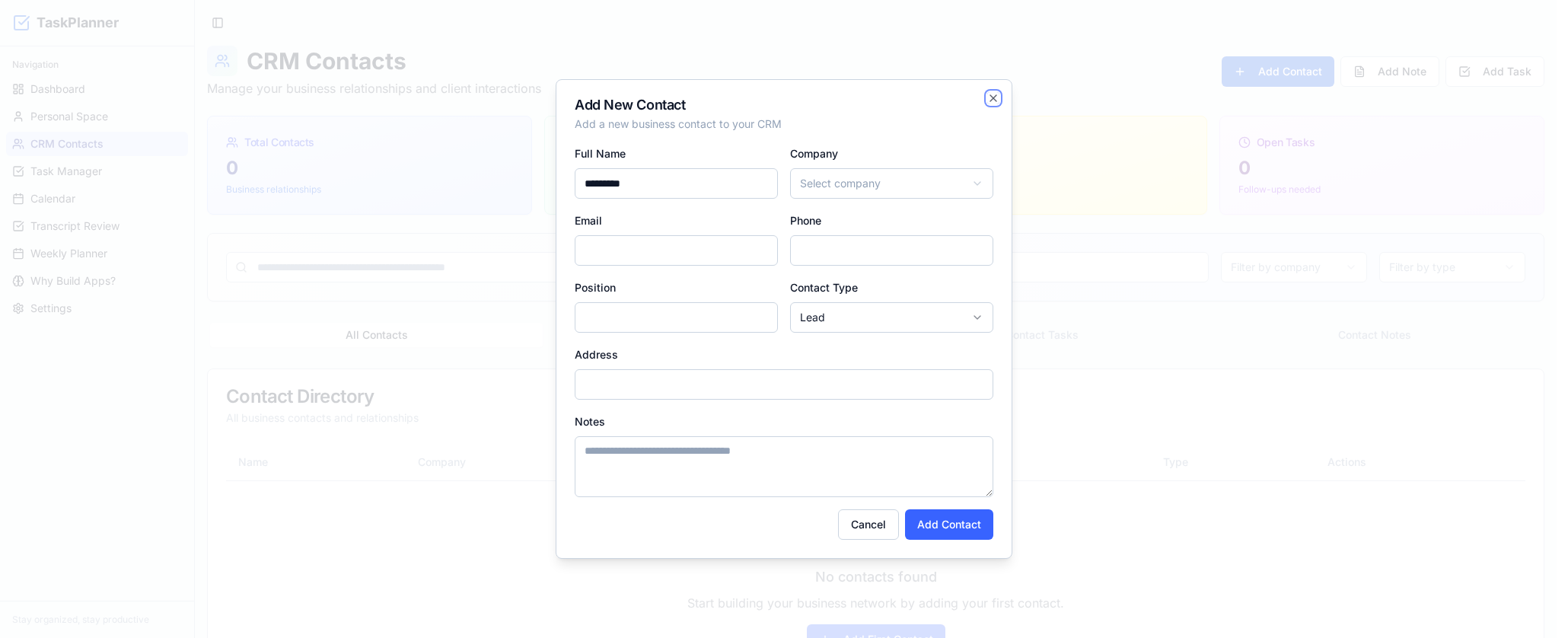
click at [991, 96] on icon "button" at bounding box center [993, 98] width 12 height 12
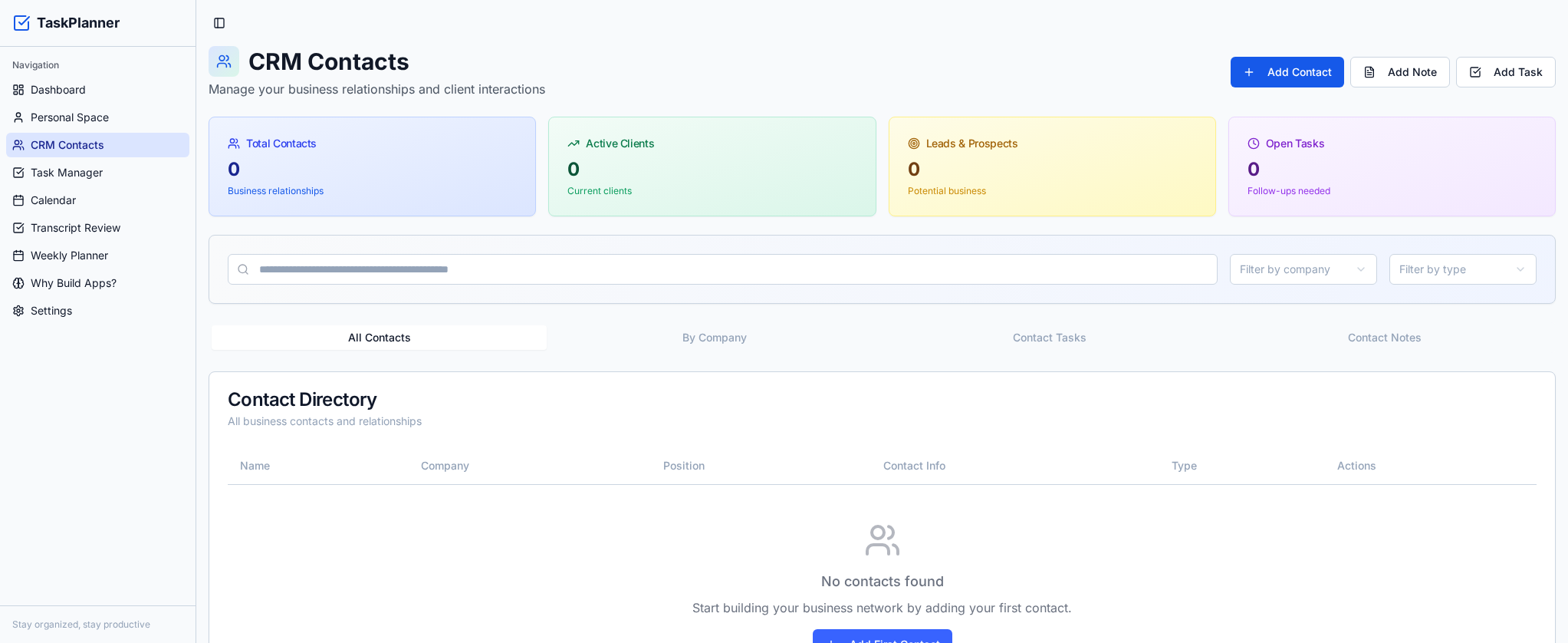
click at [763, 326] on button "By Company" at bounding box center [714, 337] width 335 height 25
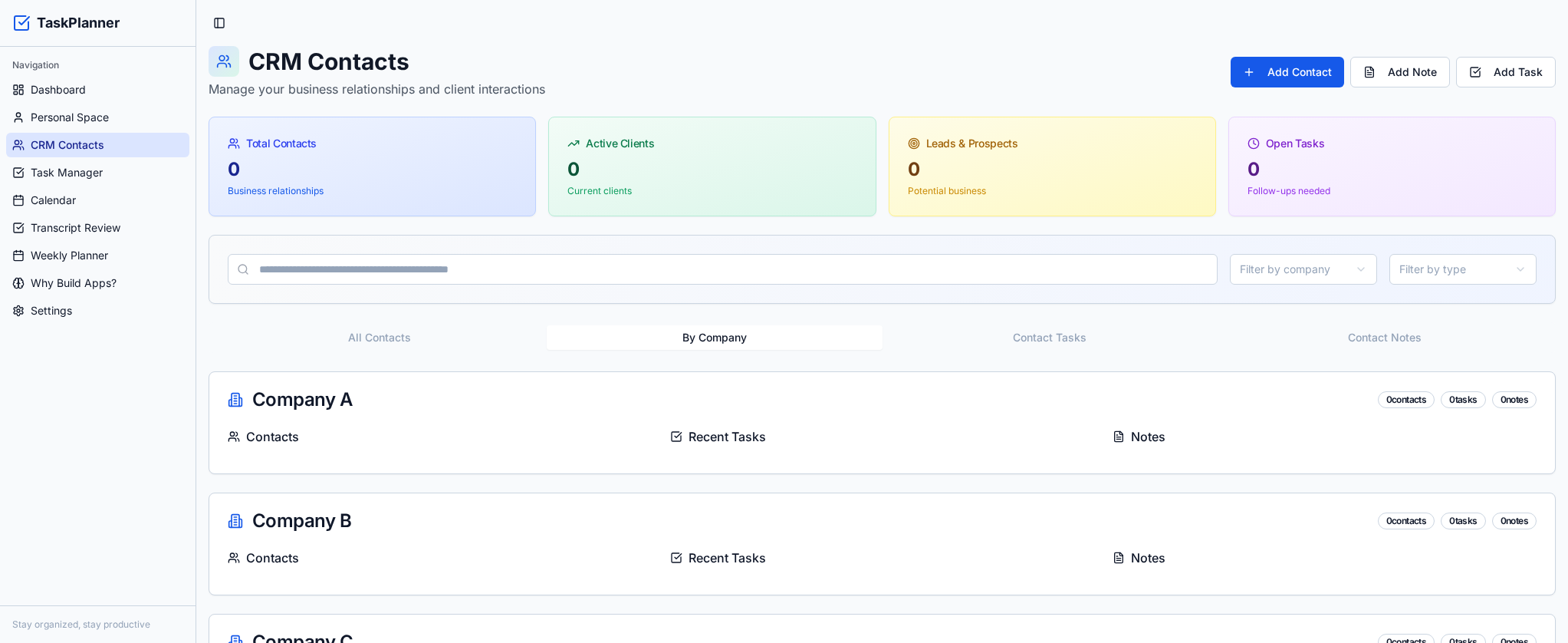
click at [693, 32] on div "Toggle Sidebar CRM Contacts Manage your business relationships and client inter…" at bounding box center [882, 364] width 1372 height 729
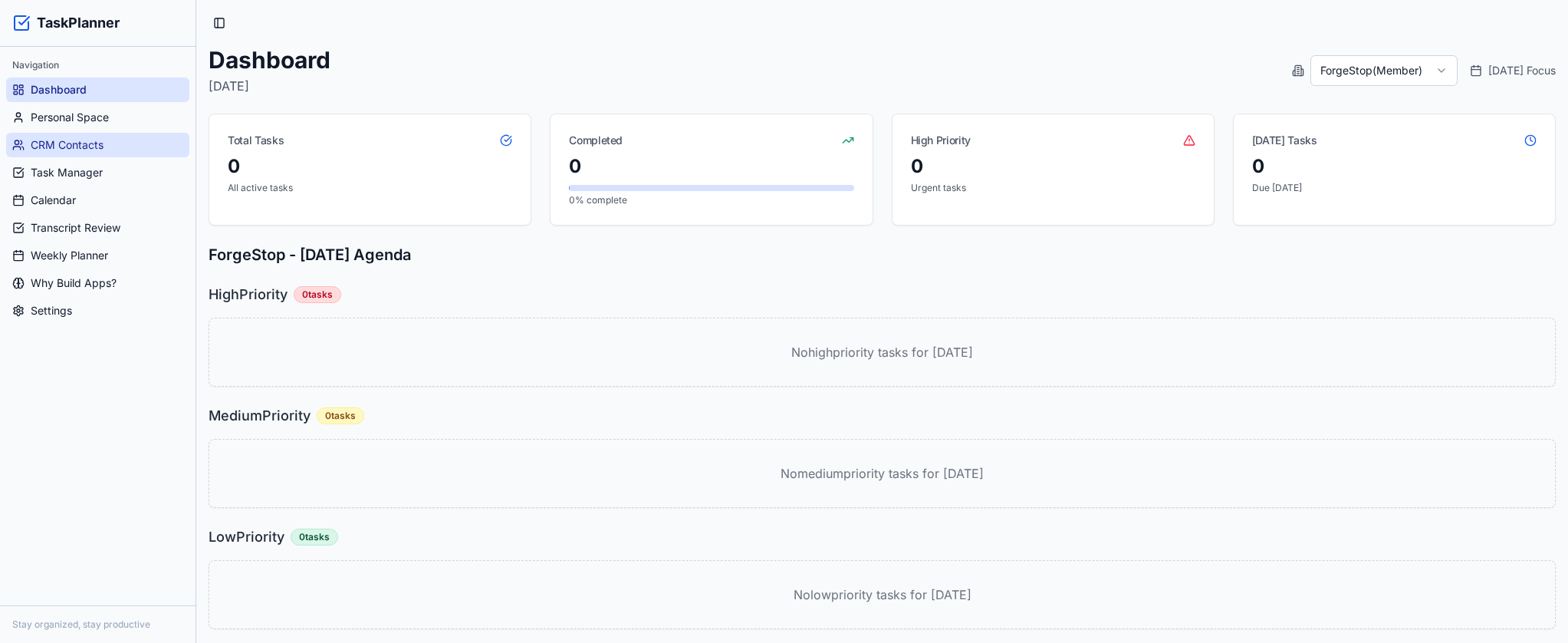
click at [100, 148] on span "CRM Contacts" at bounding box center [66, 145] width 73 height 16
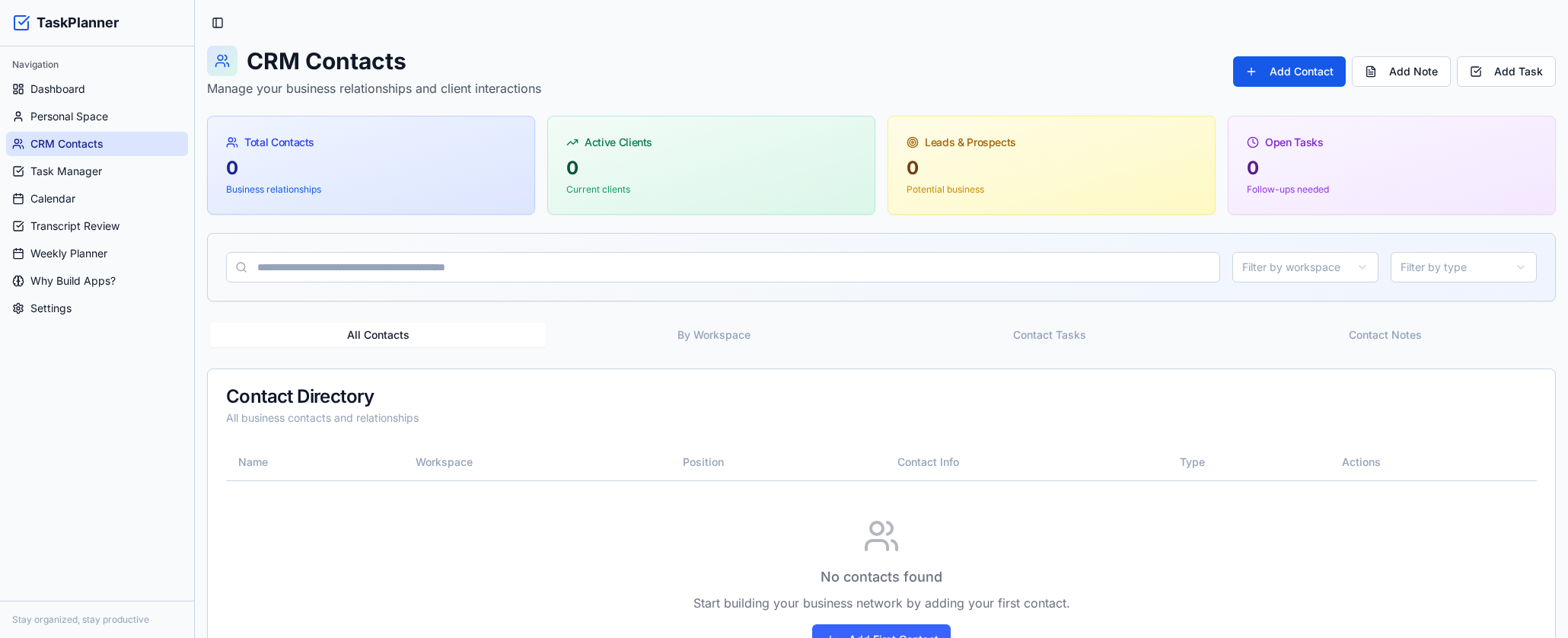
click at [743, 333] on button "By Workspace" at bounding box center [713, 334] width 336 height 25
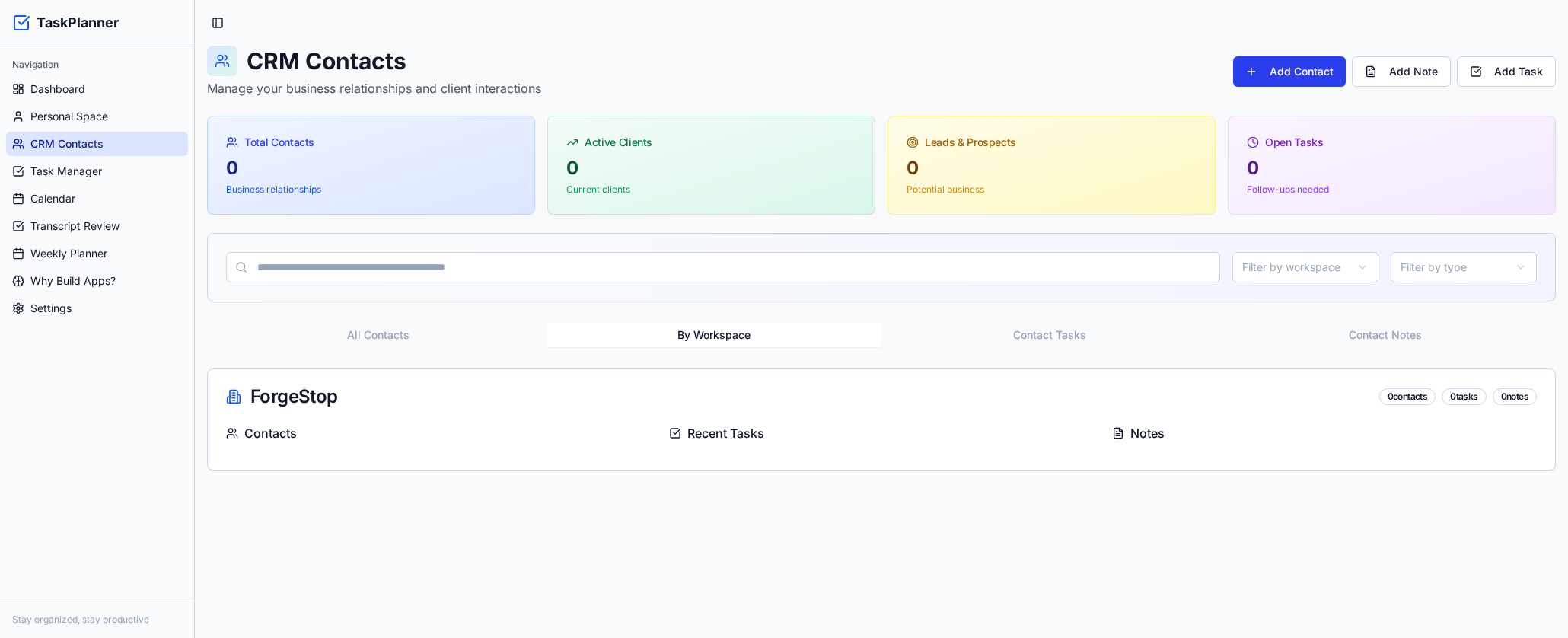
click at [1296, 65] on button "Add Contact" at bounding box center [1290, 71] width 113 height 30
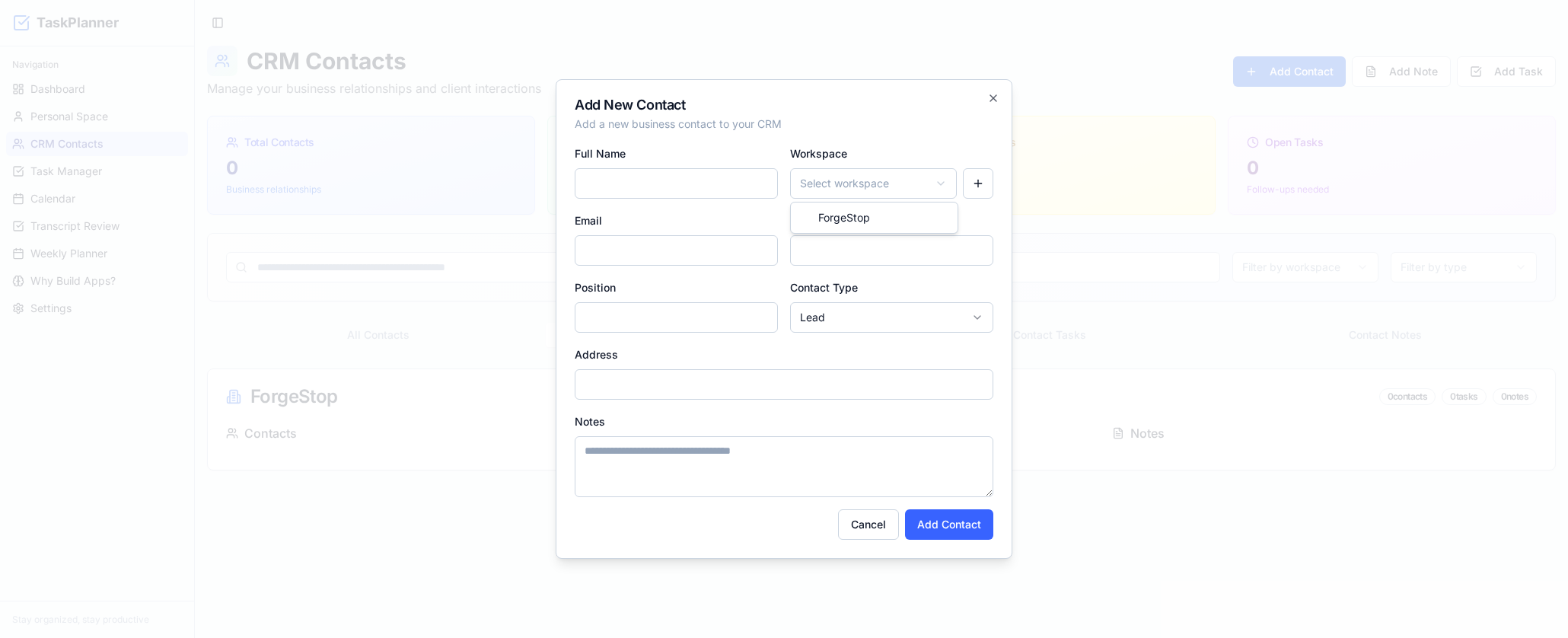
click at [920, 182] on body "TaskPlanner Navigation Dashboard Personal Space CRM Contacts Task Manager Calen…" at bounding box center [784, 319] width 1568 height 638
click at [929, 172] on body "TaskPlanner Navigation Dashboard Personal Space CRM Contacts Task Manager Calen…" at bounding box center [784, 319] width 1568 height 638
click at [988, 93] on icon "button" at bounding box center [993, 98] width 12 height 12
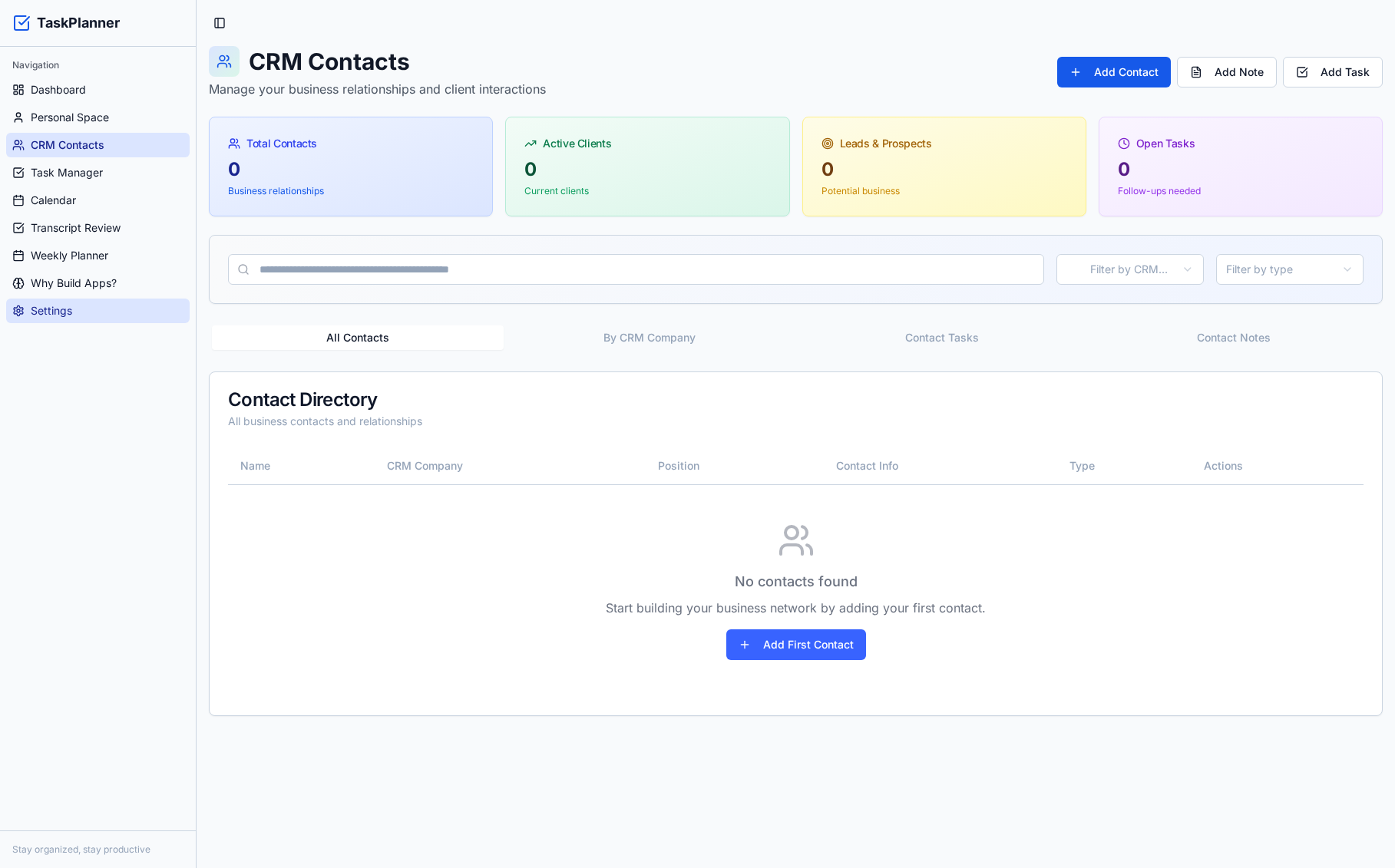
click at [73, 312] on link "Settings" at bounding box center [98, 310] width 184 height 25
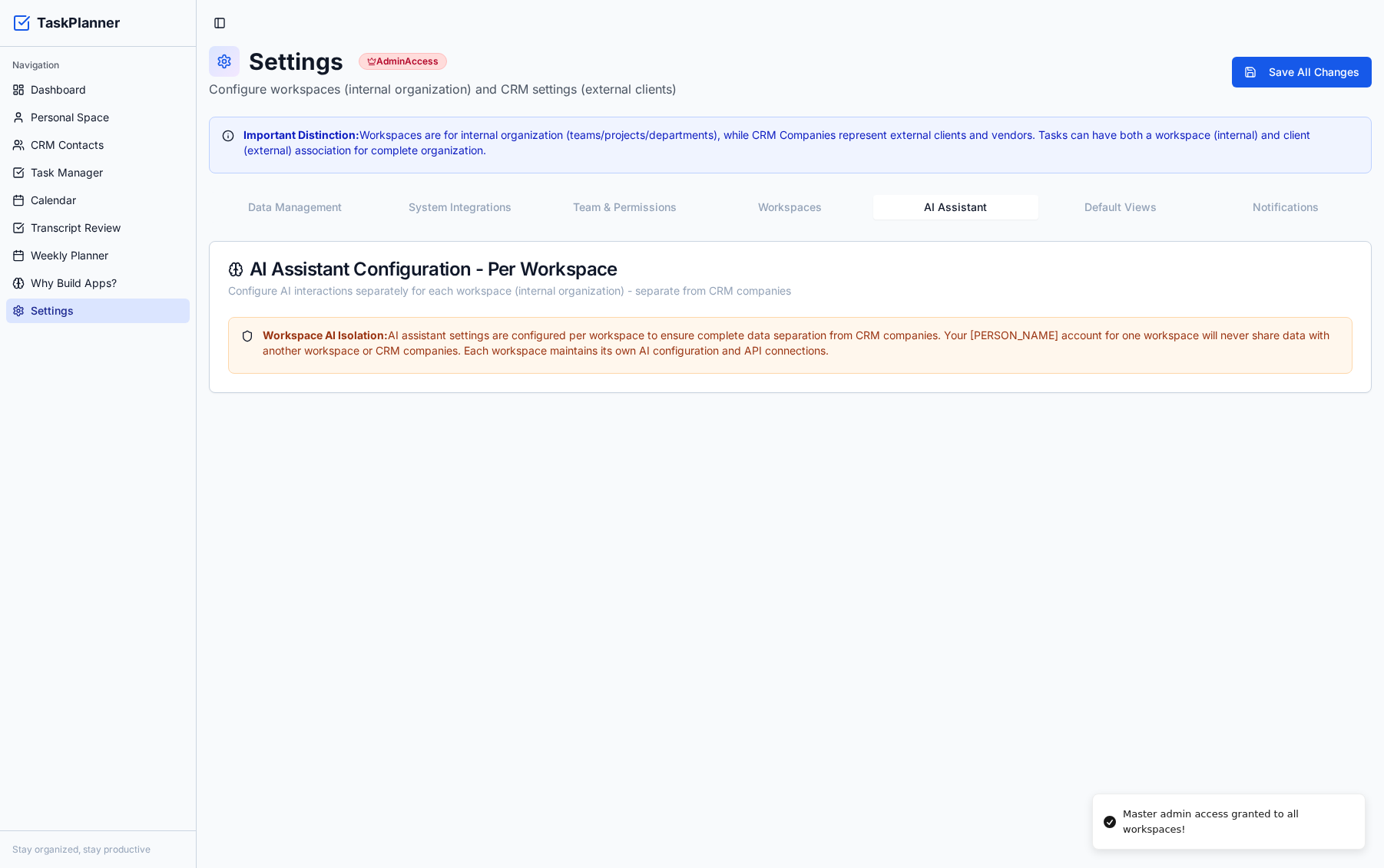
click at [306, 203] on button "Data Management" at bounding box center [294, 207] width 165 height 25
click at [967, 201] on button "AI Assistant" at bounding box center [963, 207] width 166 height 25
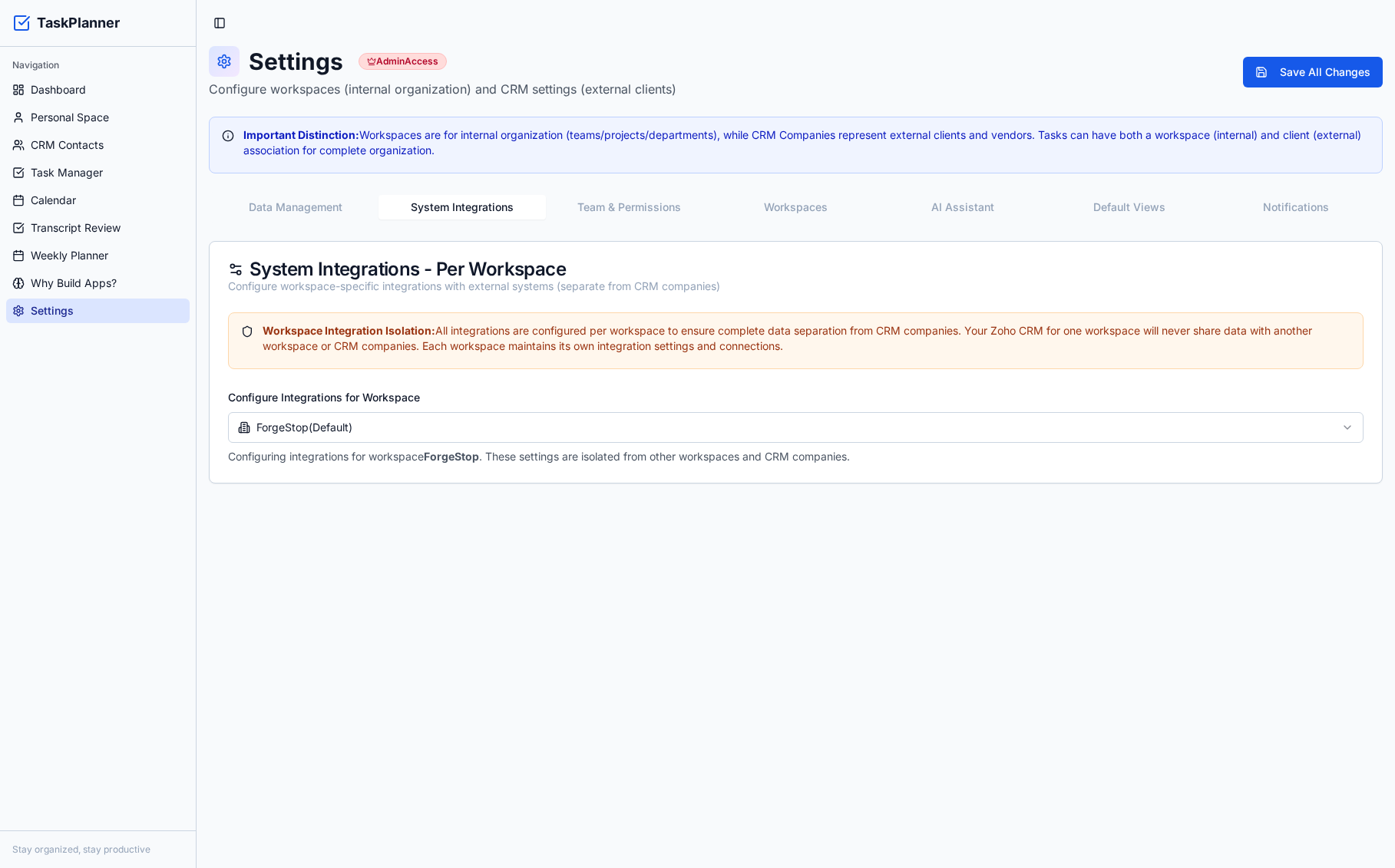
click at [481, 212] on button "System Integrations" at bounding box center [462, 207] width 166 height 25
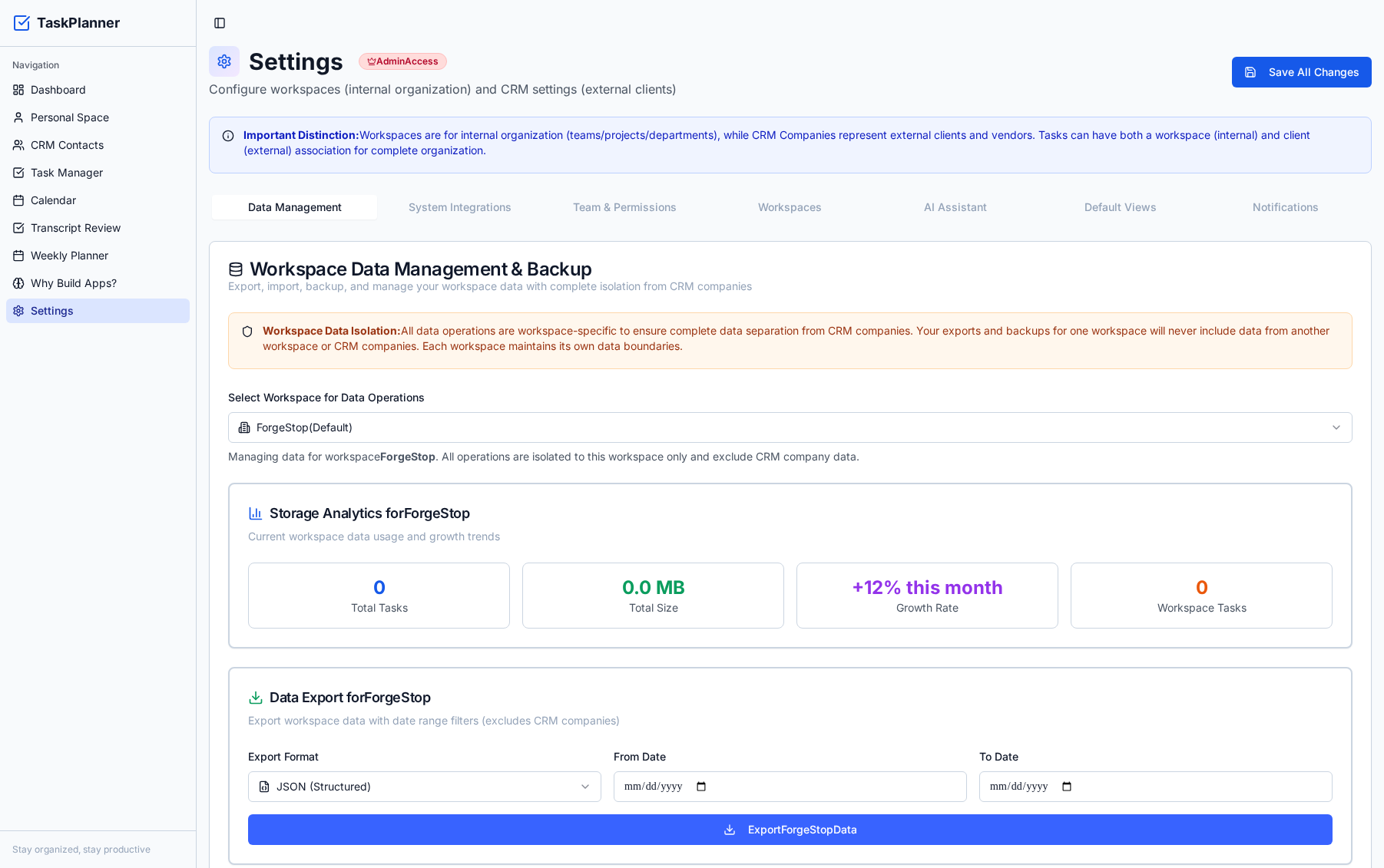
click at [71, 471] on div "Navigation Dashboard Personal Space CRM Contacts Task Manager Calendar Transcri…" at bounding box center [98, 439] width 196 height 784
click at [55, 138] on span "CRM Contacts" at bounding box center [67, 145] width 73 height 16
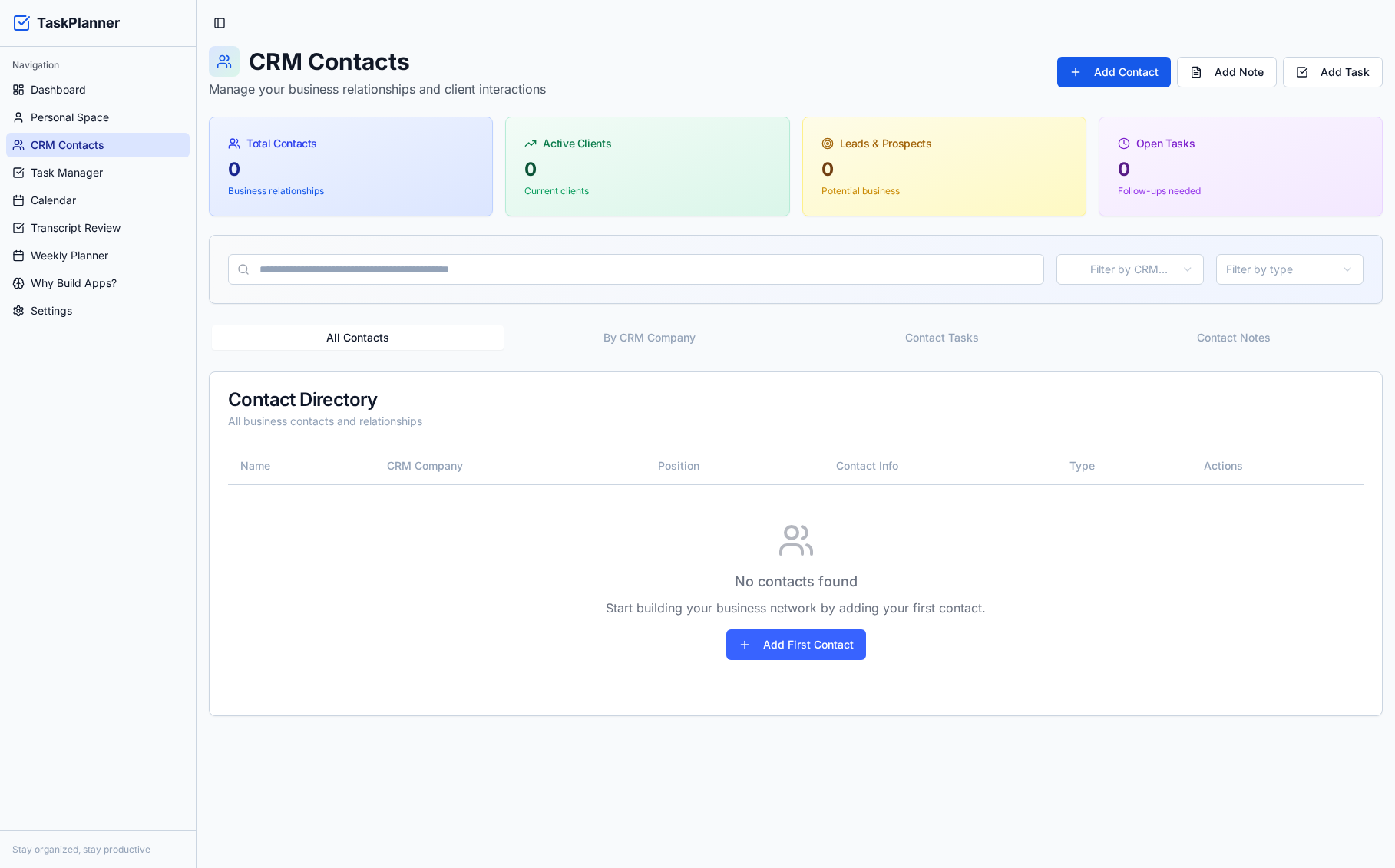
click at [1168, 89] on div "CRM Contacts Manage your business relationships and client interactions Add Con…" at bounding box center [795, 72] width 1174 height 53
click at [1145, 70] on button "Add Contact" at bounding box center [1114, 72] width 114 height 30
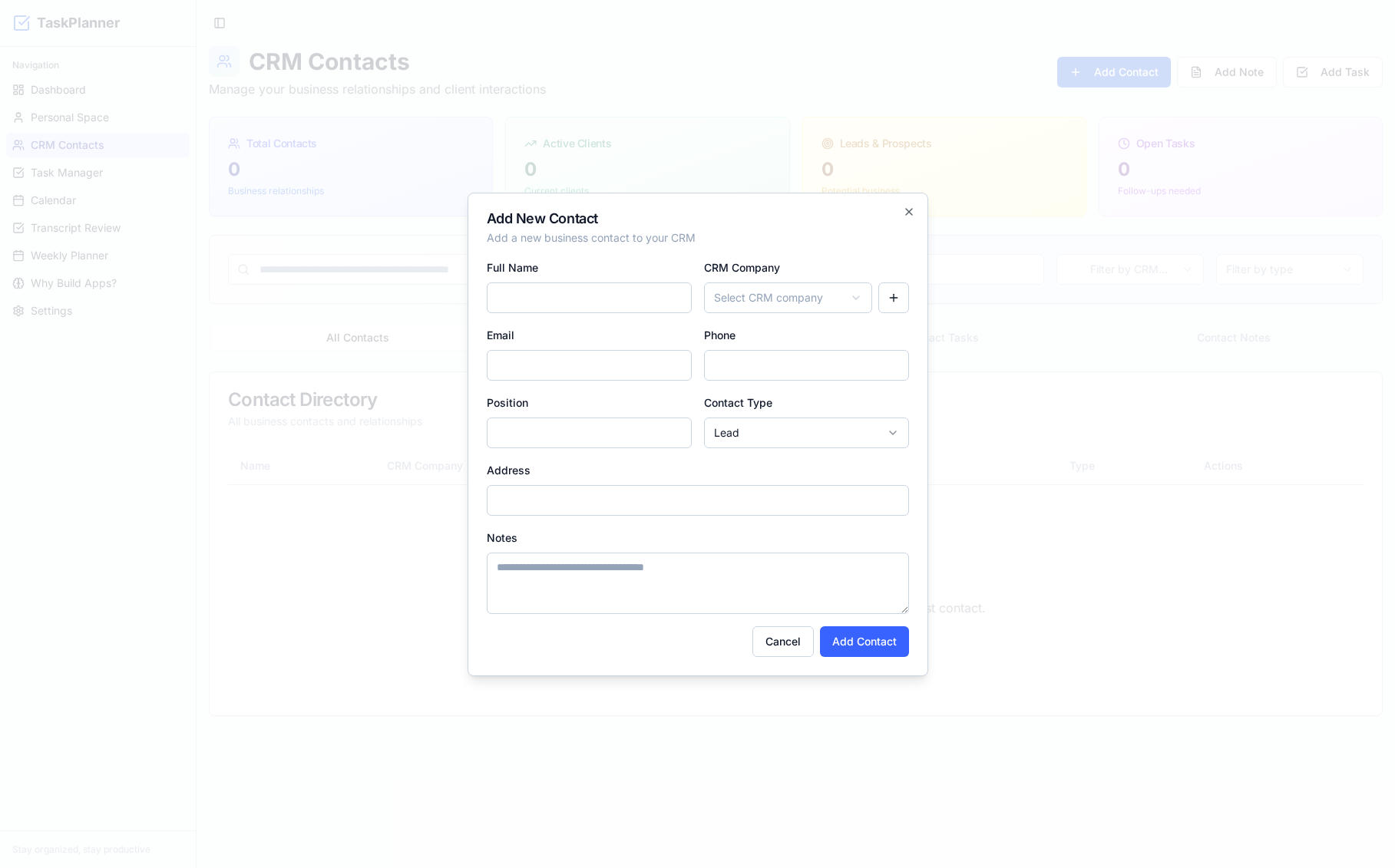
click at [805, 323] on form "Full Name CRM Company Select CRM company Email Phone Position Contact Type Lead…" at bounding box center [698, 457] width 422 height 399
click at [801, 302] on body "TaskPlanner Navigation Dashboard Personal Space CRM Contacts Task Manager Calen…" at bounding box center [698, 434] width 1395 height 868
click at [895, 283] on body "TaskPlanner Navigation Dashboard Personal Space CRM Contacts Task Manager Calen…" at bounding box center [698, 434] width 1395 height 868
click at [896, 295] on button "button" at bounding box center [893, 297] width 30 height 30
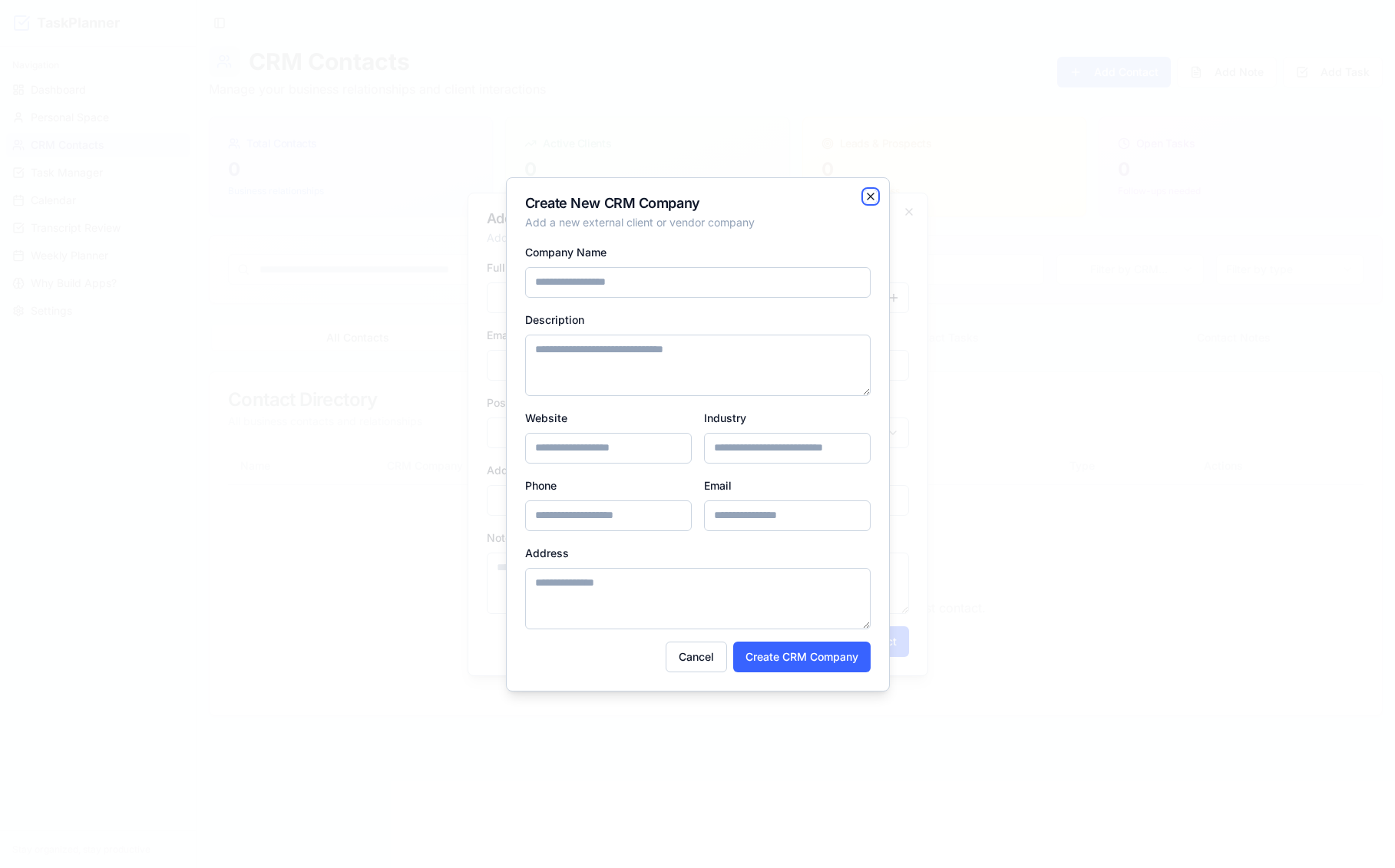
click at [869, 191] on icon "button" at bounding box center [870, 196] width 12 height 12
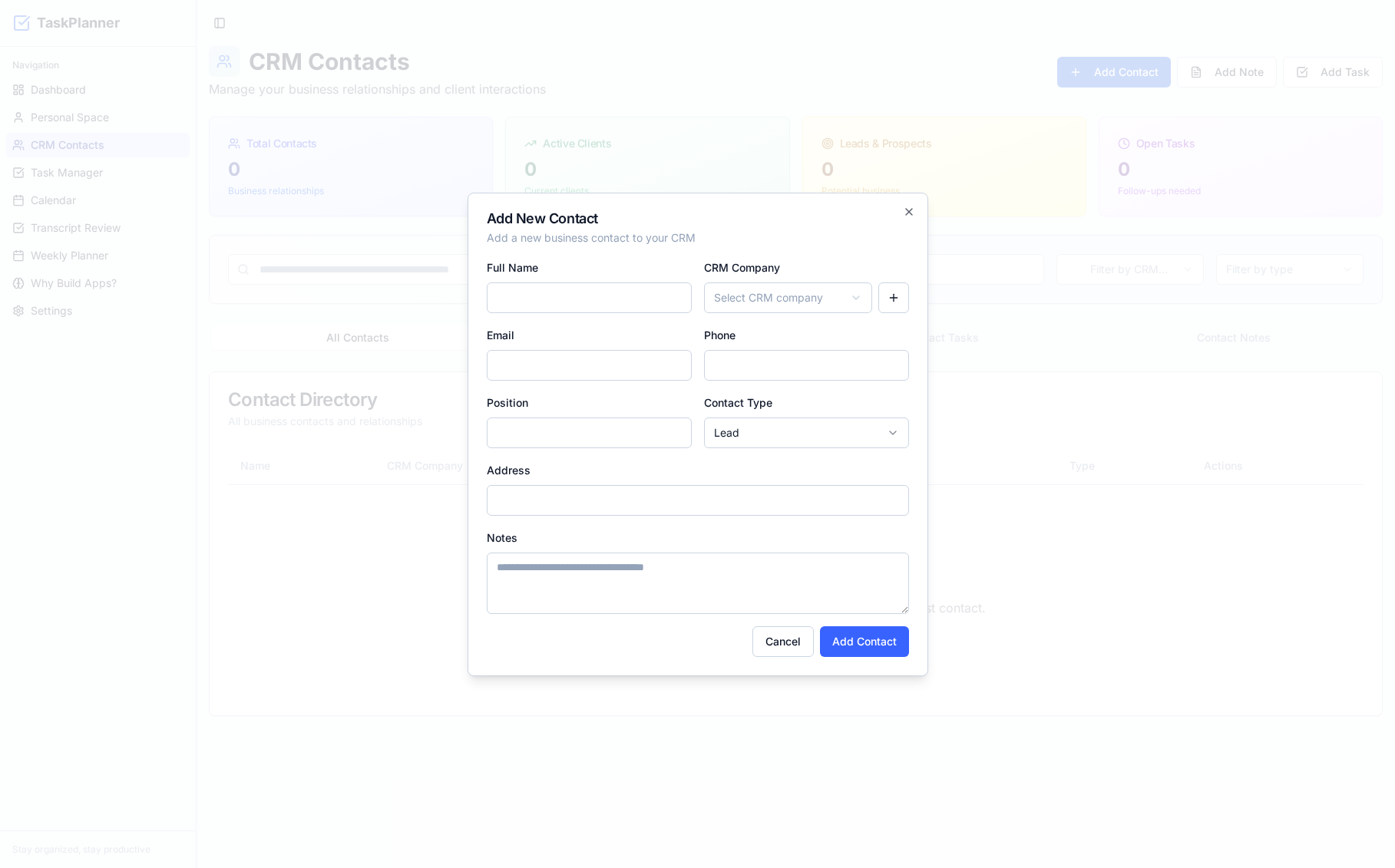
click at [852, 214] on h2 "Add New Contact" at bounding box center [698, 218] width 422 height 14
click at [911, 206] on icon "button" at bounding box center [909, 211] width 12 height 12
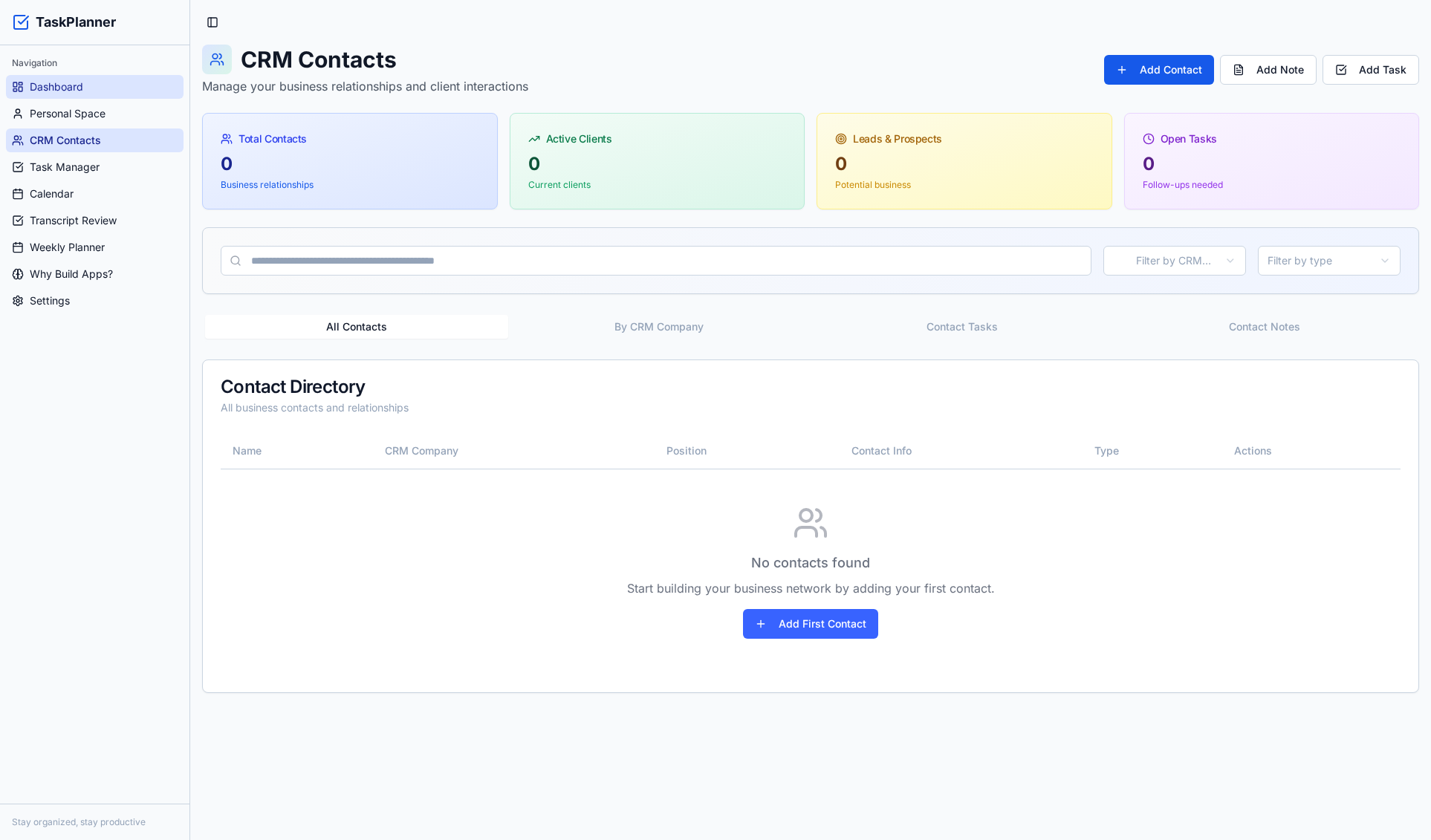
click at [122, 76] on link "Dashboard" at bounding box center [95, 87] width 178 height 24
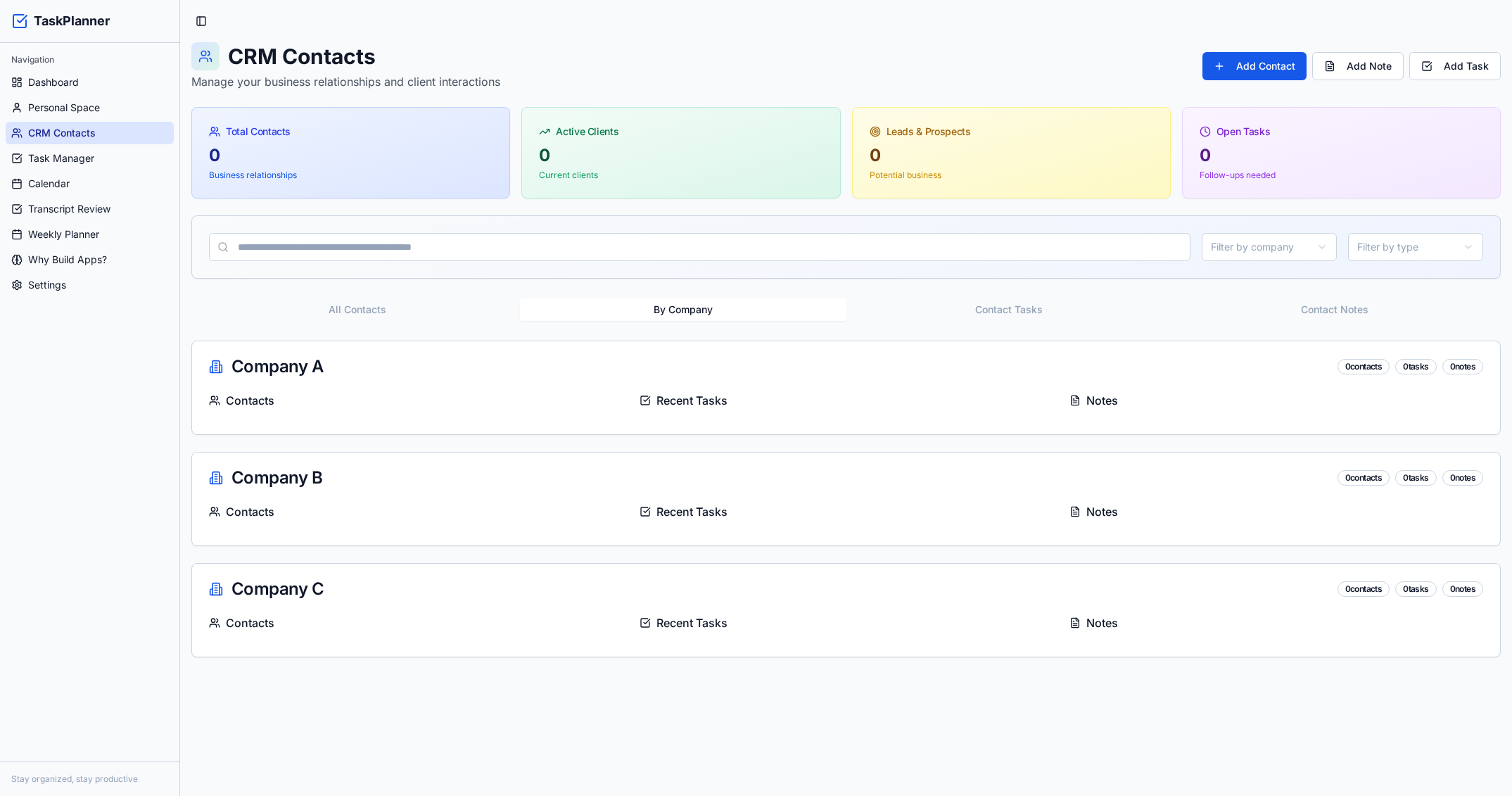
click at [373, 361] on div "Company A 0 contacts 0 tasks 0 notes" at bounding box center [846, 367] width 1274 height 17
click at [73, 157] on span "Task Manager" at bounding box center [61, 158] width 66 height 14
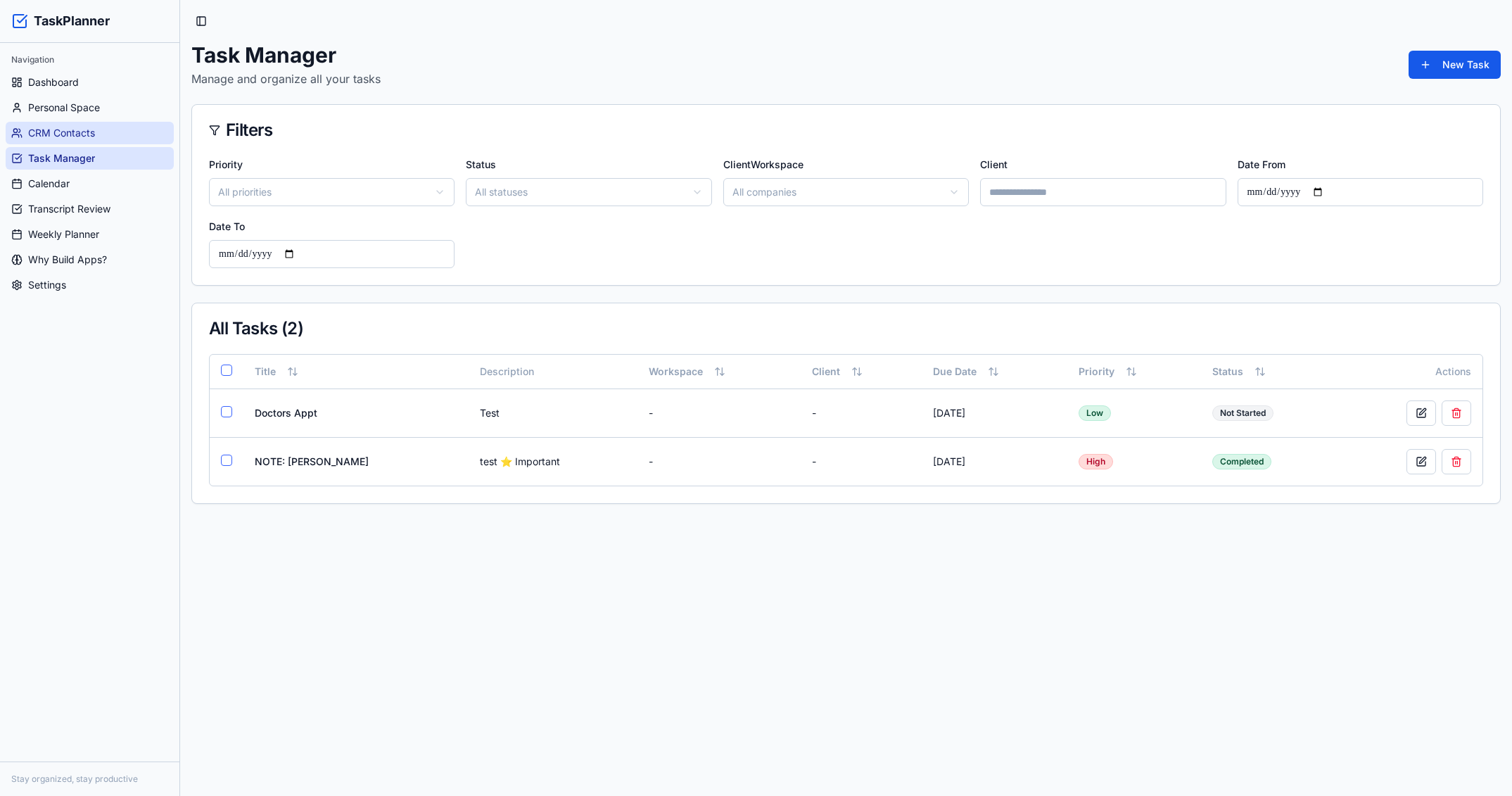
click at [73, 134] on span "CRM Contacts" at bounding box center [61, 133] width 67 height 14
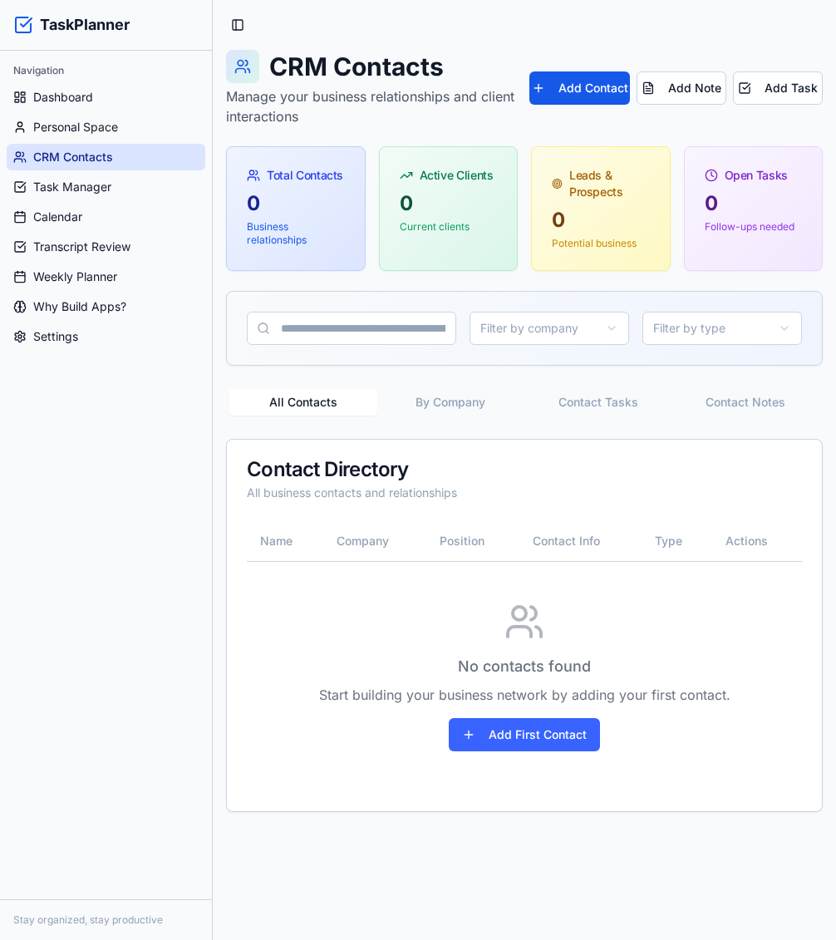
click at [134, 577] on div "Navigation Dashboard Personal Space CRM Contacts Task Manager Calendar Transcri…" at bounding box center [106, 475] width 212 height 849
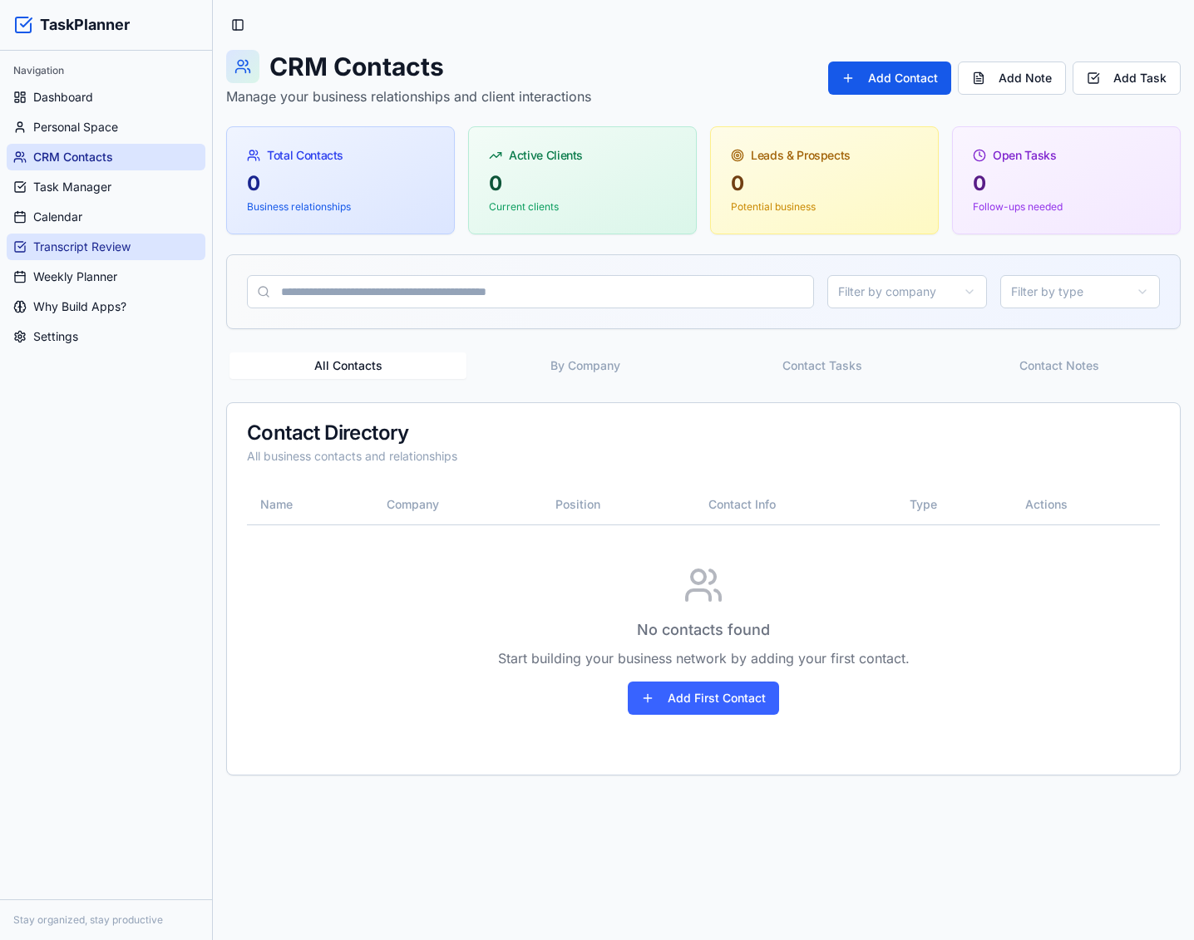
click at [75, 255] on link "Transcript Review" at bounding box center [106, 247] width 199 height 27
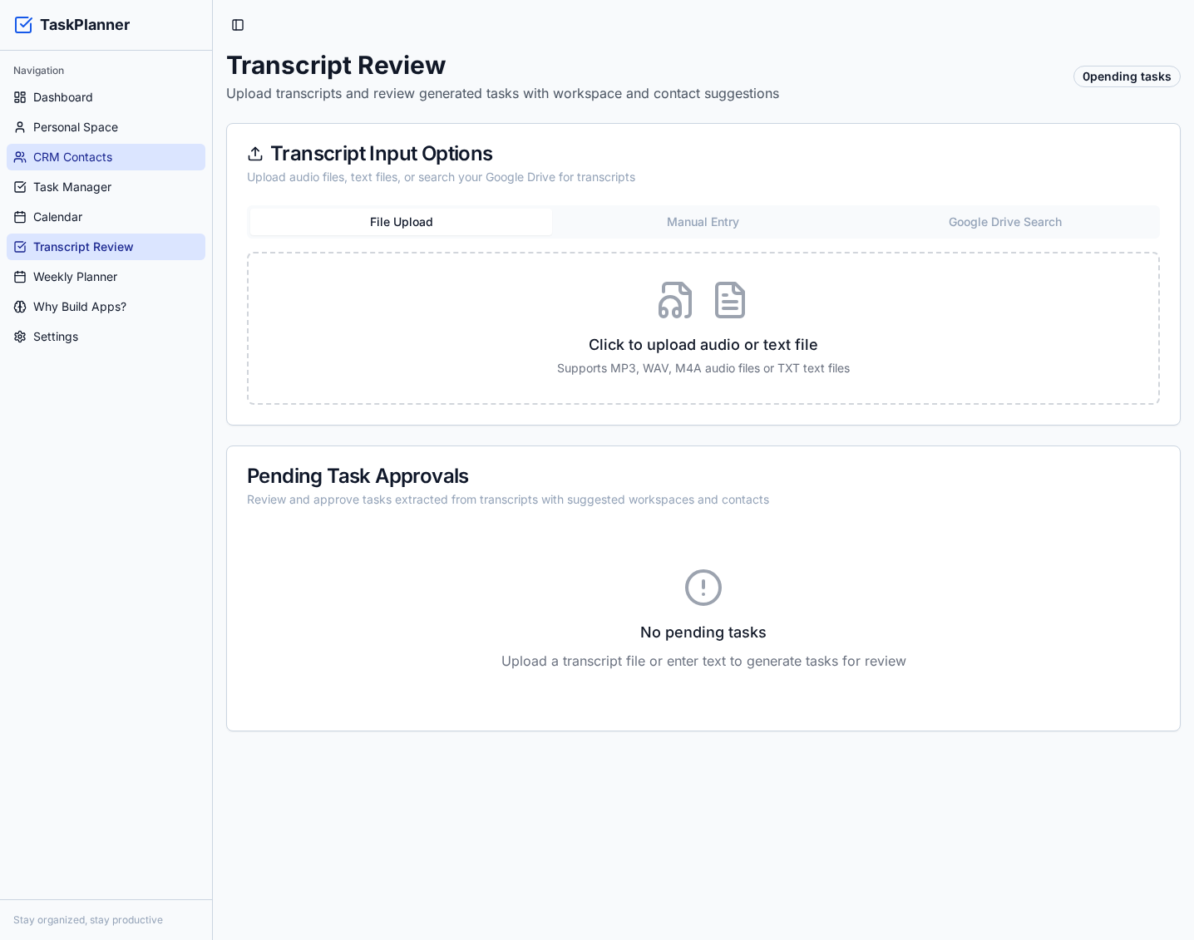
click at [105, 168] on link "CRM Contacts" at bounding box center [106, 157] width 199 height 27
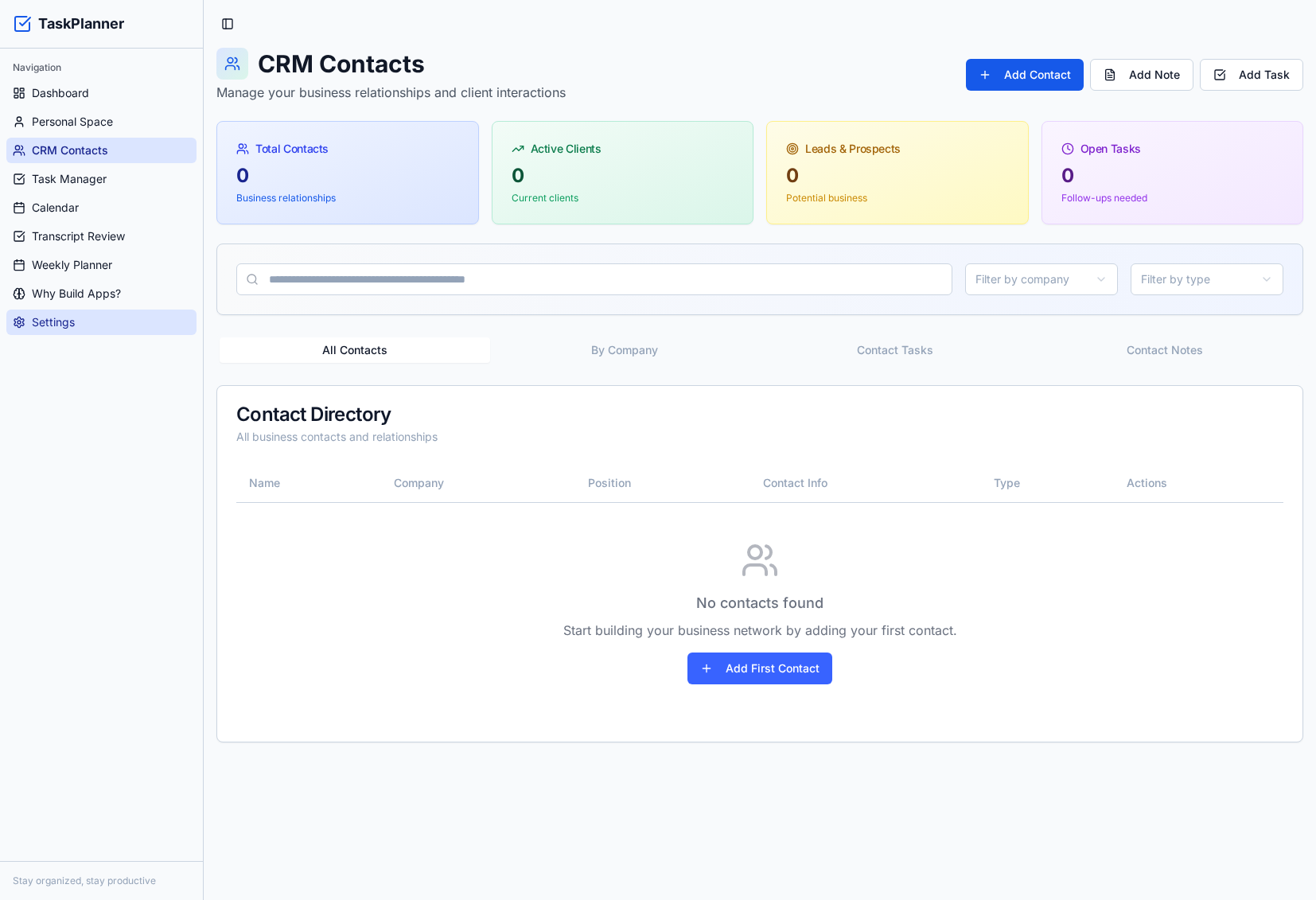
click at [110, 312] on link "Settings" at bounding box center [101, 322] width 190 height 26
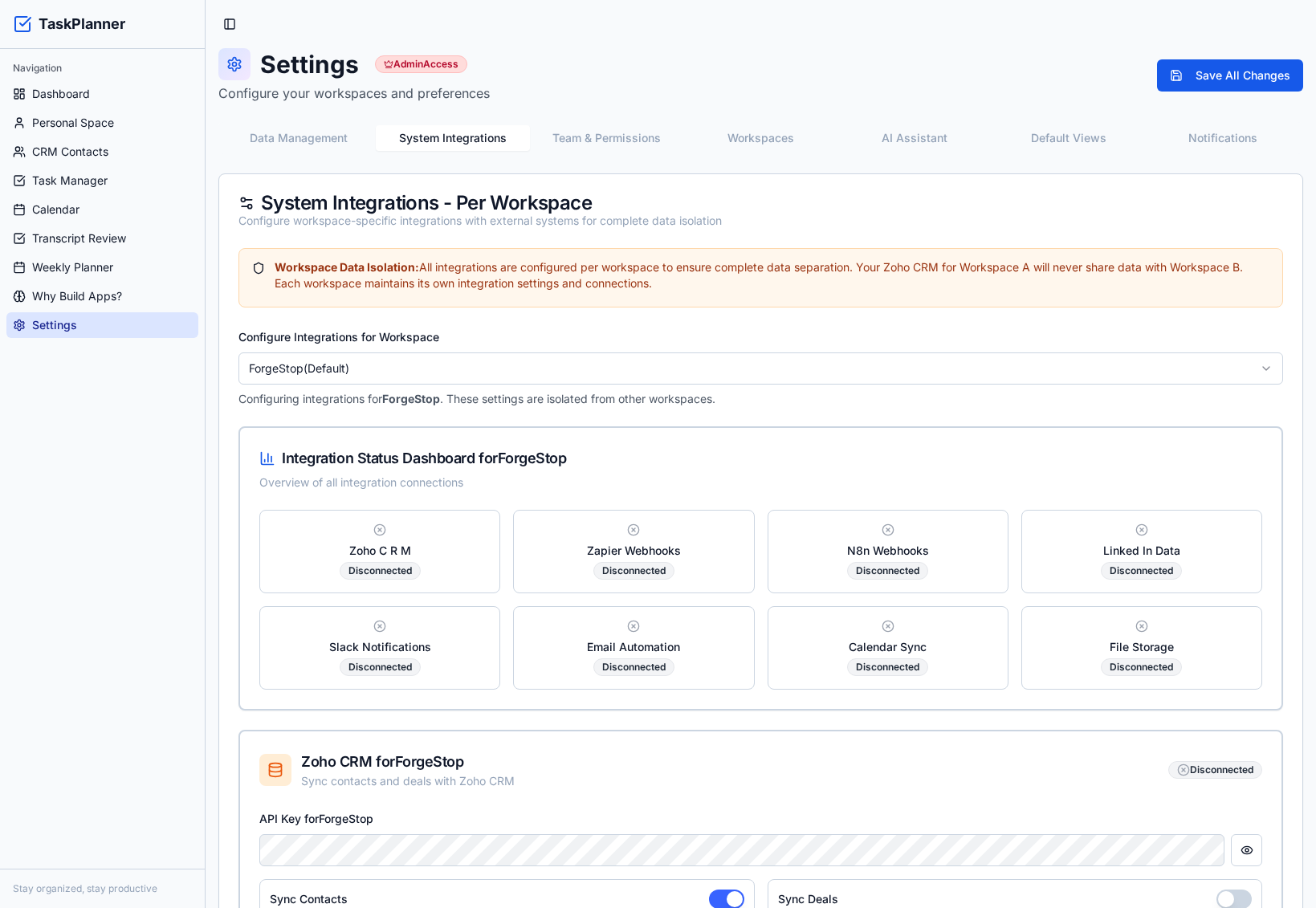
click at [422, 134] on button "System Integrations" at bounding box center [453, 138] width 155 height 26
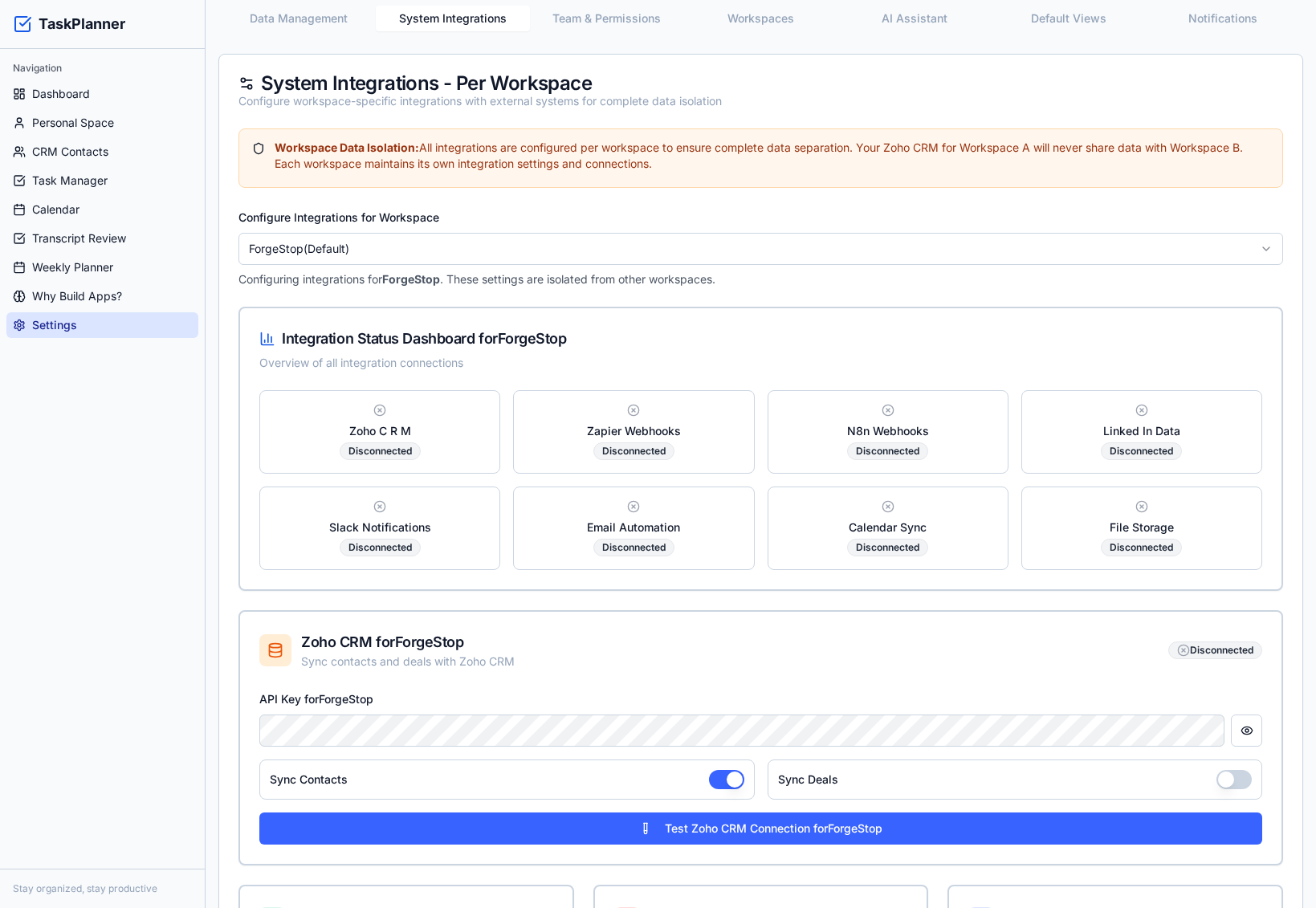
scroll to position [316, 0]
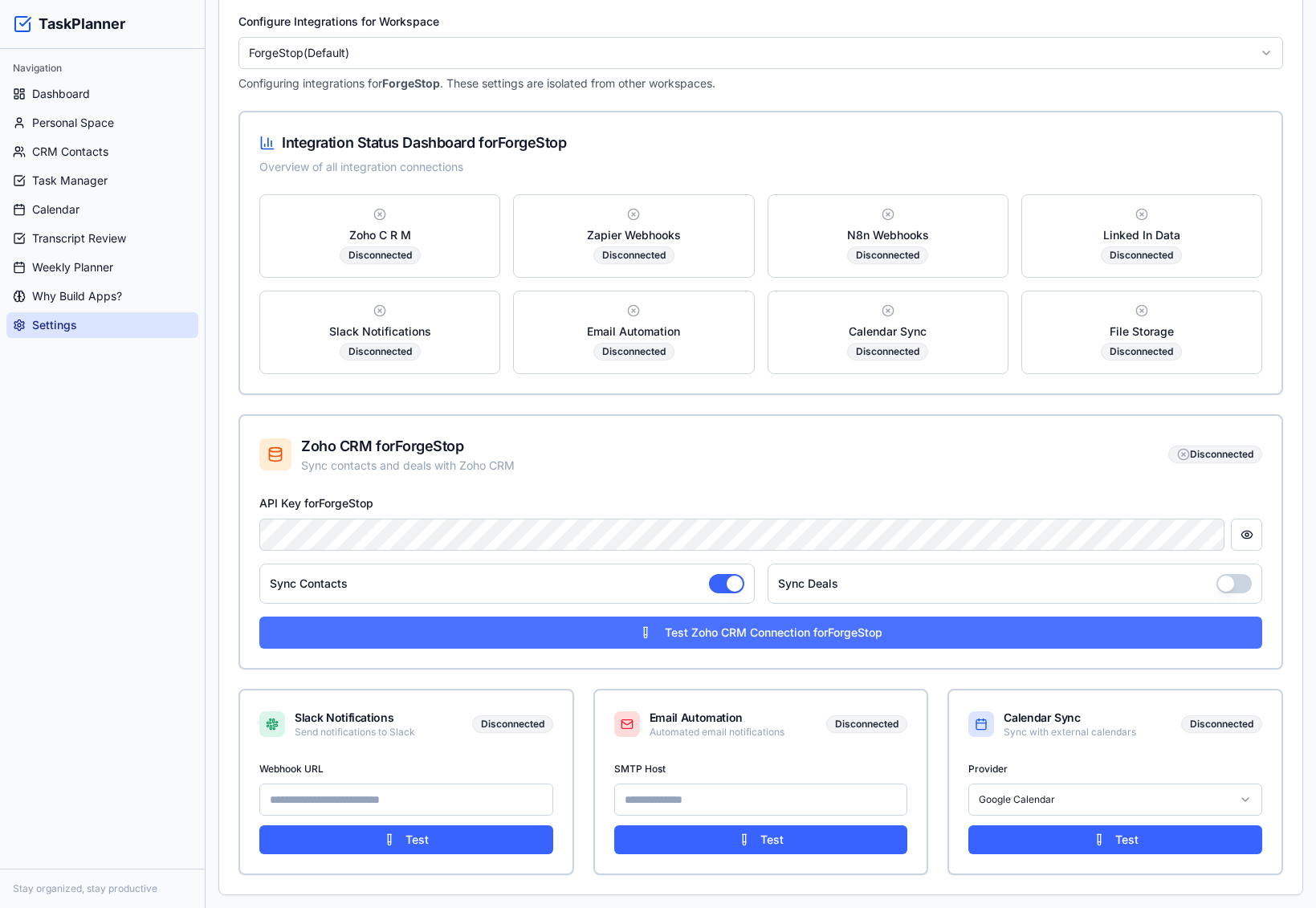
click at [893, 621] on button "Test Zoho CRM Connection for ForgeStop" at bounding box center [761, 632] width 1003 height 32
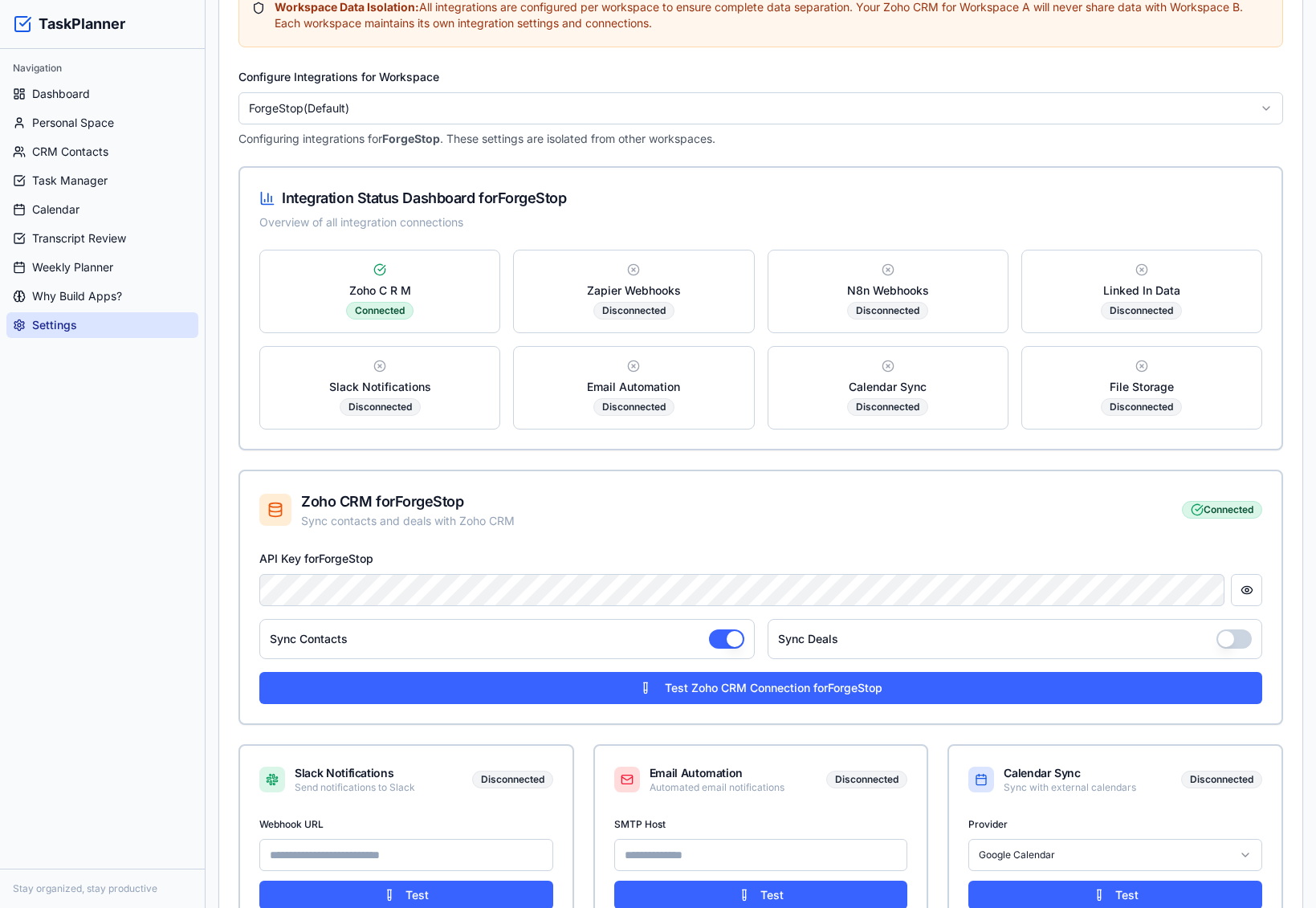
scroll to position [74, 0]
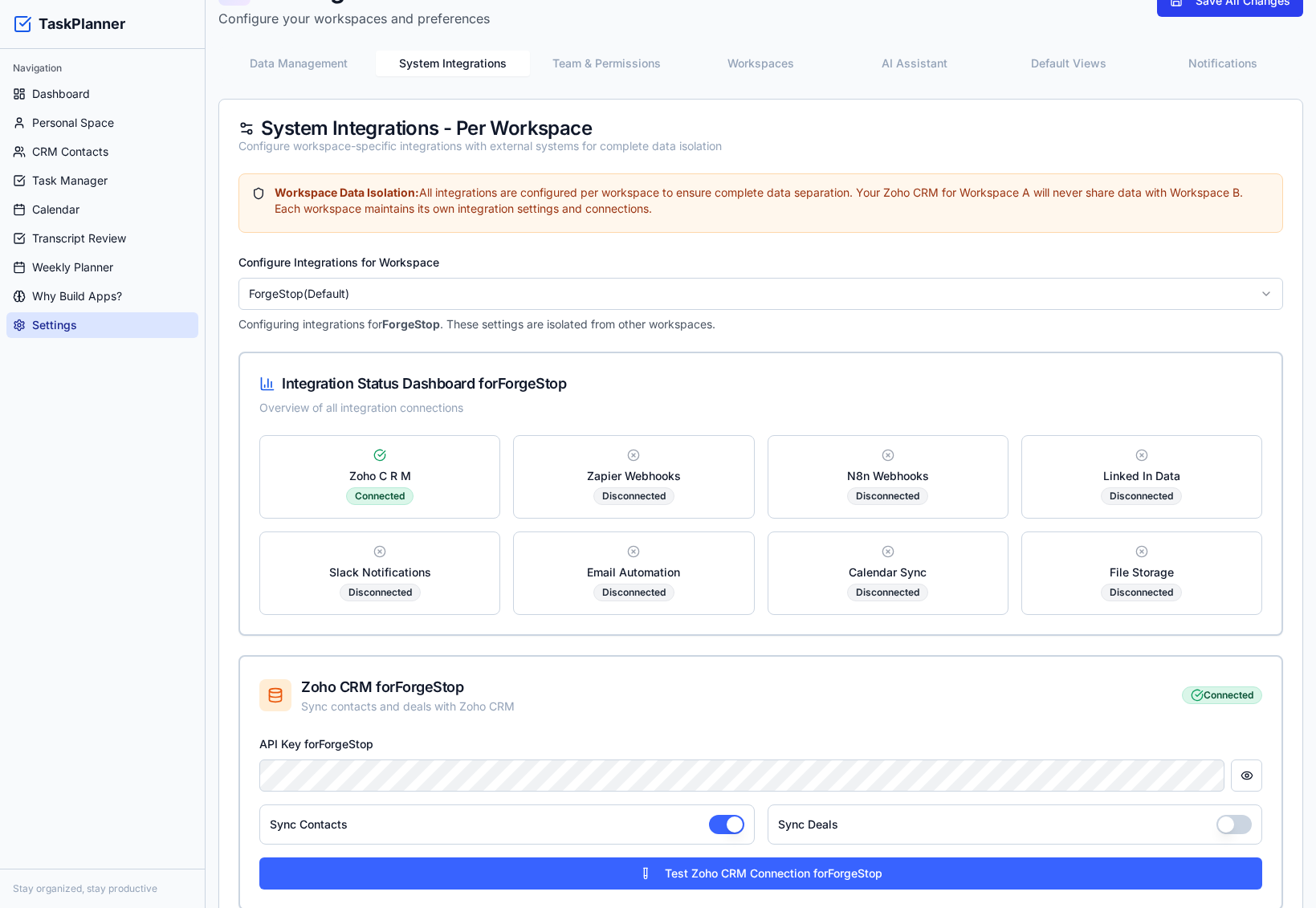
click at [1255, 4] on button "Save All Changes" at bounding box center [1230, 0] width 146 height 32
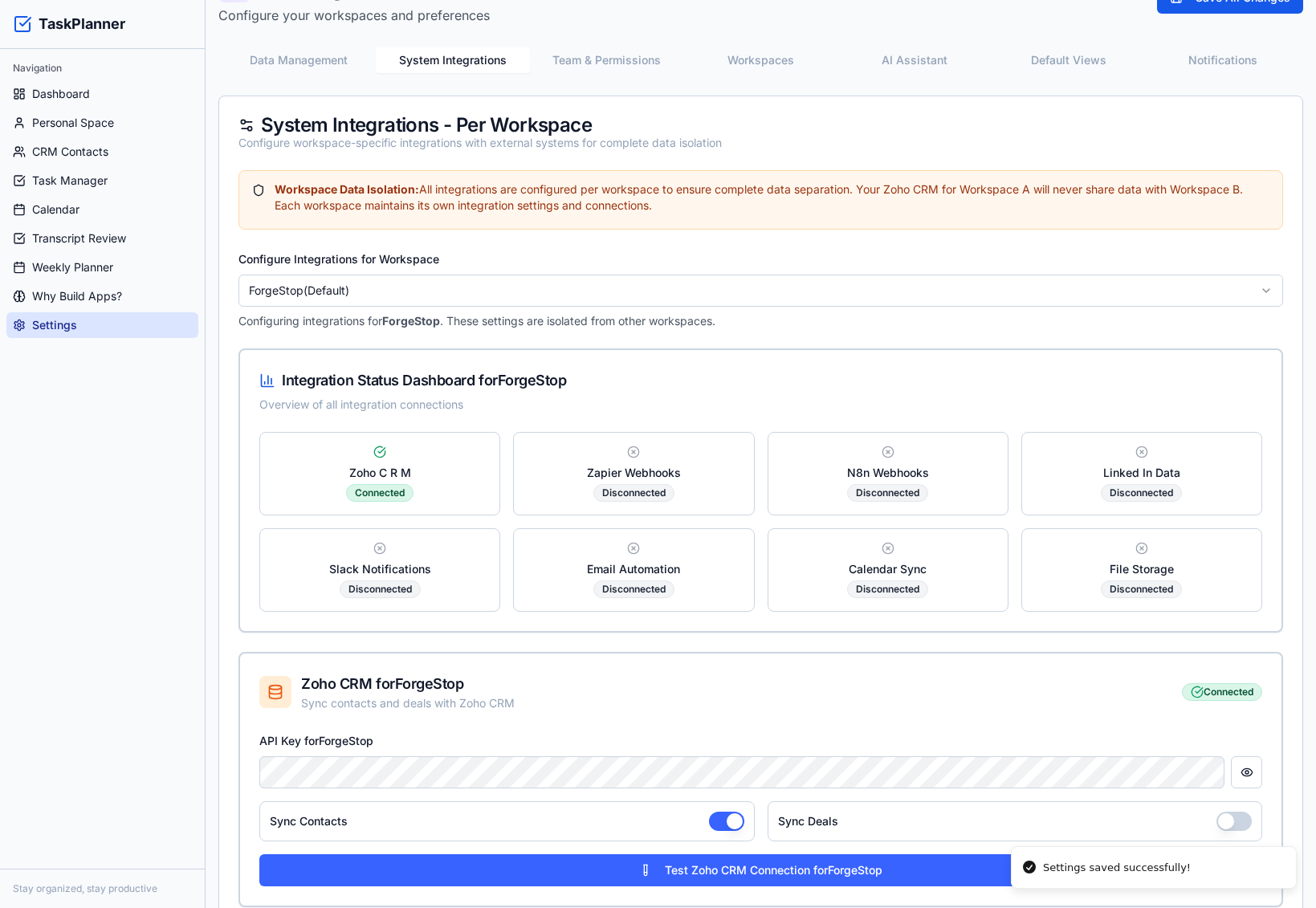
scroll to position [316, 0]
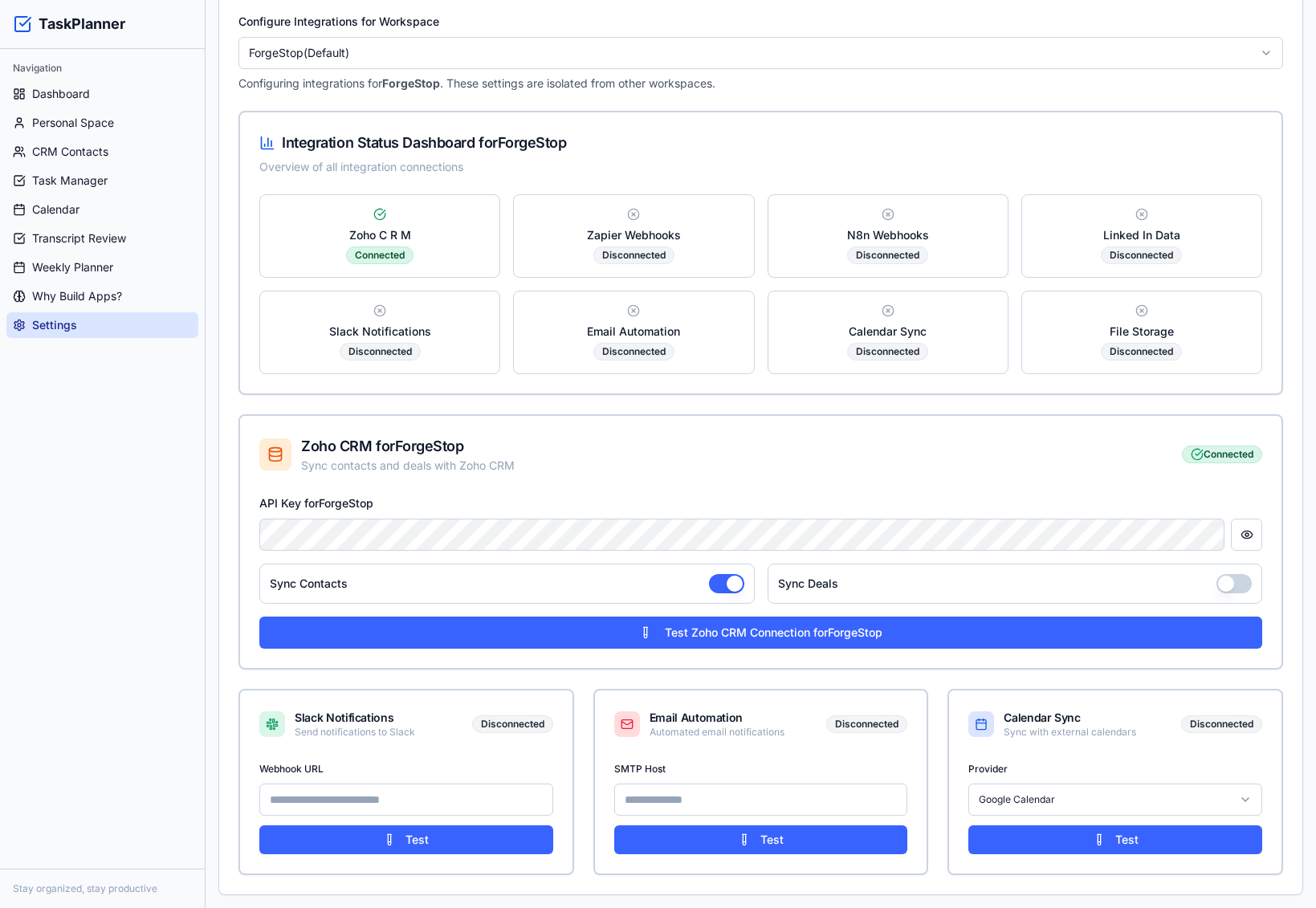
click at [1225, 584] on button "button" at bounding box center [1234, 583] width 36 height 19
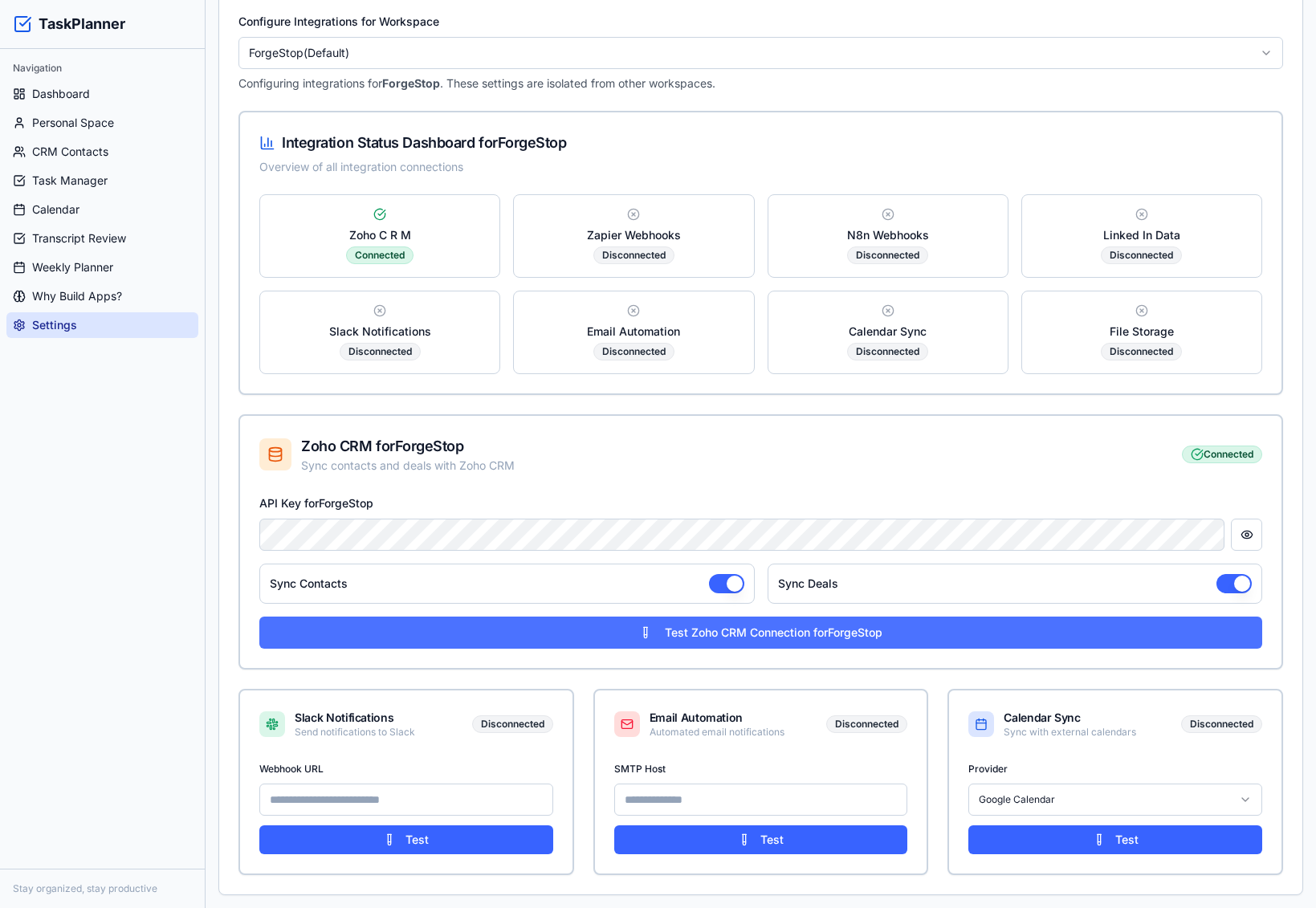
click at [958, 632] on button "Test Zoho CRM Connection for ForgeStop" at bounding box center [761, 632] width 1003 height 32
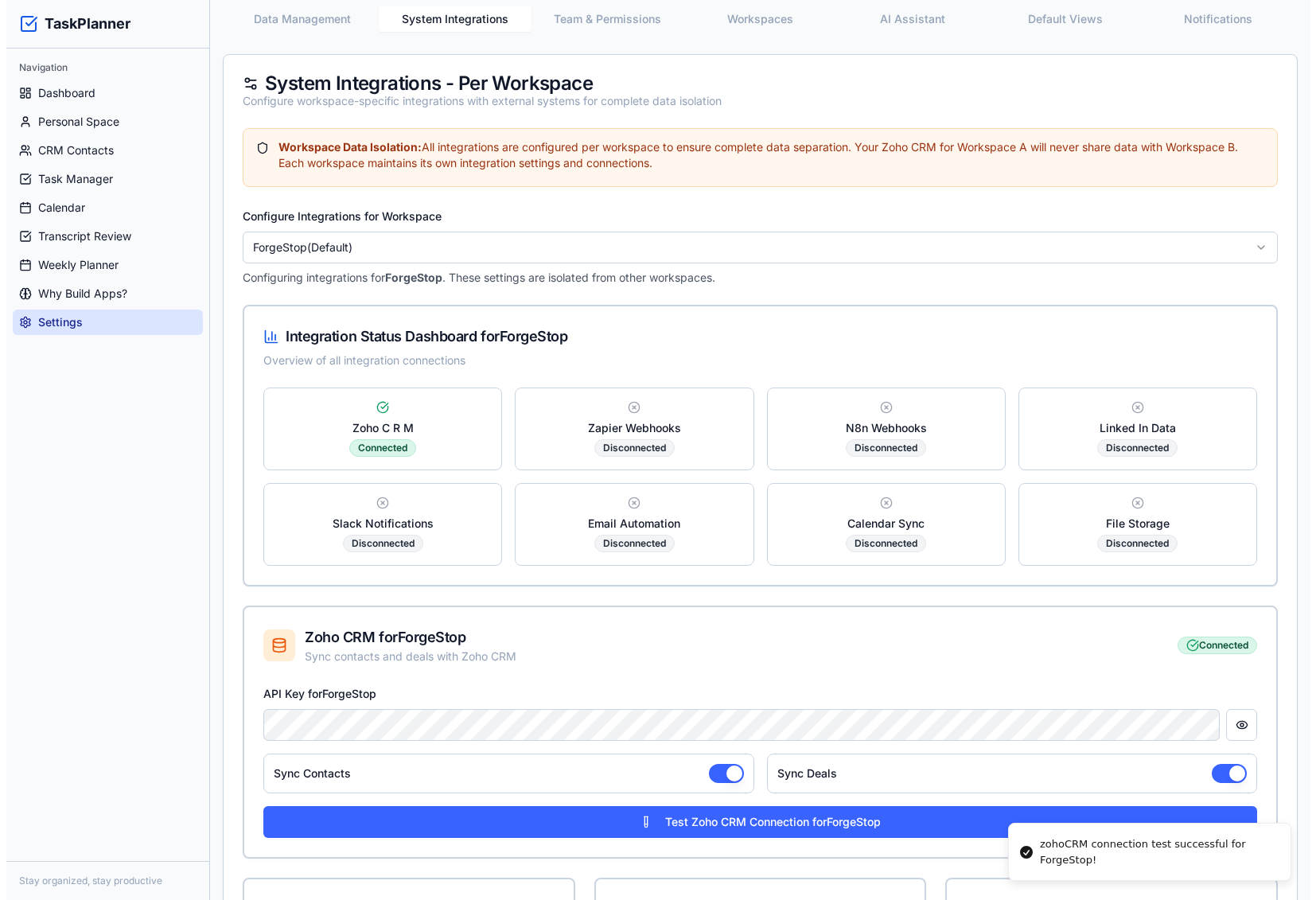
scroll to position [0, 0]
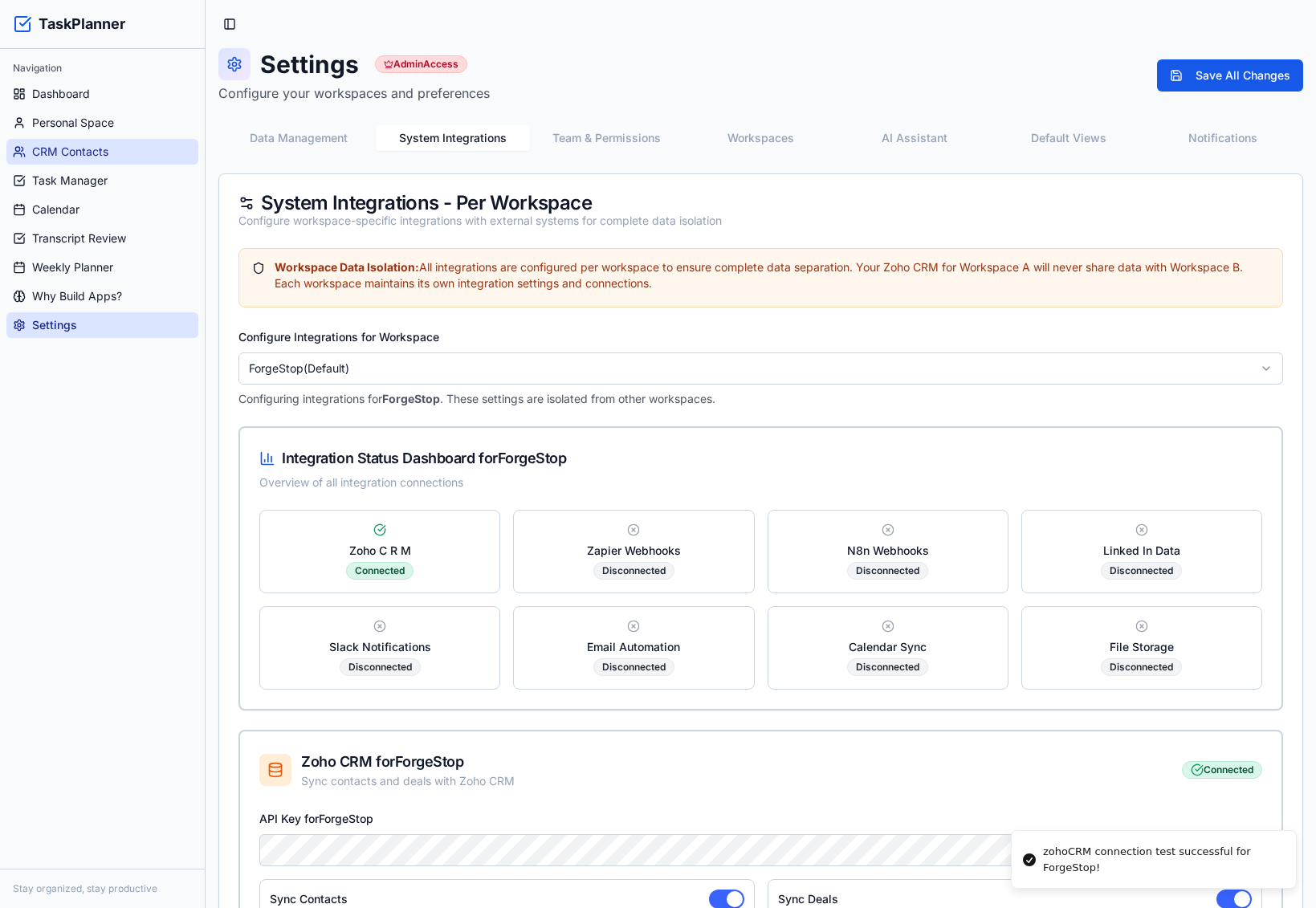
click at [107, 148] on span "CRM Contacts" at bounding box center [70, 152] width 76 height 16
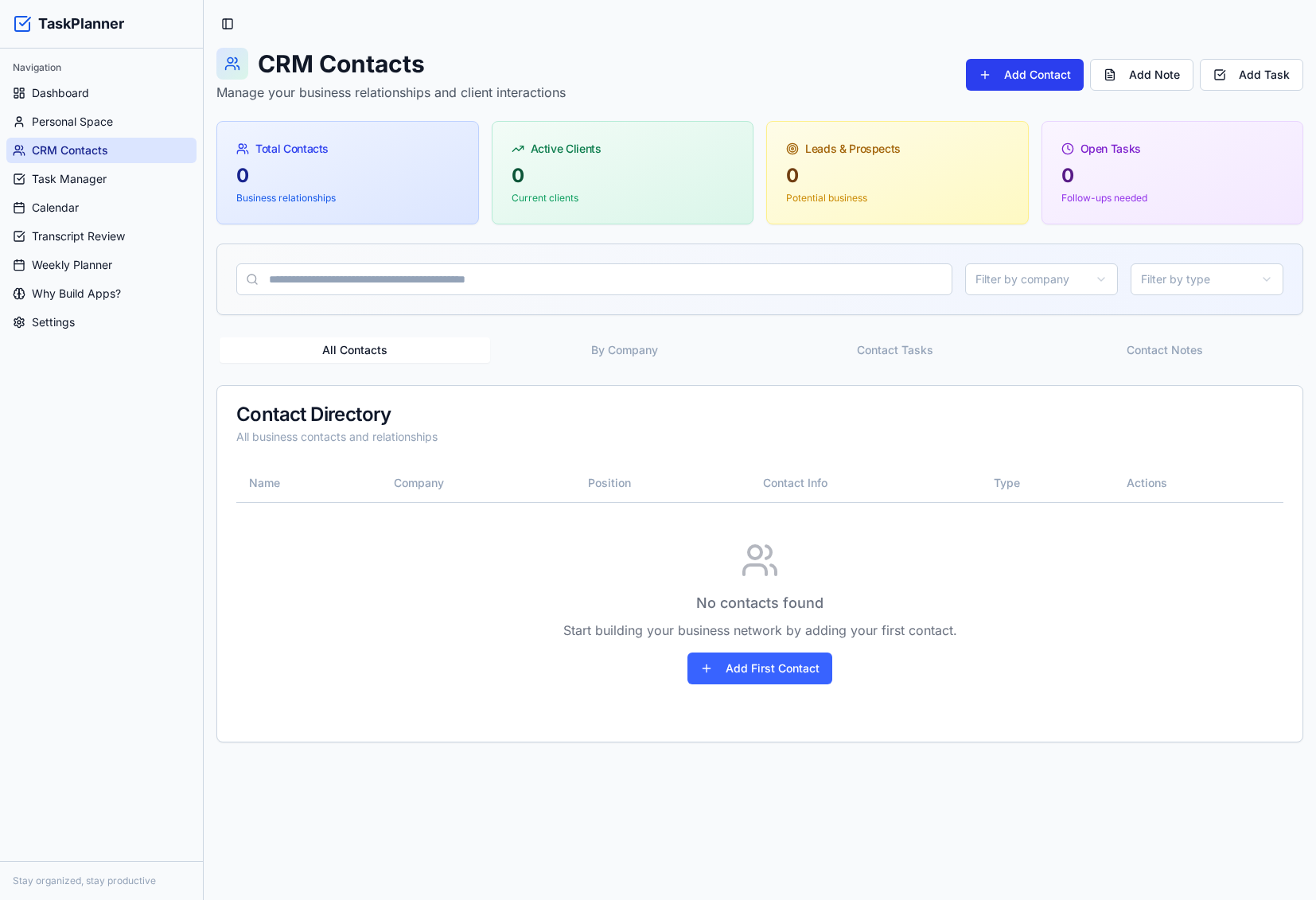
click at [1044, 80] on button "Add Contact" at bounding box center [1024, 75] width 118 height 32
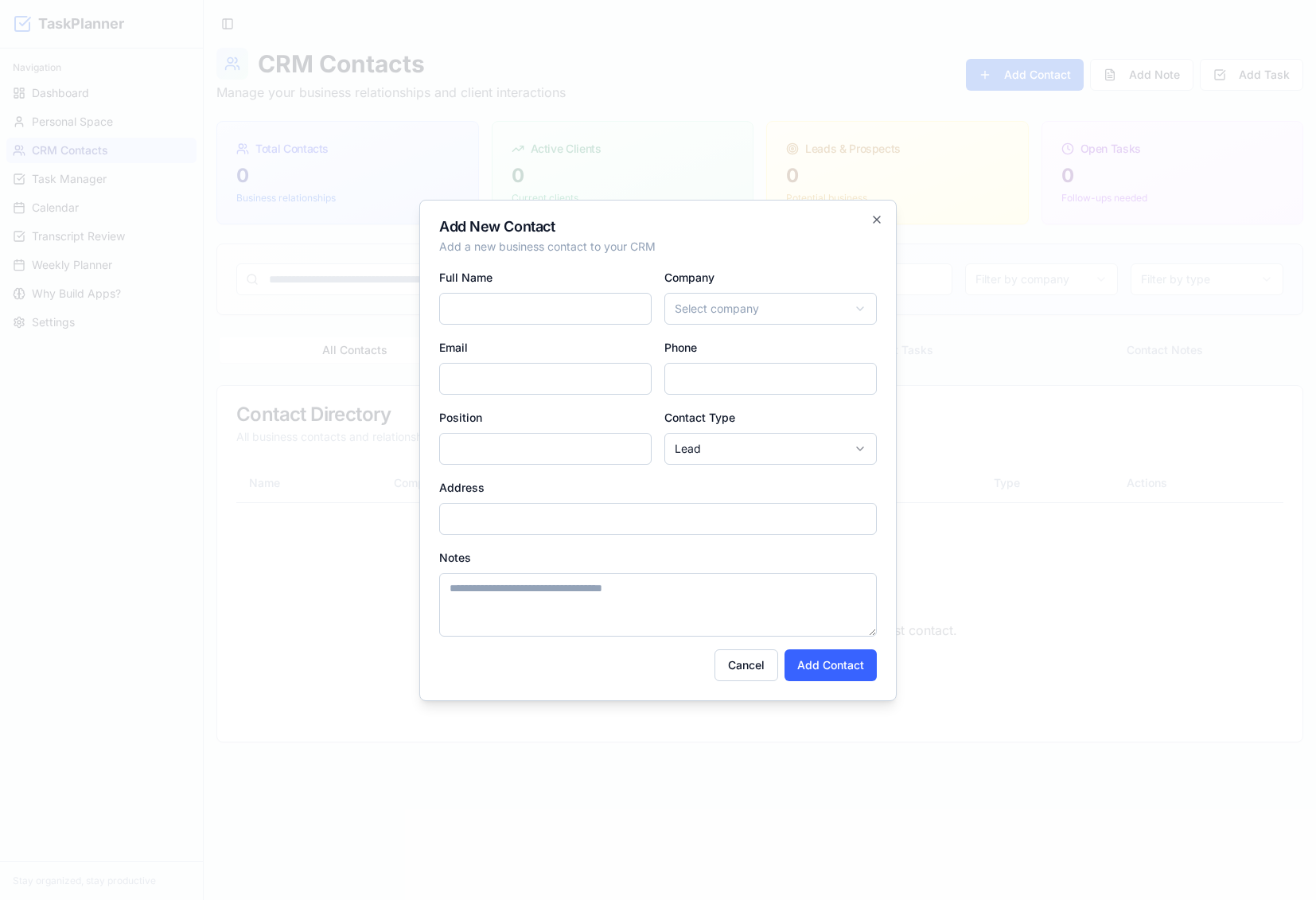
click at [794, 317] on body "TaskPlanner Navigation Dashboard Personal Space CRM Contacts Task Manager Calen…" at bounding box center [658, 450] width 1316 height 900
click at [785, 300] on body "TaskPlanner Navigation Dashboard Personal Space CRM Contacts Task Manager Calen…" at bounding box center [658, 450] width 1316 height 900
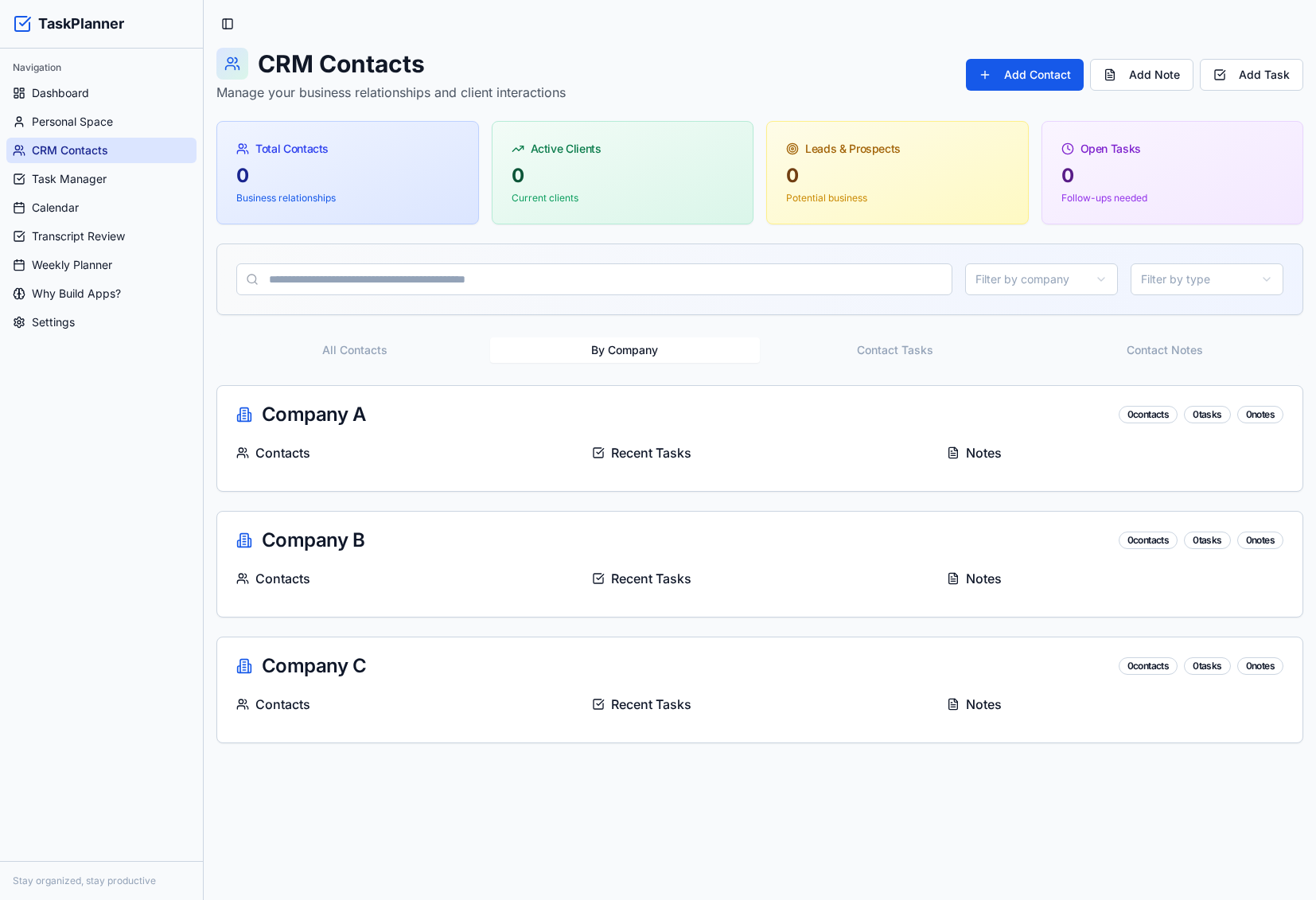
click at [592, 343] on button "By Company" at bounding box center [625, 349] width 271 height 26
click at [621, 429] on div "Company A 0 contacts 0 tasks 0 notes" at bounding box center [760, 415] width 1085 height 57
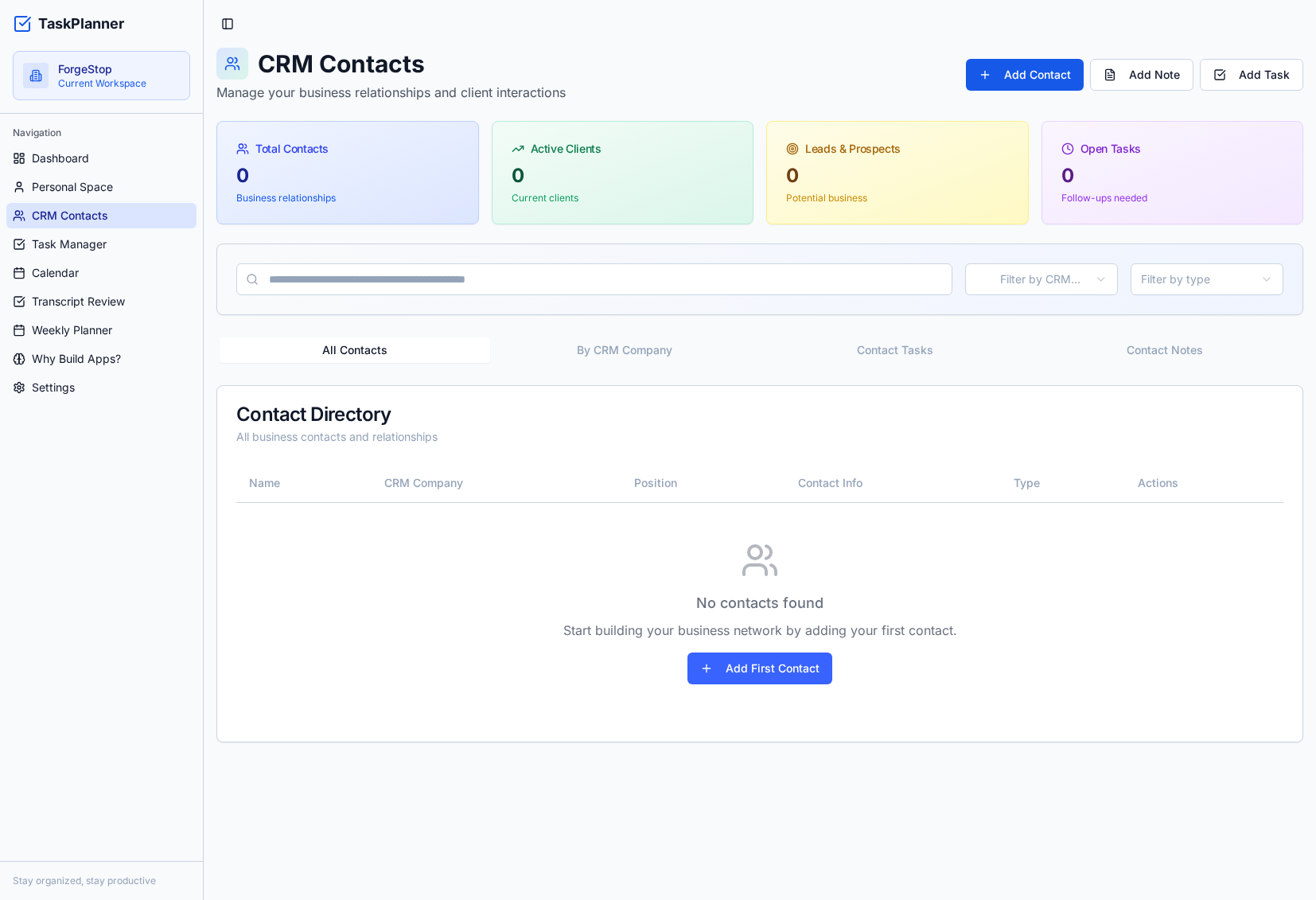
click at [667, 370] on div "All Contacts By CRM Company Contact Tasks Contact Notes Contact Directory All b…" at bounding box center [760, 538] width 1087 height 408
click at [658, 355] on button "By CRM Company" at bounding box center [625, 349] width 271 height 26
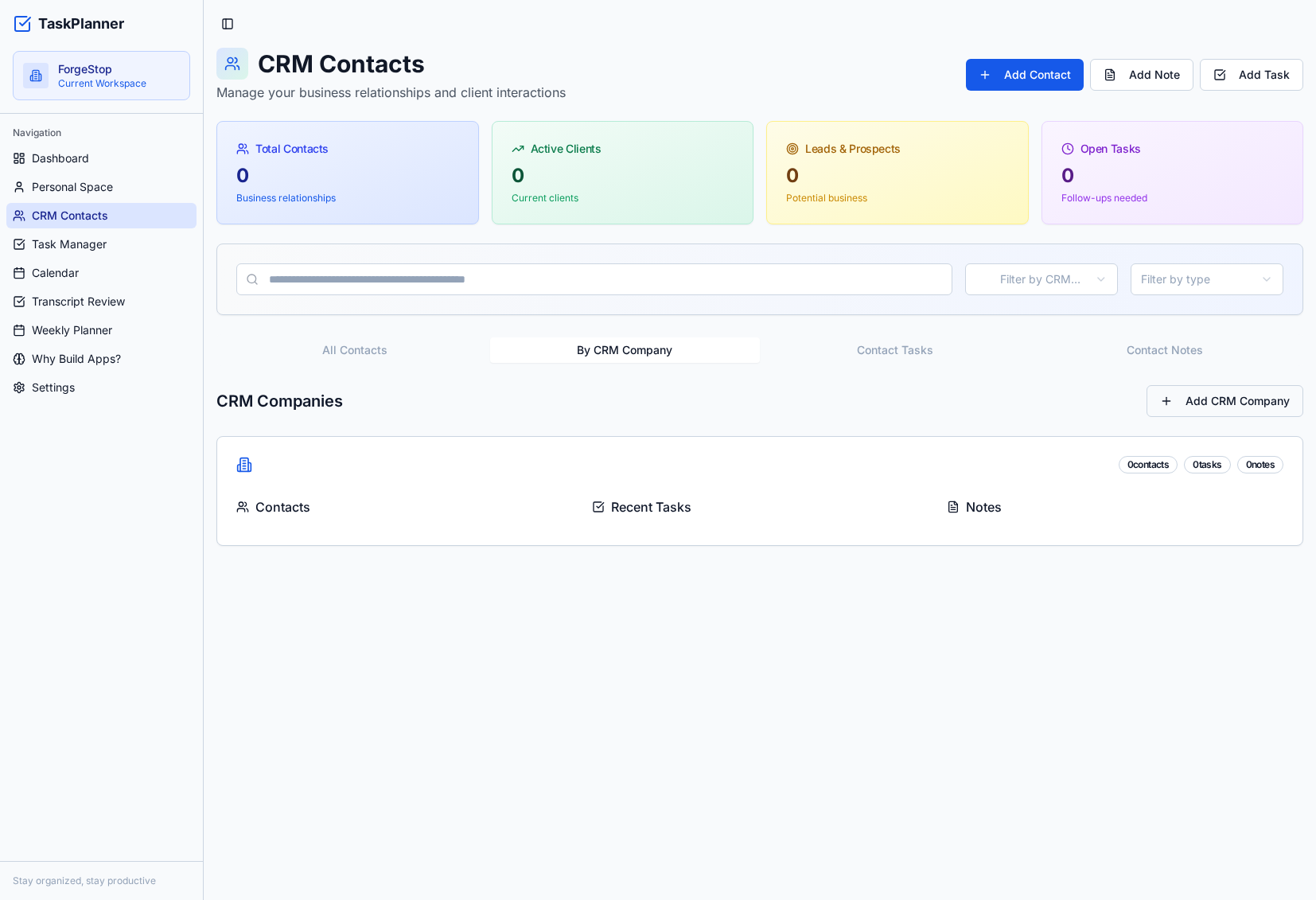
click at [1244, 409] on button "Add CRM Company" at bounding box center [1225, 400] width 157 height 32
click at [1063, 80] on button "Add Contact" at bounding box center [1024, 75] width 118 height 32
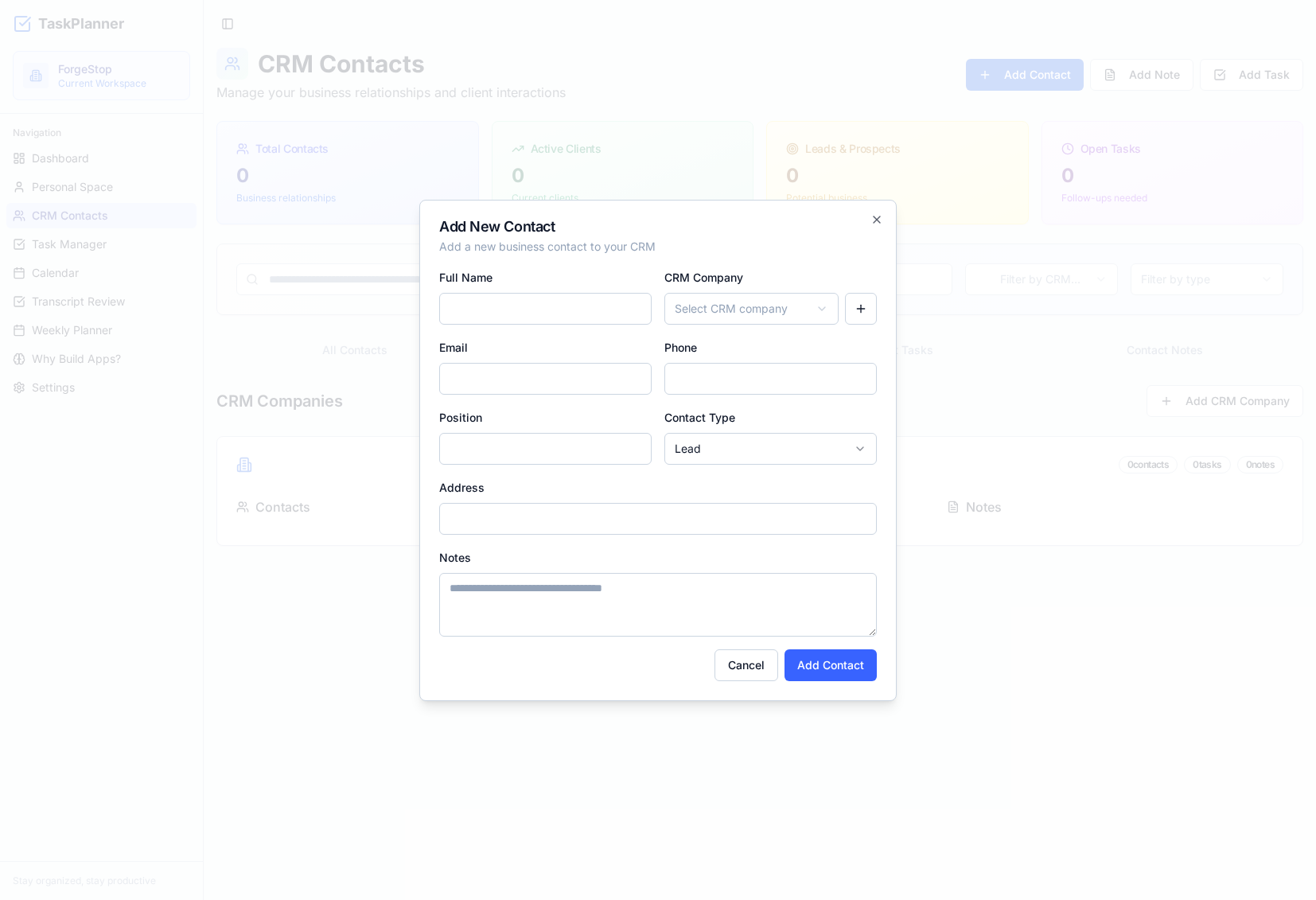
click at [768, 310] on body "TaskPlanner ForgeStop Current Workspace Navigation Dashboard Personal Space CRM…" at bounding box center [658, 450] width 1316 height 900
click at [856, 304] on body "TaskPlanner ForgeStop Current Workspace Navigation Dashboard Personal Space CRM…" at bounding box center [658, 450] width 1316 height 900
click at [856, 304] on button "button" at bounding box center [860, 308] width 32 height 32
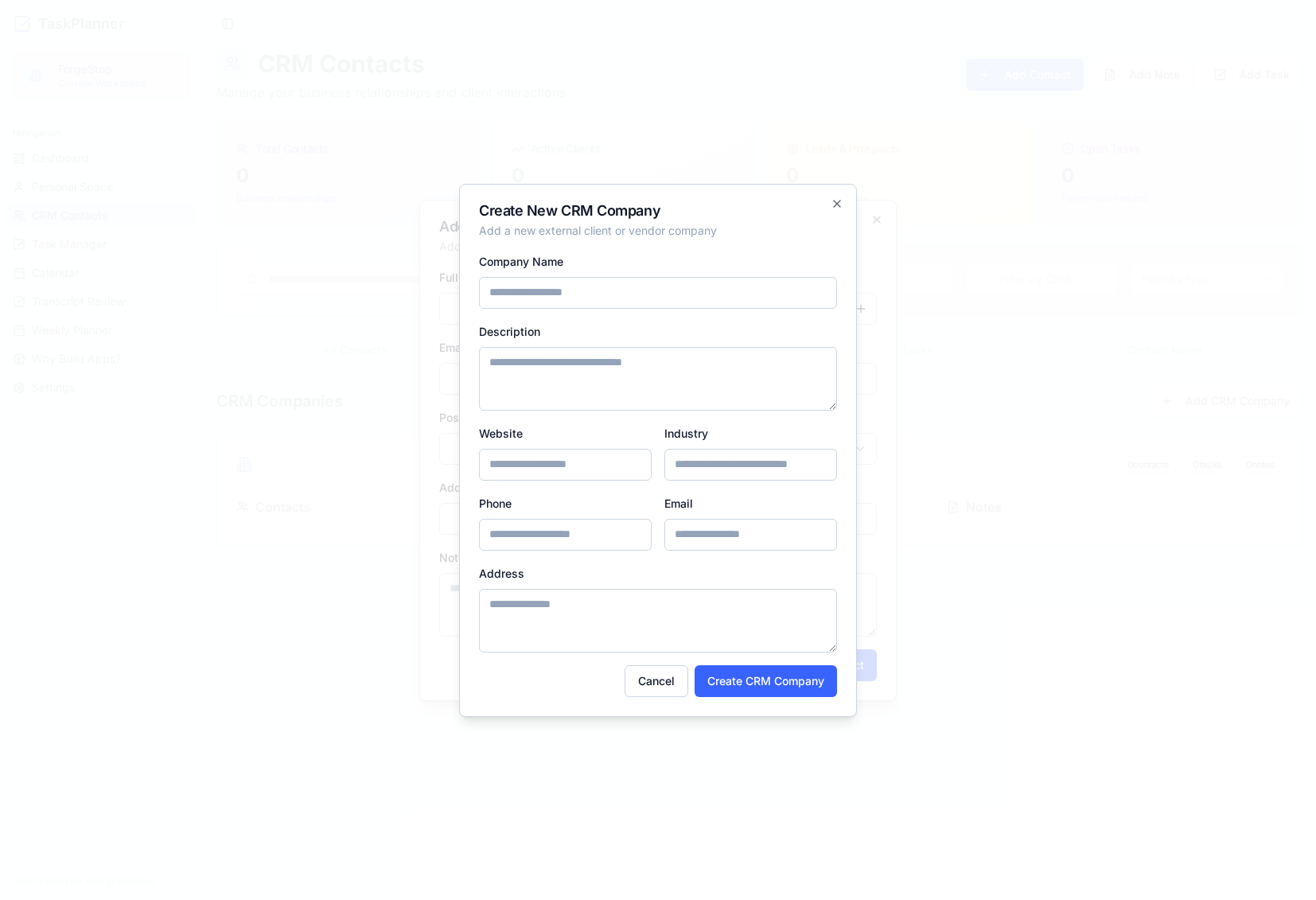
click at [850, 201] on div "Create New CRM Company Add a new external client or vendor company Company Name…" at bounding box center [658, 450] width 398 height 533
click at [841, 200] on icon "button" at bounding box center [836, 203] width 12 height 12
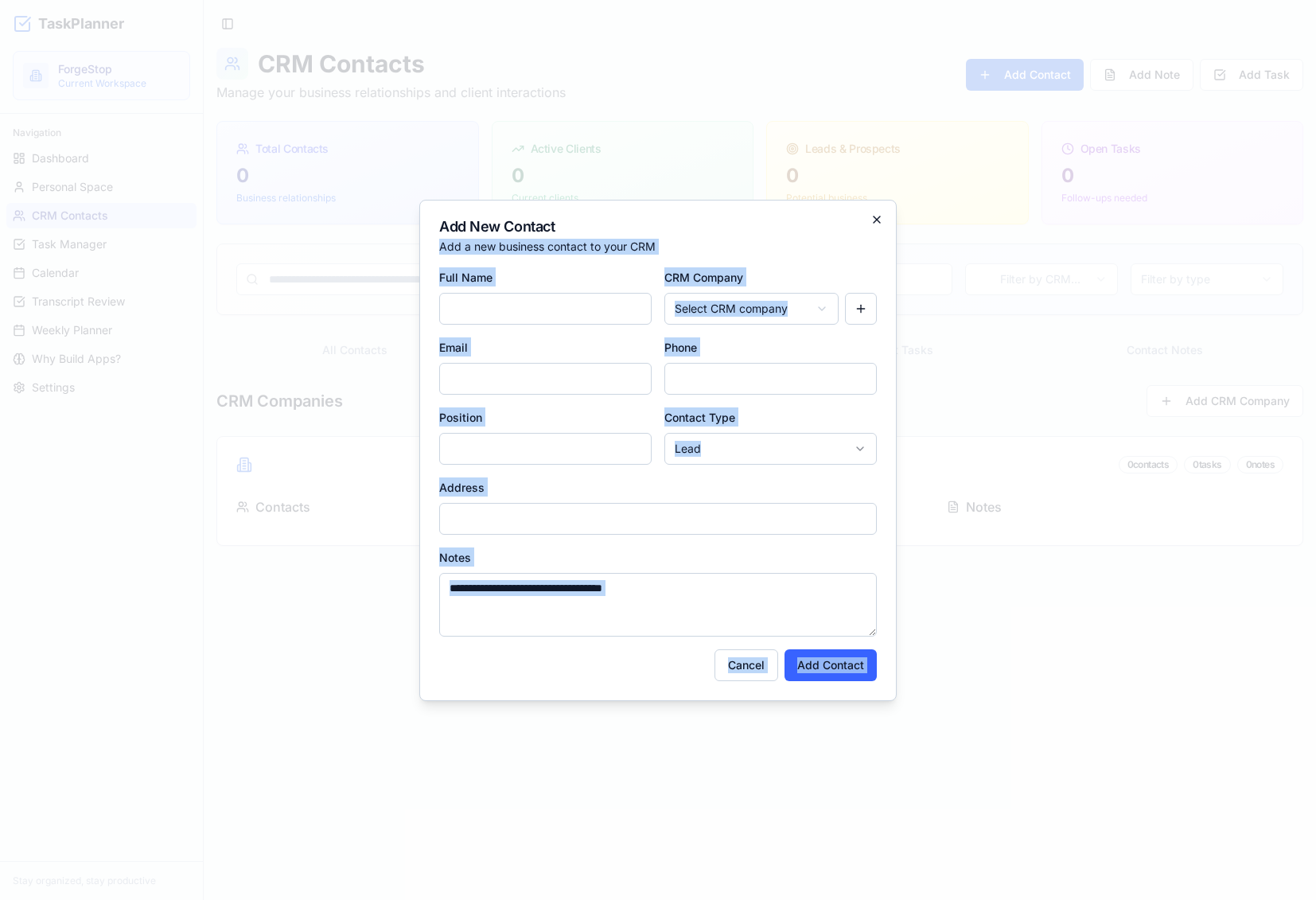
click at [870, 219] on div "Add New Contact Add a new business contact to your CRM Full Name CRM Company Se…" at bounding box center [658, 451] width 478 height 502
click at [875, 220] on icon "button" at bounding box center [877, 219] width 7 height 7
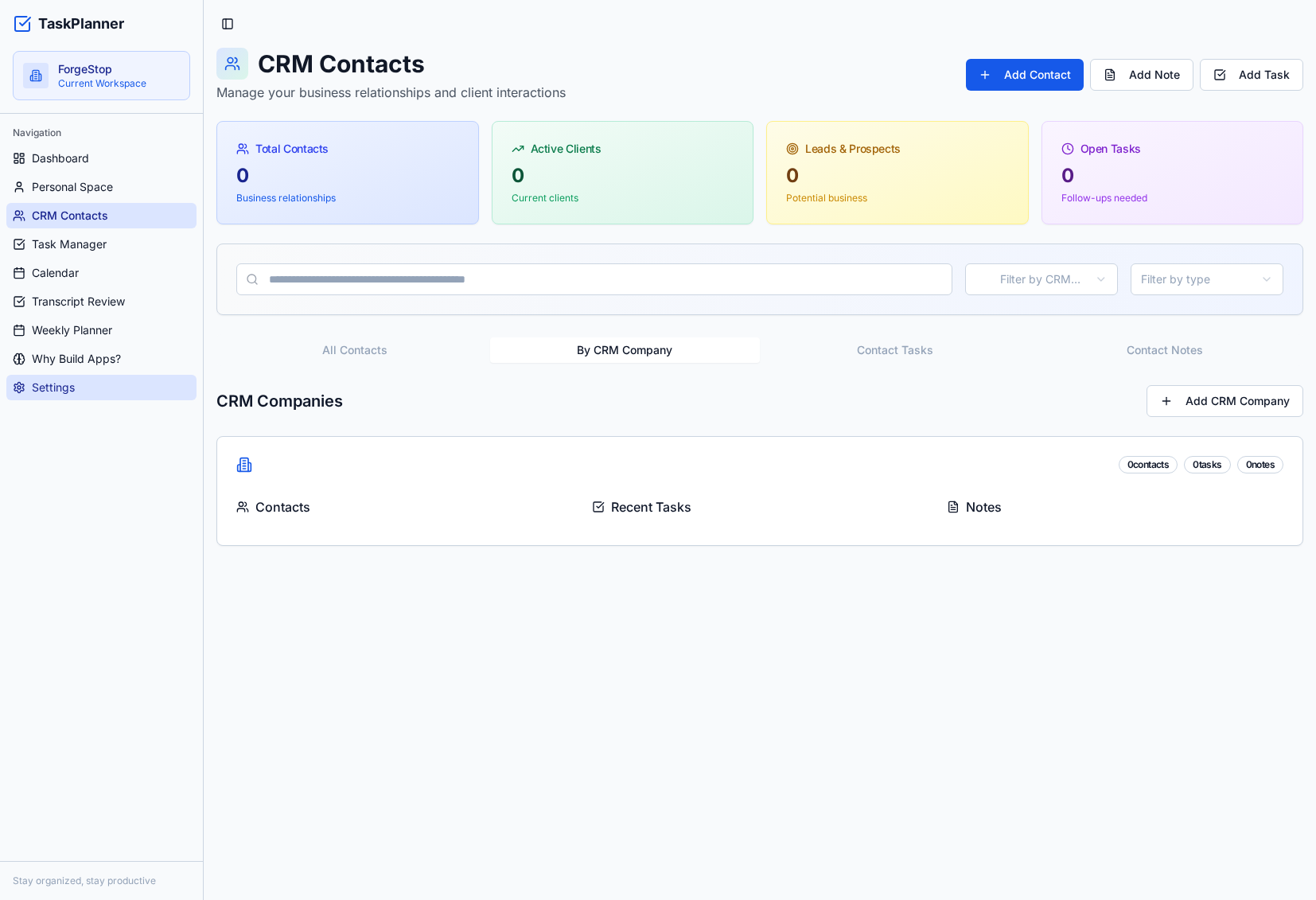
click at [91, 385] on link "Settings" at bounding box center [101, 388] width 190 height 26
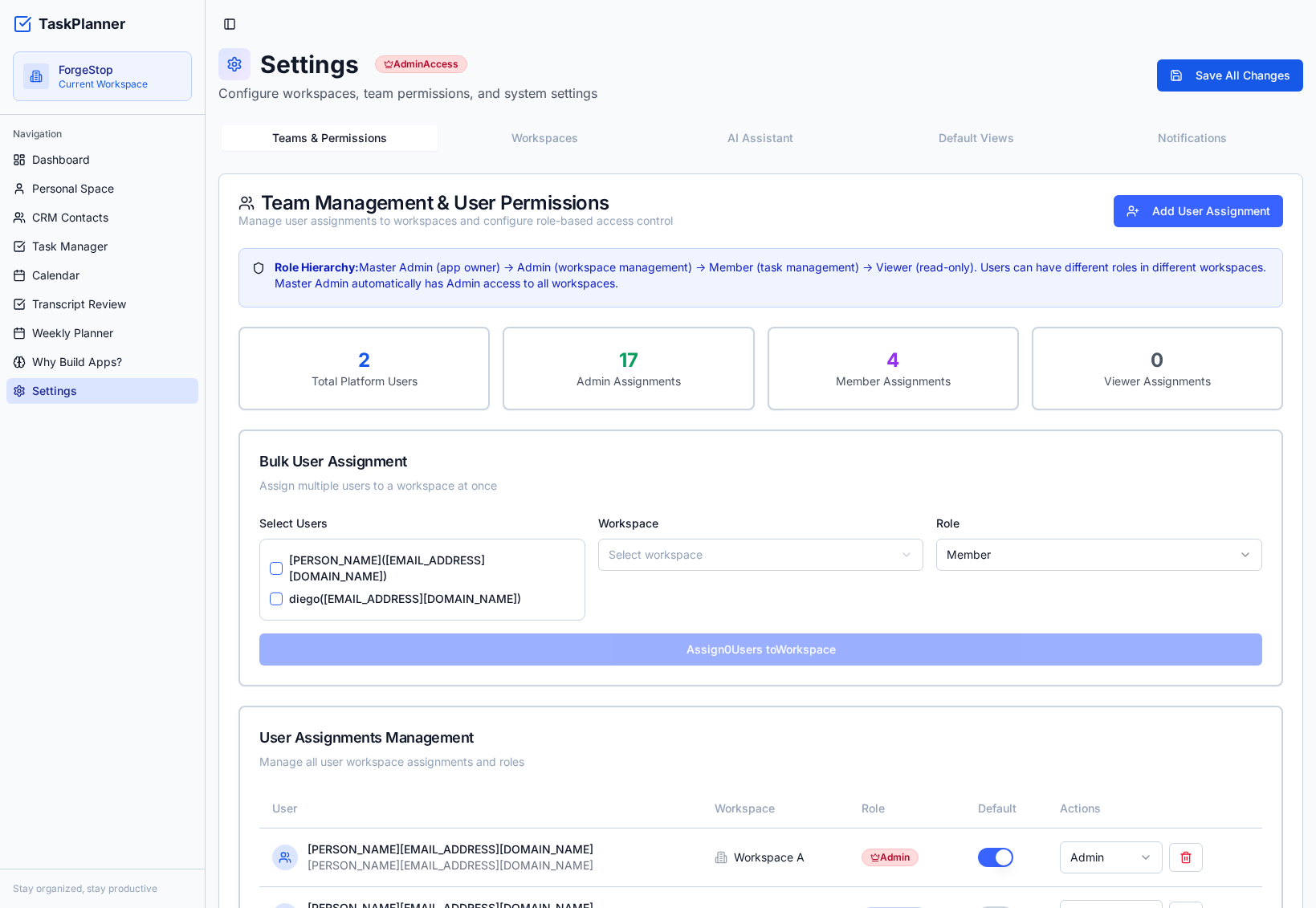
click at [581, 135] on button "Workspaces" at bounding box center [546, 138] width 216 height 26
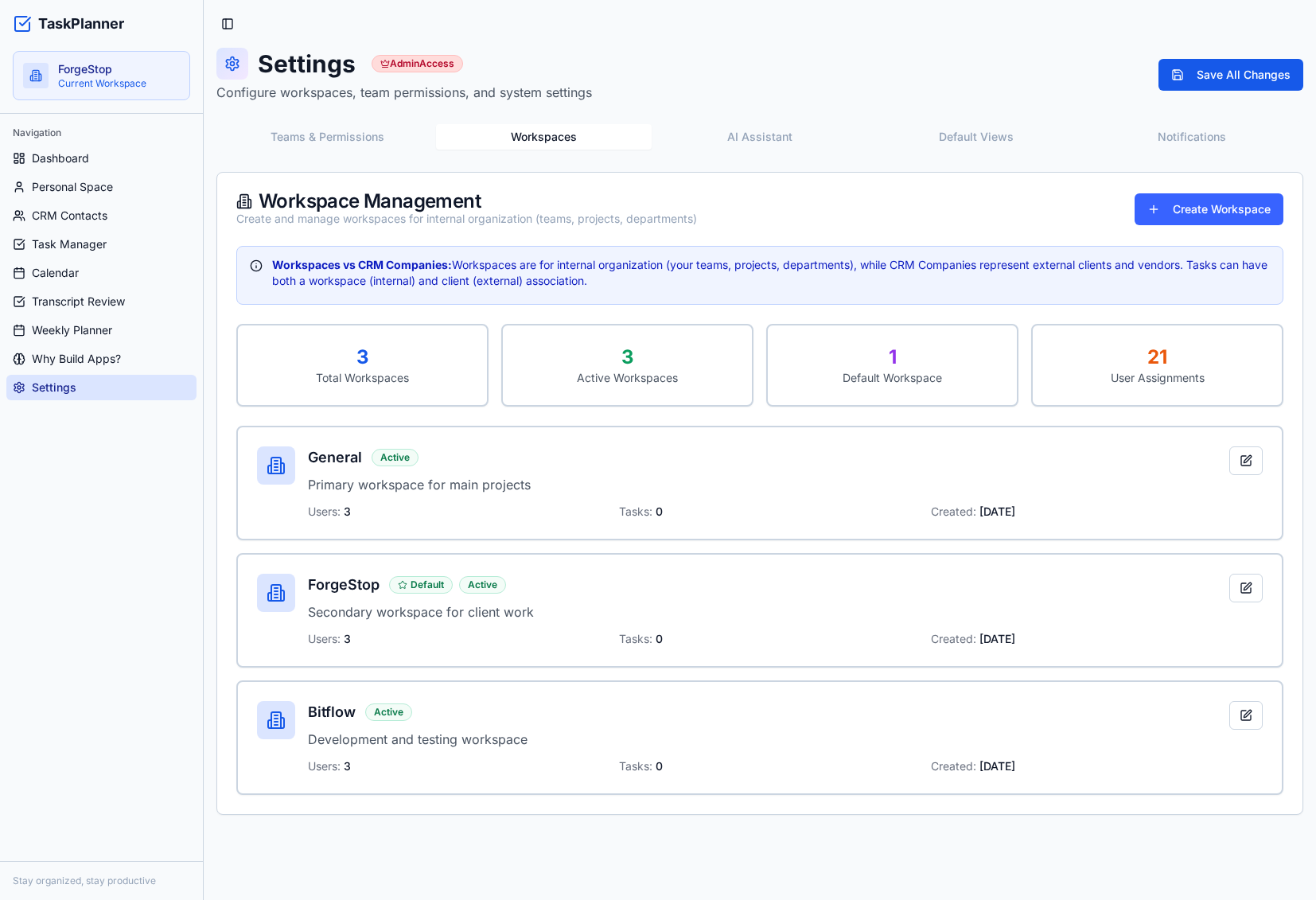
drag, startPoint x: 635, startPoint y: 581, endPoint x: 747, endPoint y: 574, distance: 112.2
click at [636, 581] on div "ForgeStop Default Active" at bounding box center [769, 584] width 922 height 22
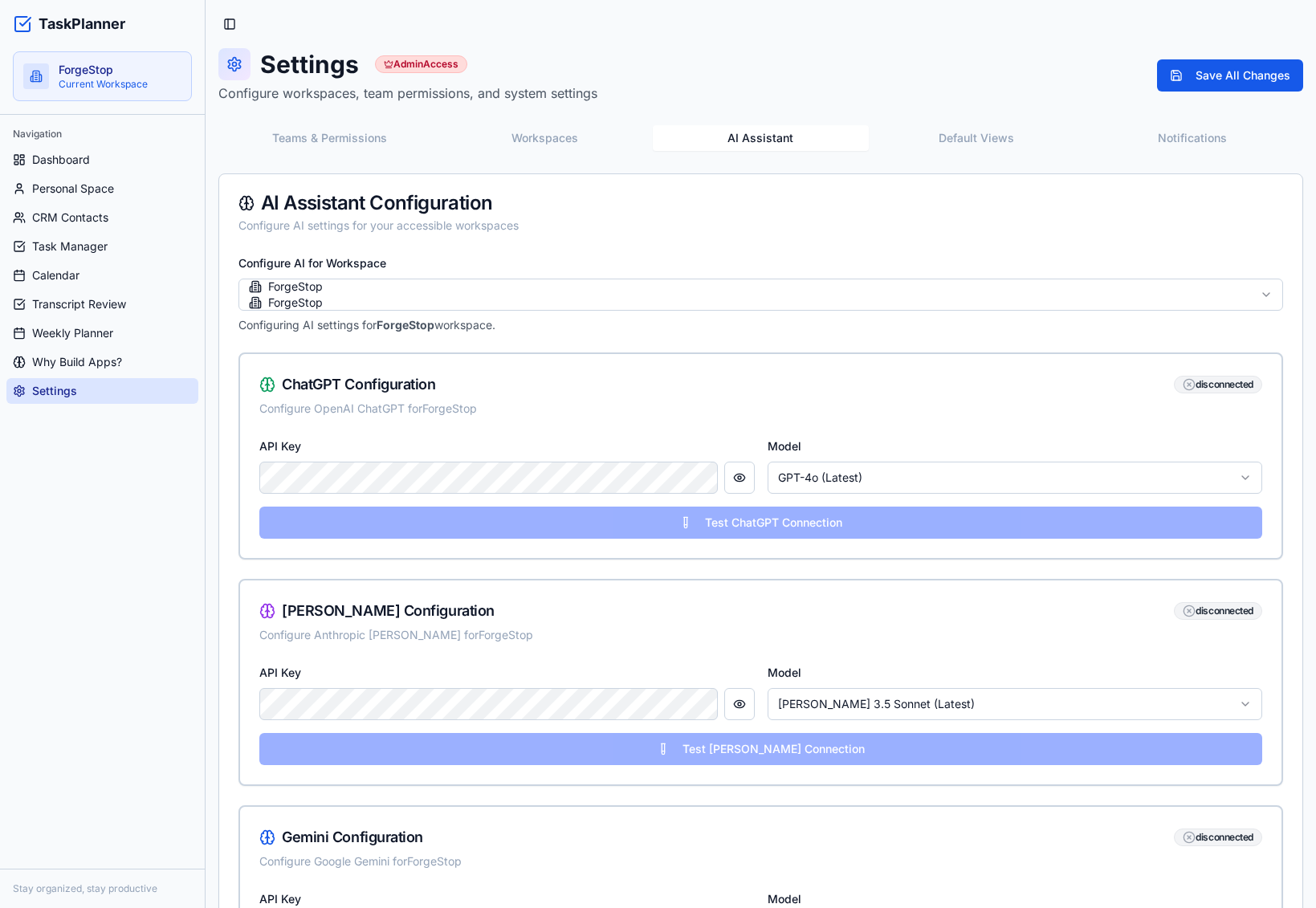
drag, startPoint x: 759, startPoint y: 133, endPoint x: 505, endPoint y: 127, distance: 254.1
click at [750, 133] on button "AI Assistant" at bounding box center [761, 138] width 216 height 26
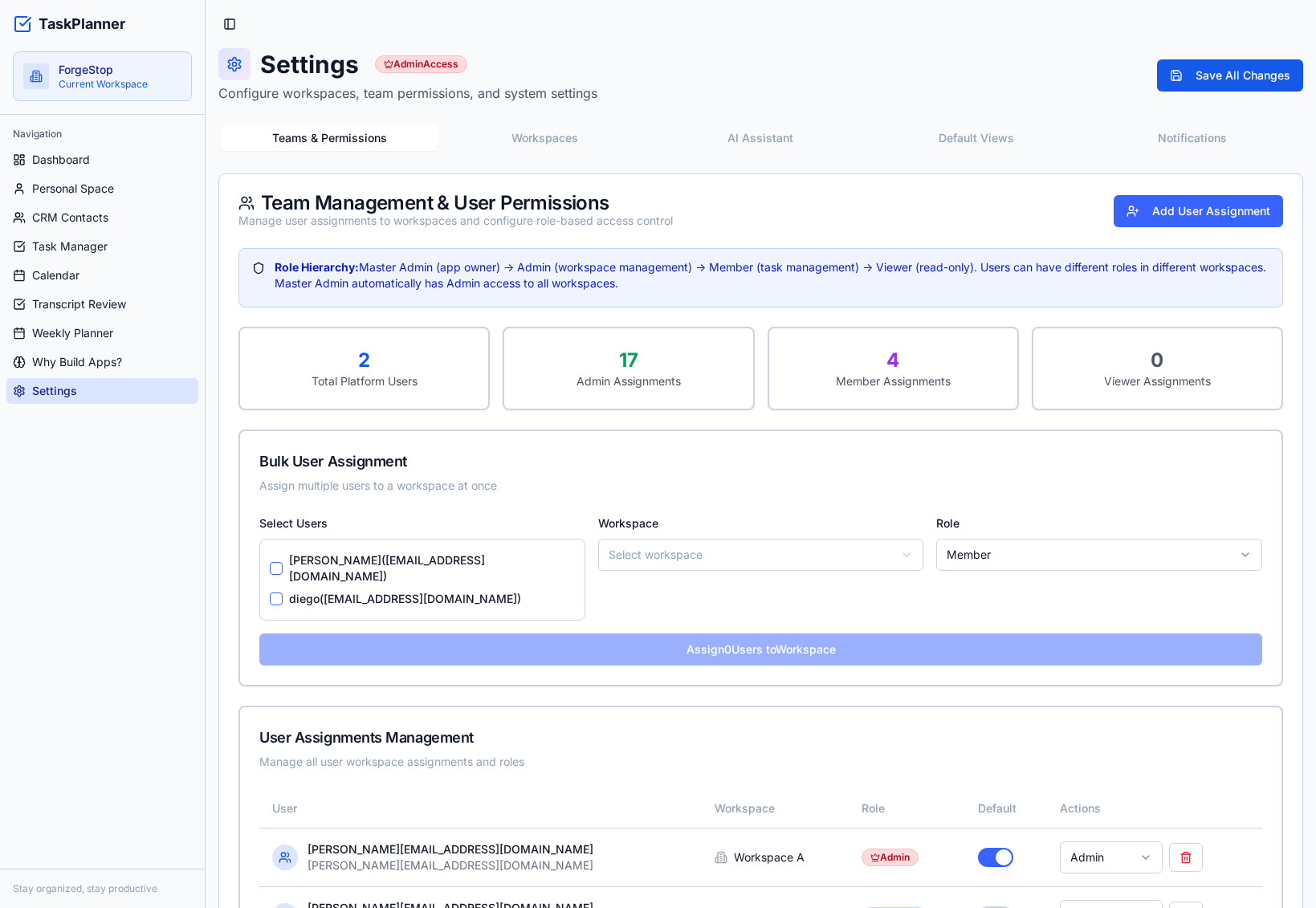
click at [299, 127] on button "Teams & Permissions" at bounding box center [329, 138] width 216 height 26
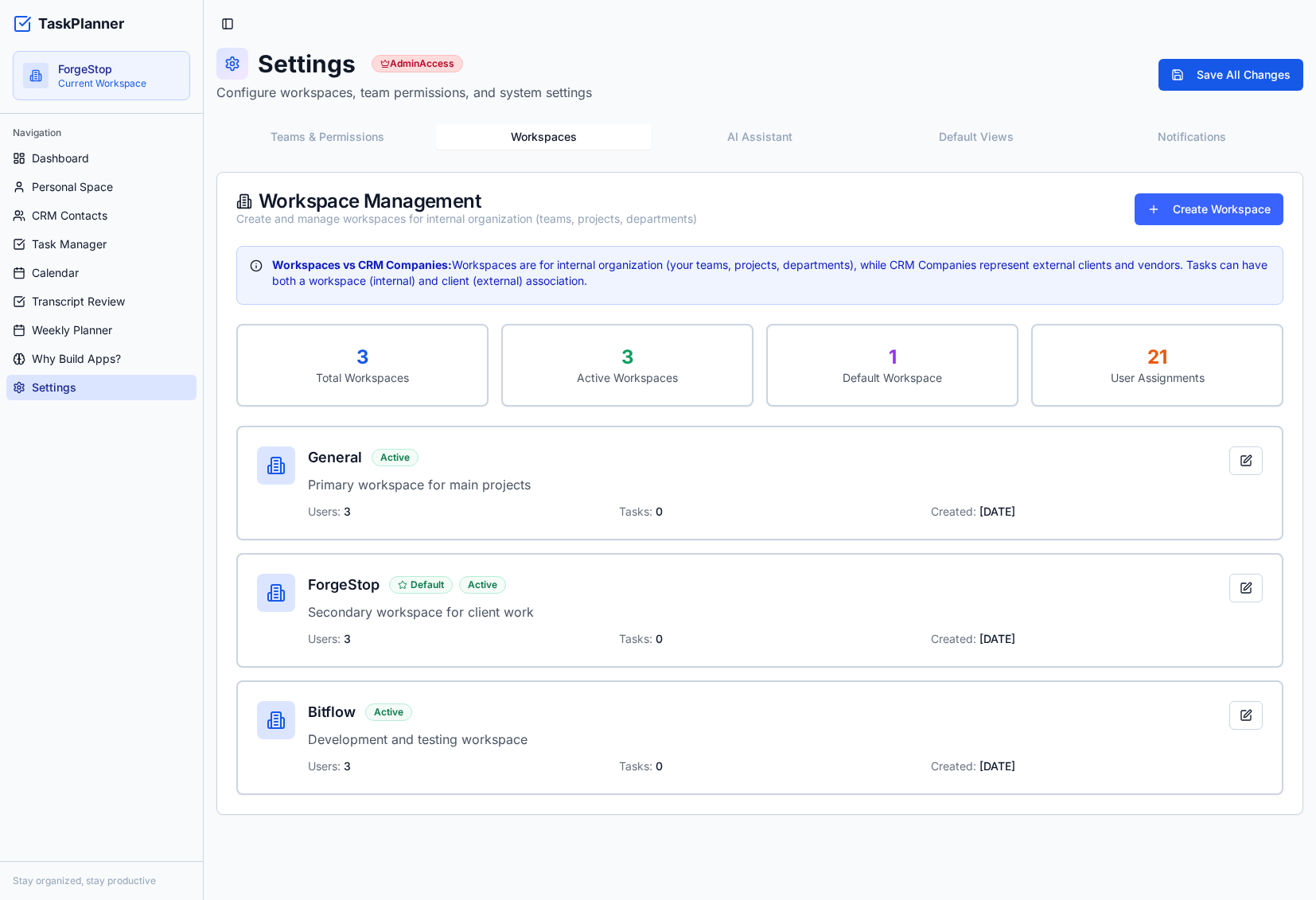
click at [578, 139] on button "Workspaces" at bounding box center [545, 137] width 216 height 26
click at [508, 480] on p "Primary workspace for main projects" at bounding box center [769, 484] width 922 height 19
click at [1241, 596] on button at bounding box center [1245, 588] width 33 height 29
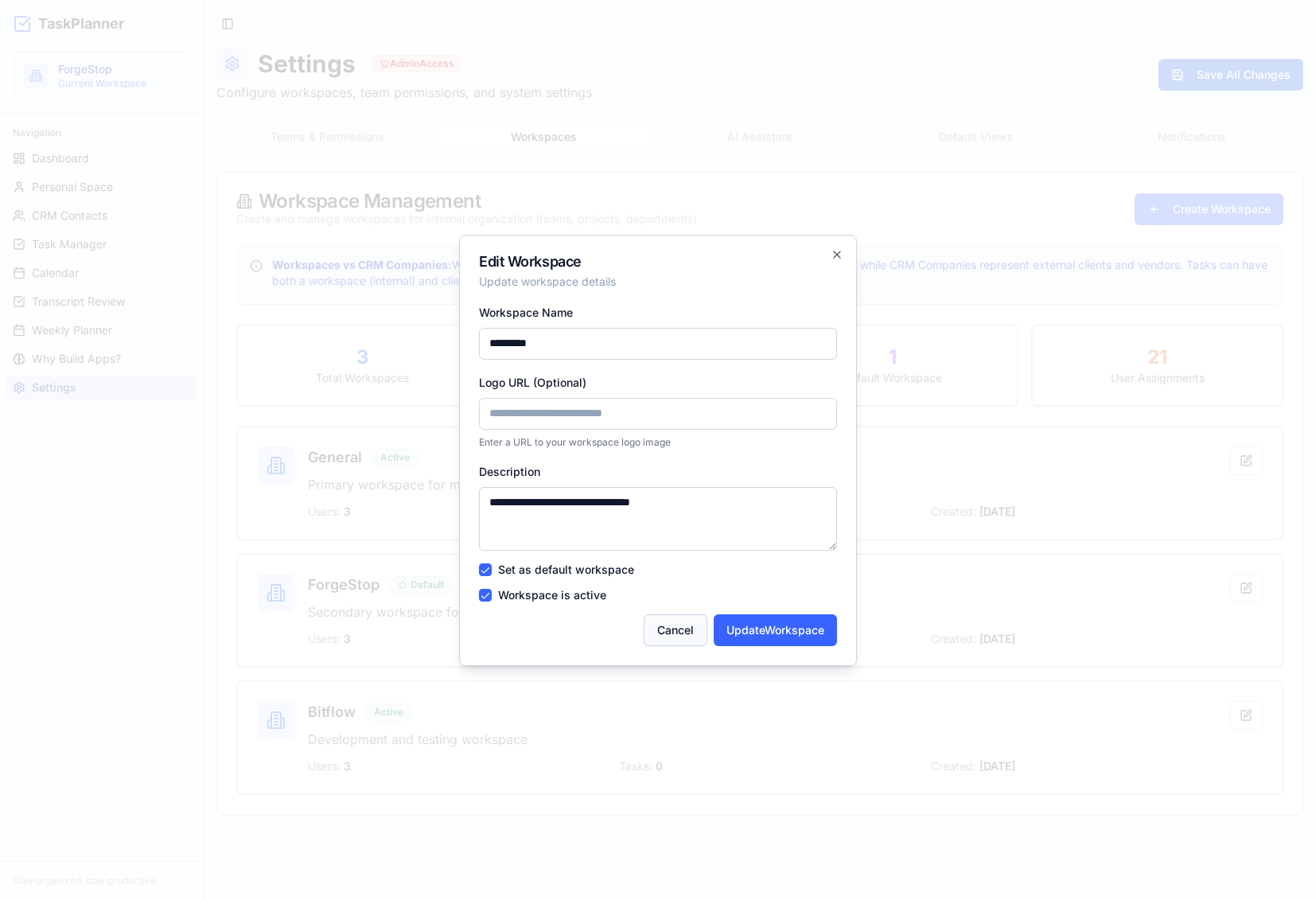
click at [677, 631] on button "Cancel" at bounding box center [676, 630] width 64 height 32
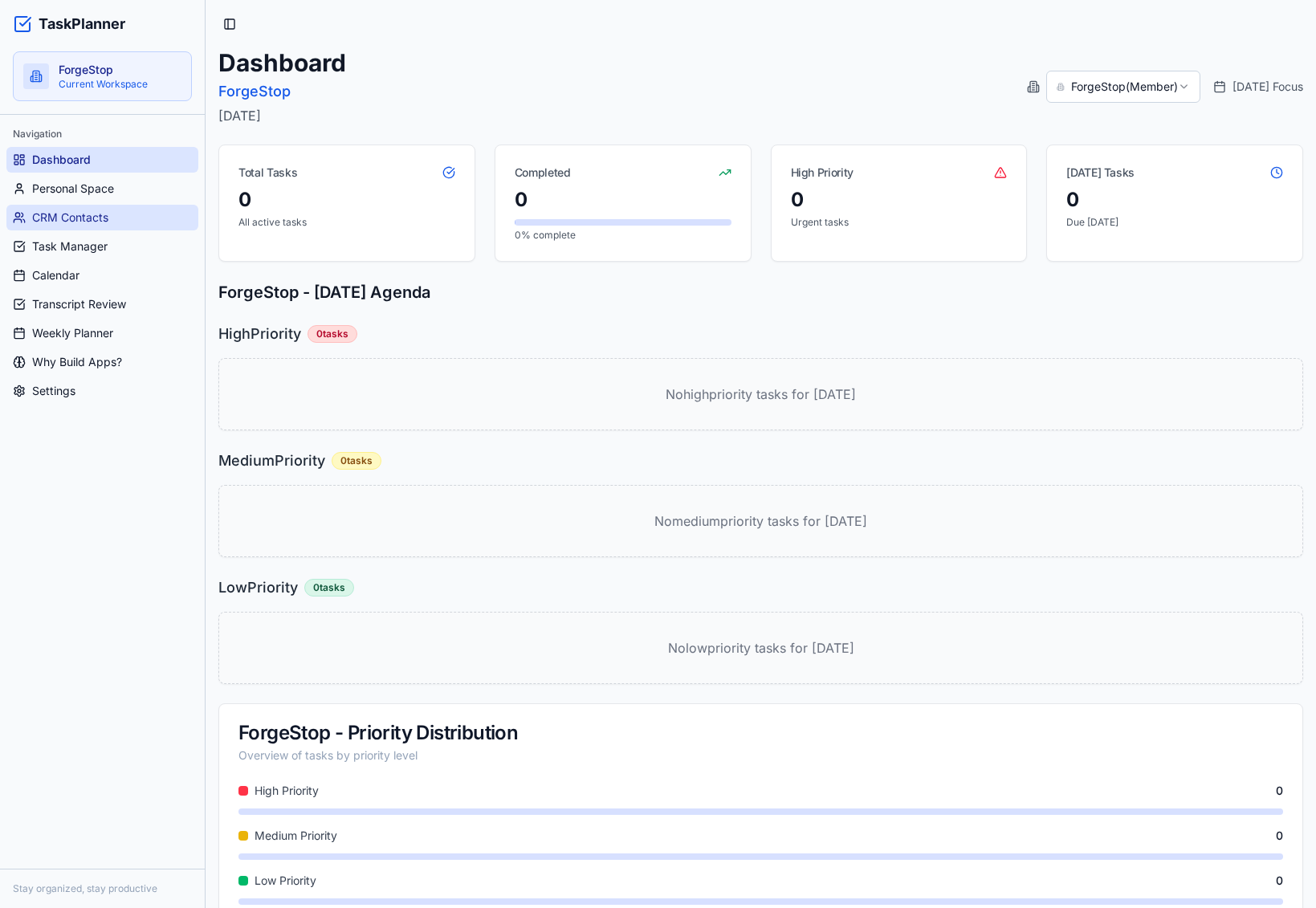
click at [104, 215] on span "CRM Contacts" at bounding box center [70, 217] width 76 height 16
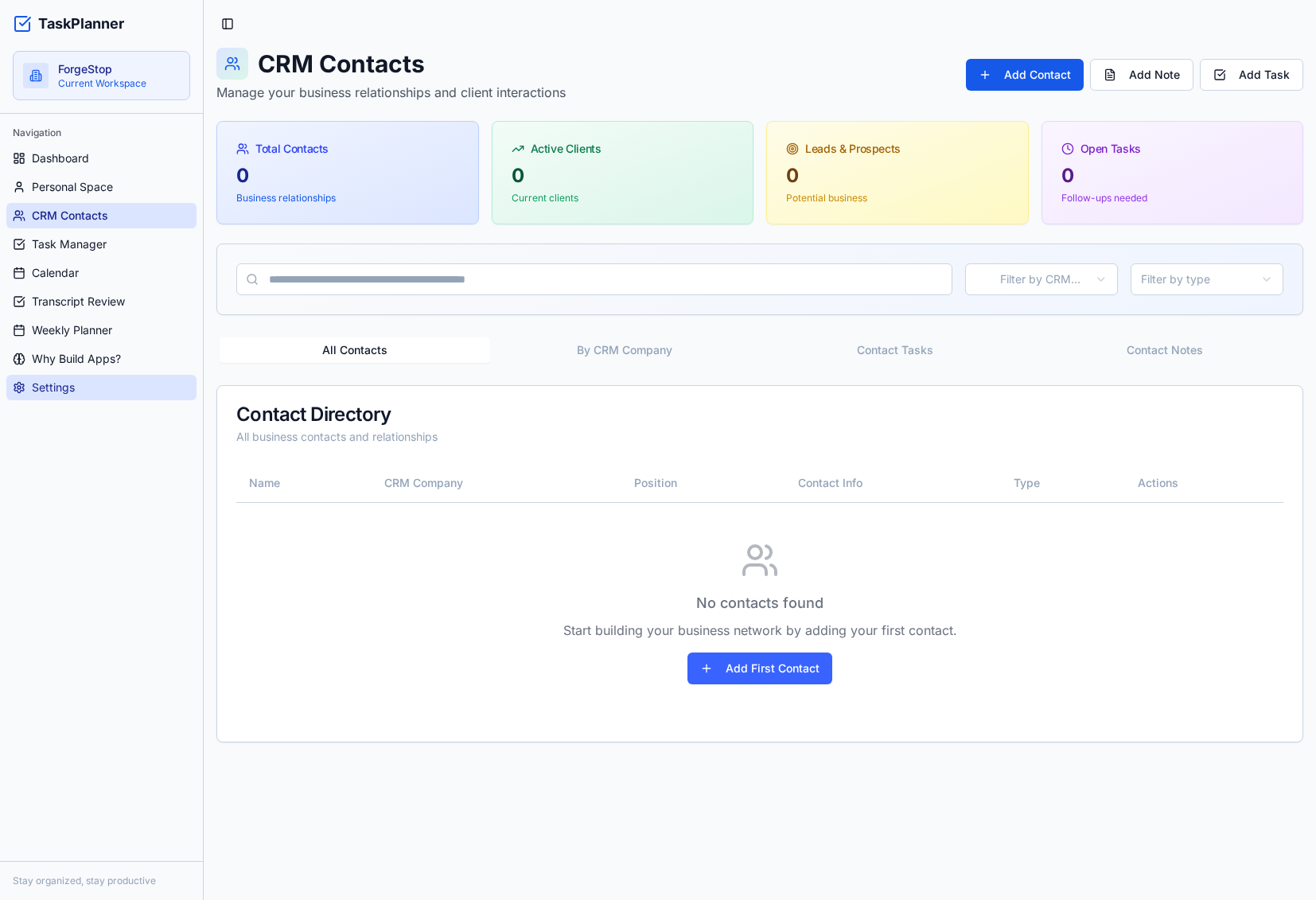
click at [71, 389] on span "Settings" at bounding box center [53, 388] width 43 height 16
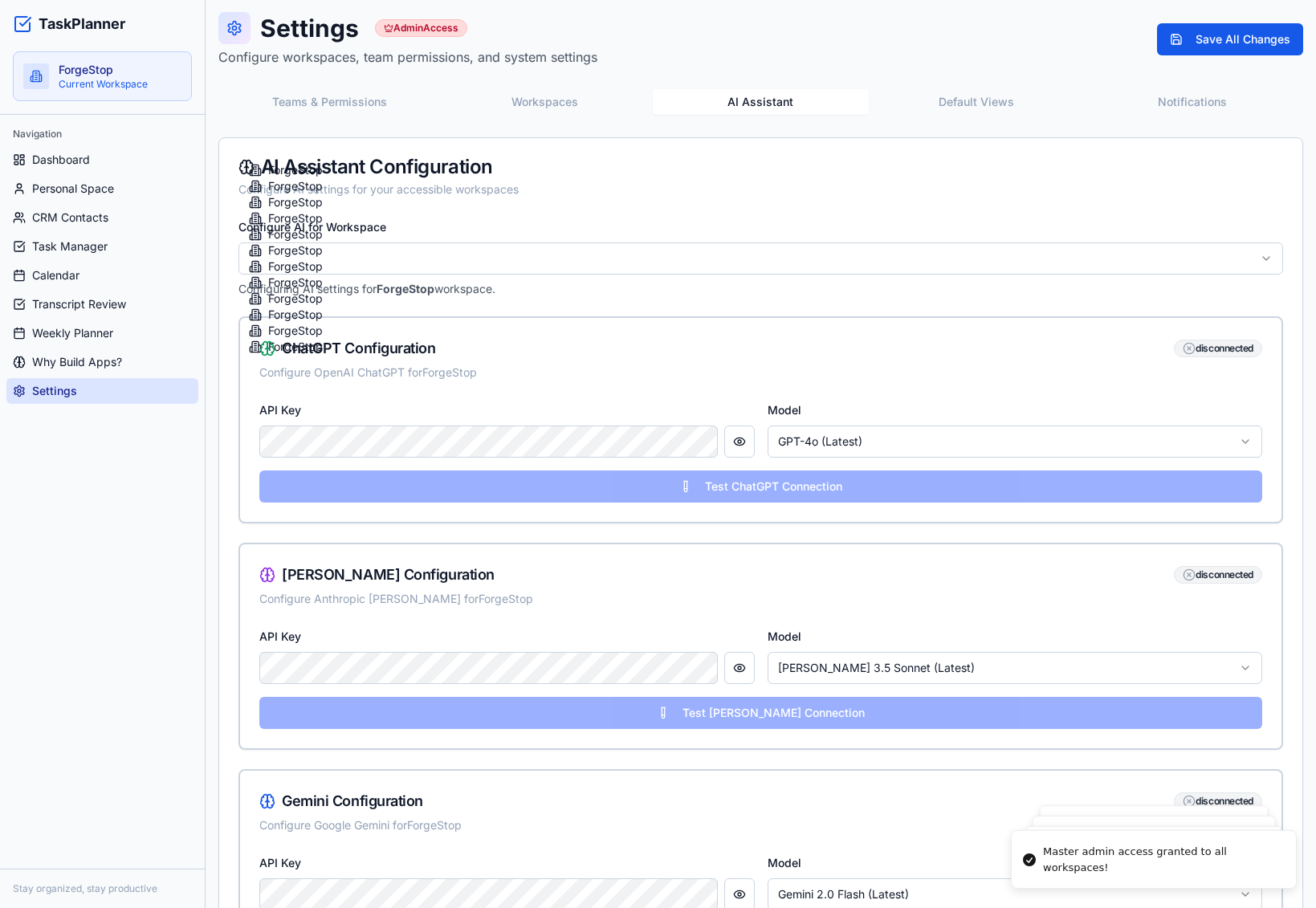
scroll to position [80, 0]
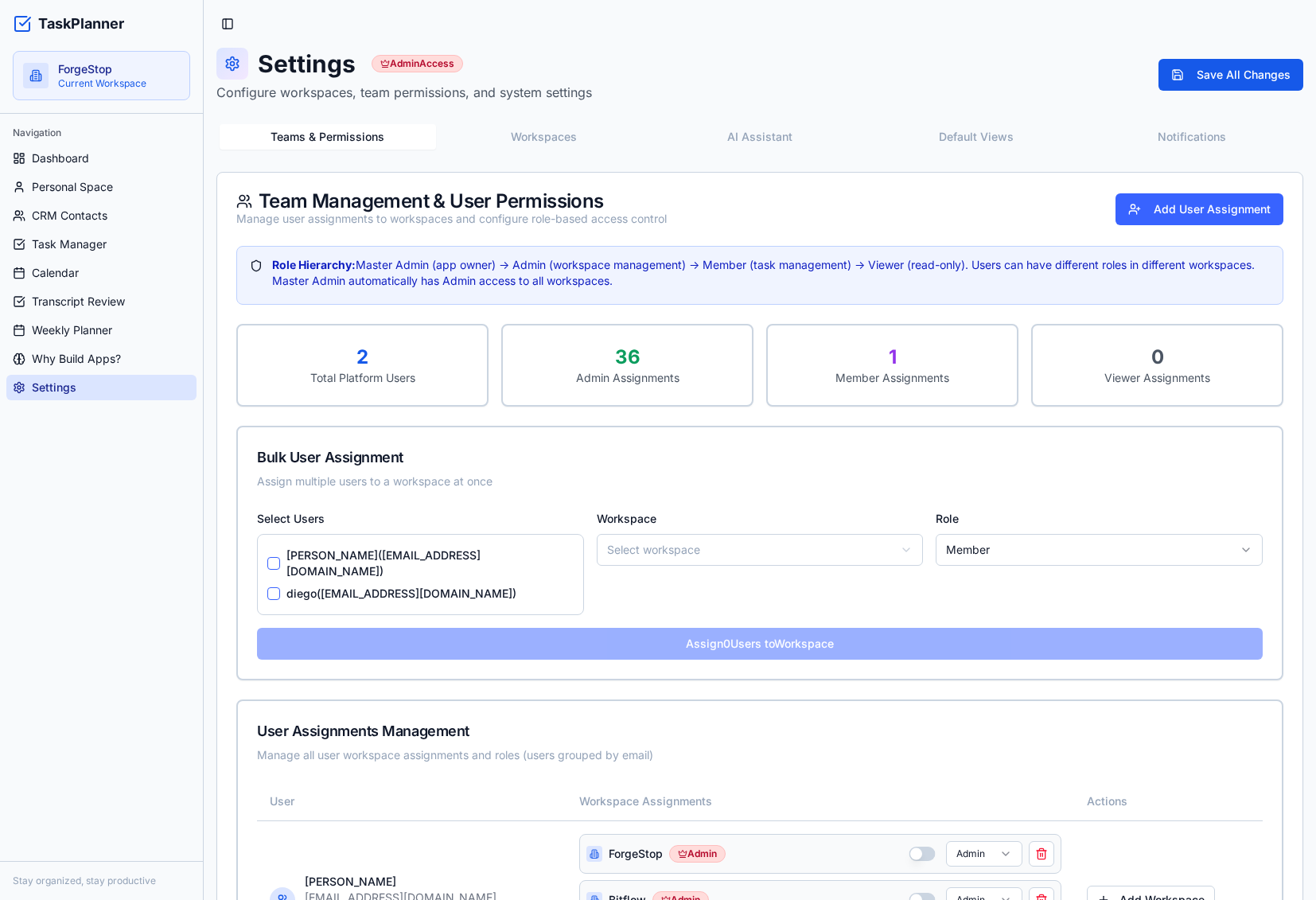
click at [545, 133] on button "Workspaces" at bounding box center [545, 137] width 216 height 26
click at [263, 130] on button "Teams & Permissions" at bounding box center [326, 137] width 214 height 26
click at [78, 384] on link "Settings" at bounding box center [101, 388] width 190 height 26
click at [109, 142] on div "Navigation" at bounding box center [101, 133] width 190 height 26
click at [104, 149] on link "Dashboard" at bounding box center [101, 158] width 190 height 26
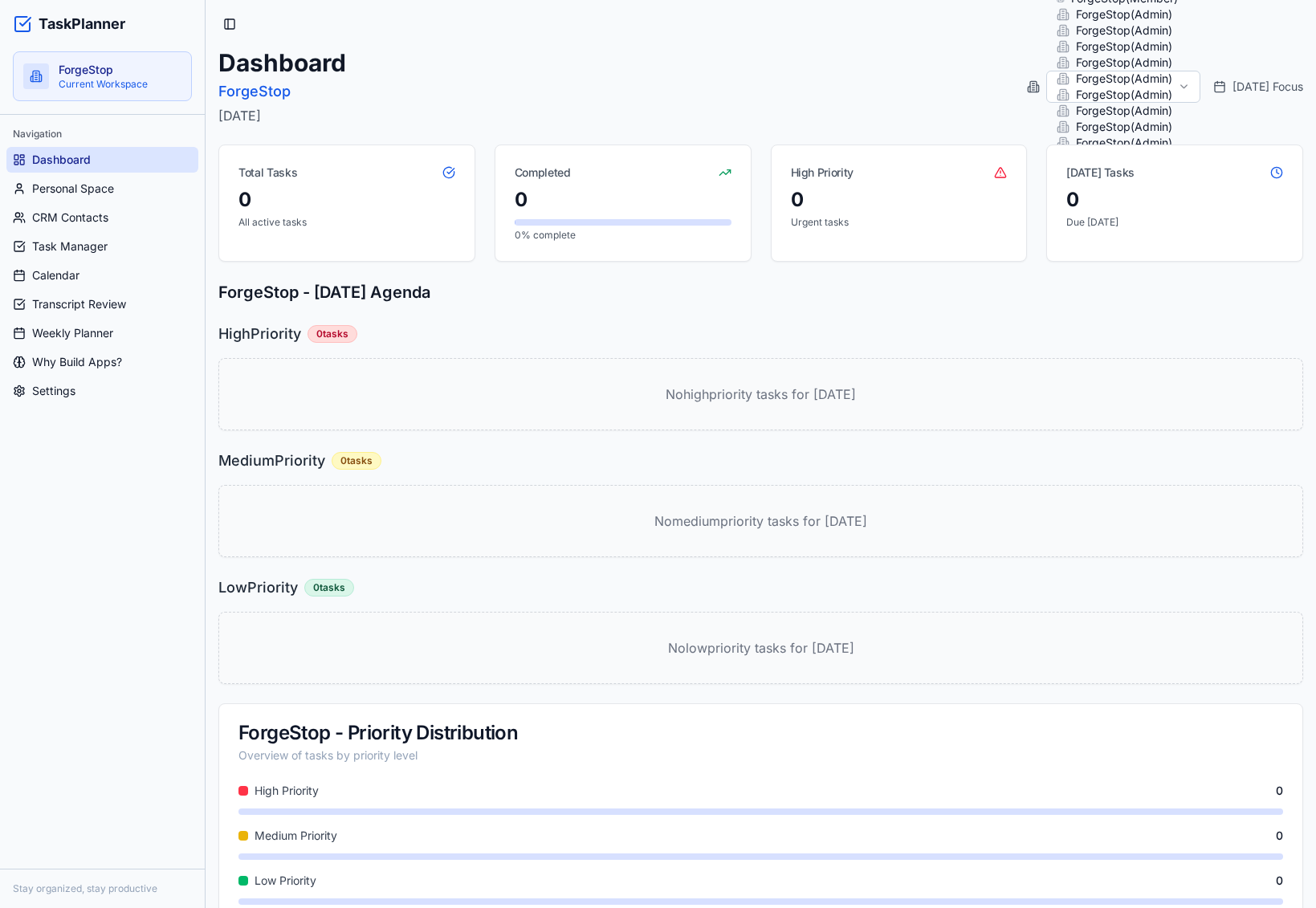
click at [1182, 81] on html "TaskPlanner ForgeStop Current Workspace Navigation Dashboard Personal Space CRM…" at bounding box center [658, 468] width 1316 height 938
drag, startPoint x: 759, startPoint y: 69, endPoint x: 661, endPoint y: 64, distance: 98.1
click at [756, 69] on div "Dashboard ForgeStop [DATE] ForgeStop ( Member ) ForgeStop ( Admin ) ForgeStop (…" at bounding box center [760, 87] width 1085 height 77
